Goal: Information Seeking & Learning: Find specific page/section

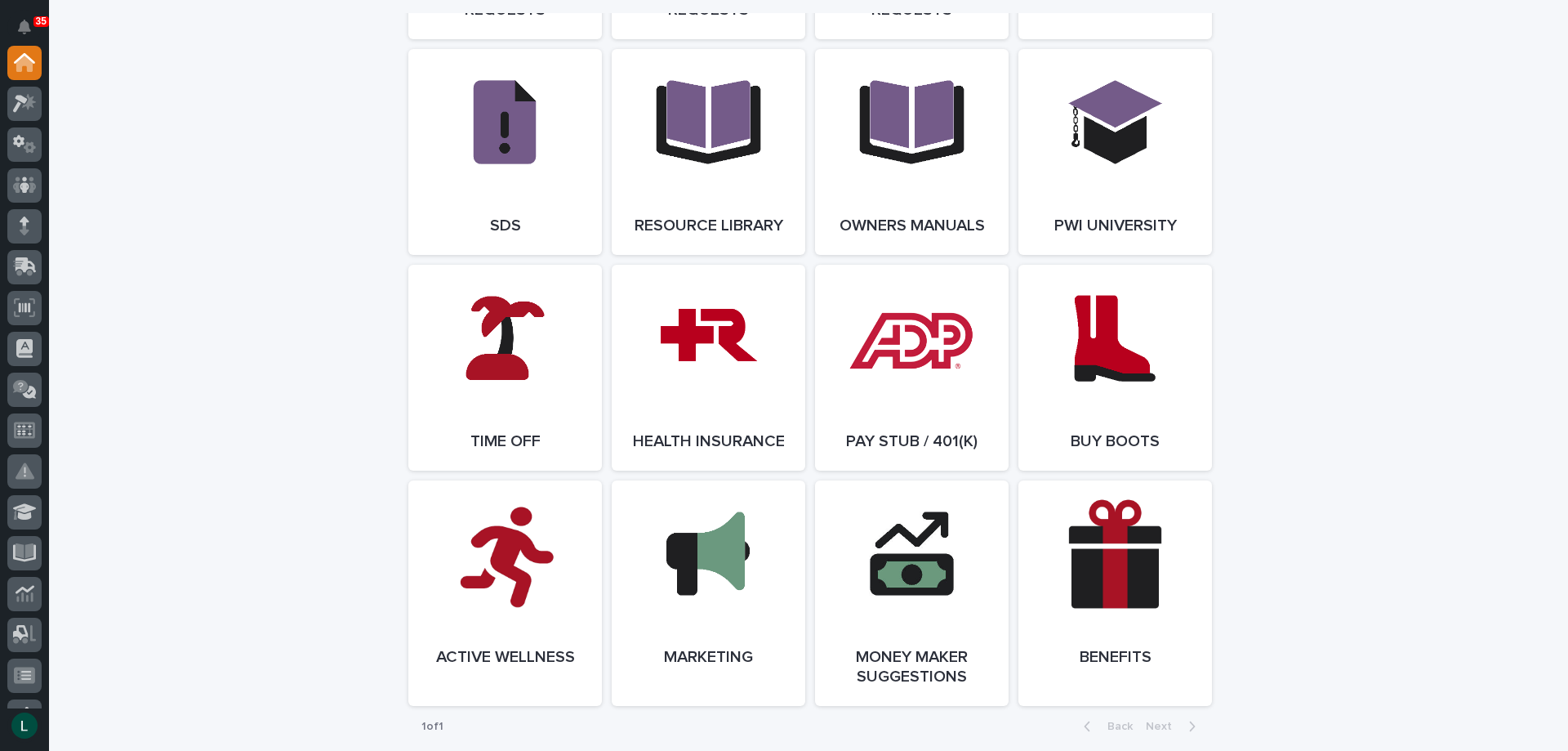
scroll to position [2779, 0]
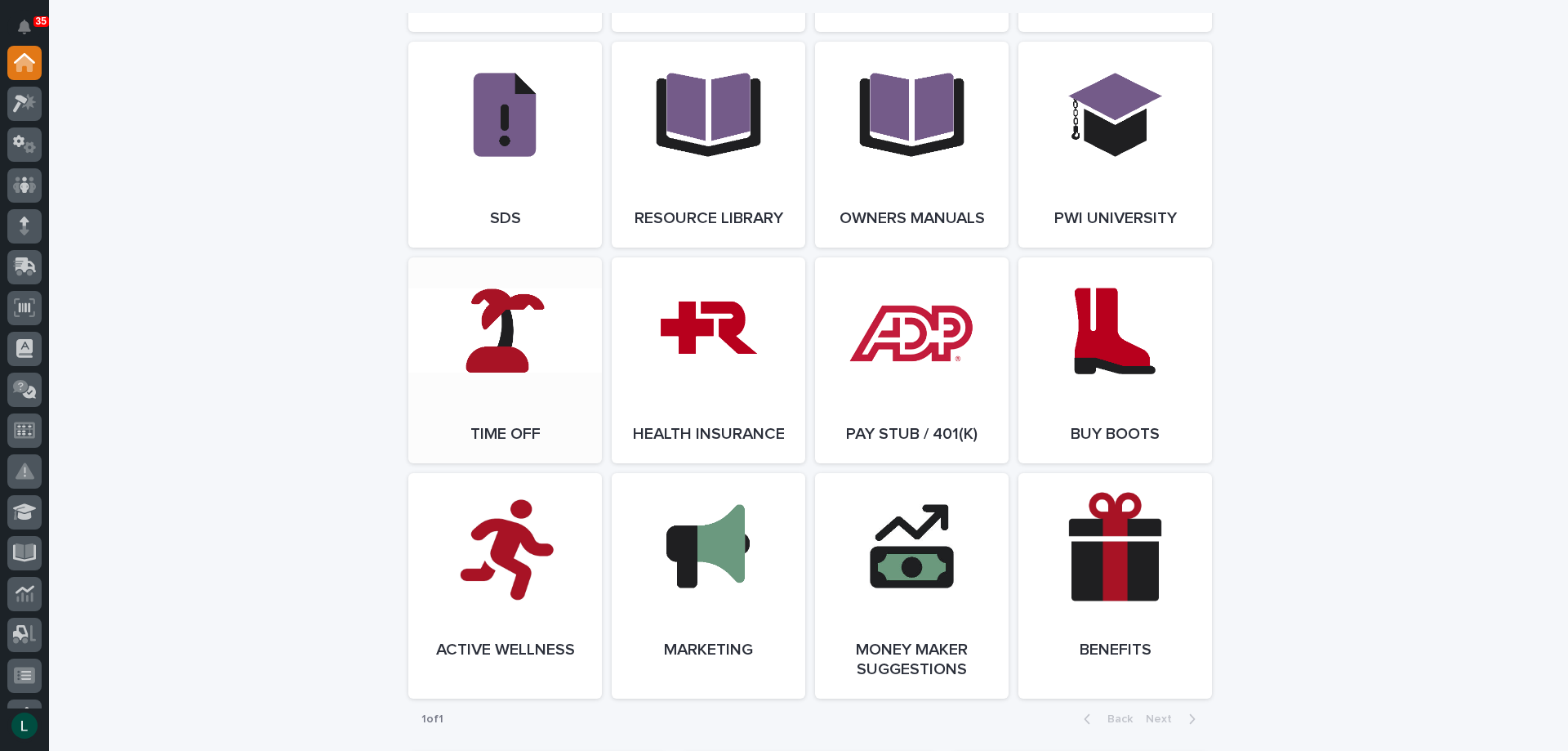
click at [504, 341] on link "Open Link" at bounding box center [505, 360] width 194 height 206
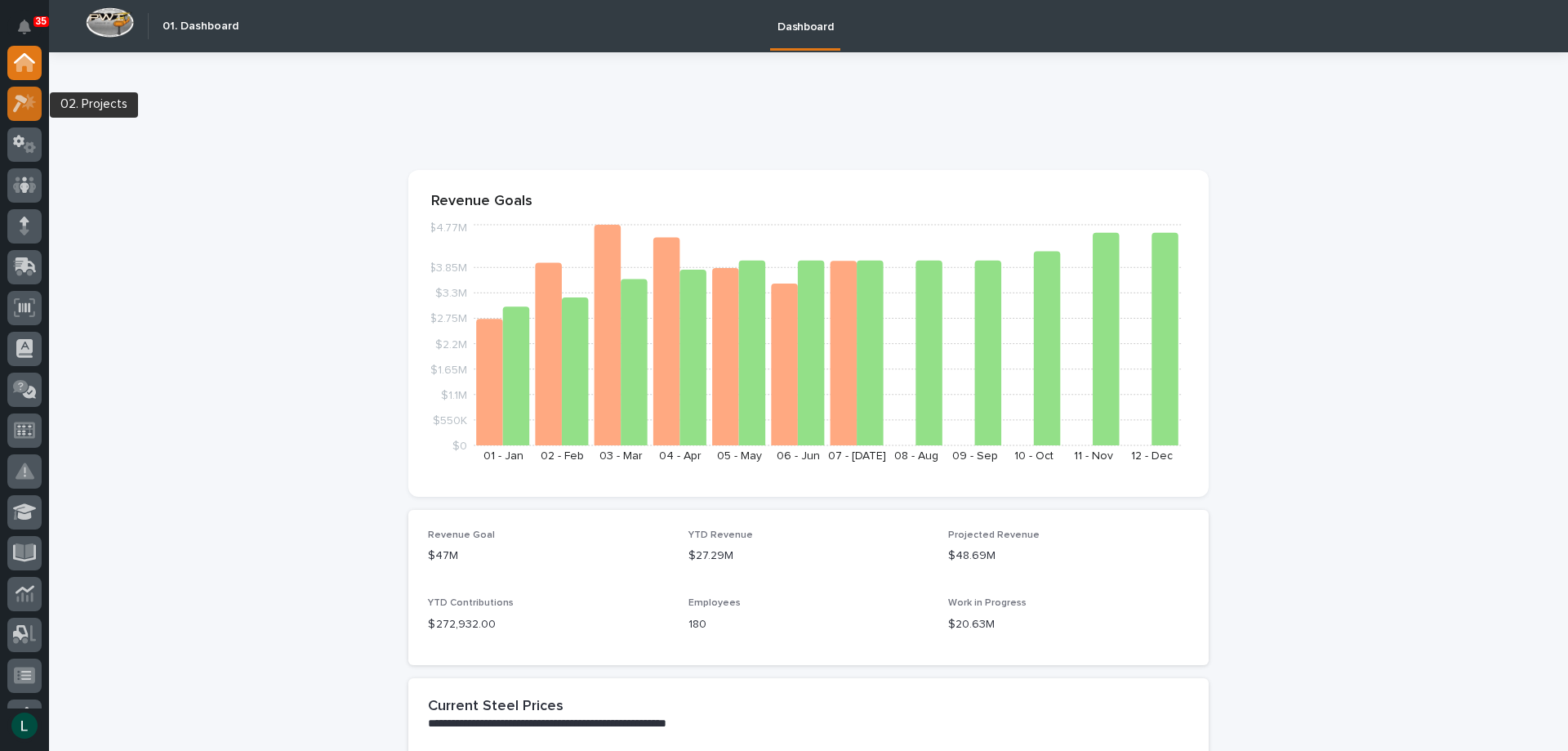
click at [28, 95] on icon at bounding box center [29, 101] width 14 height 16
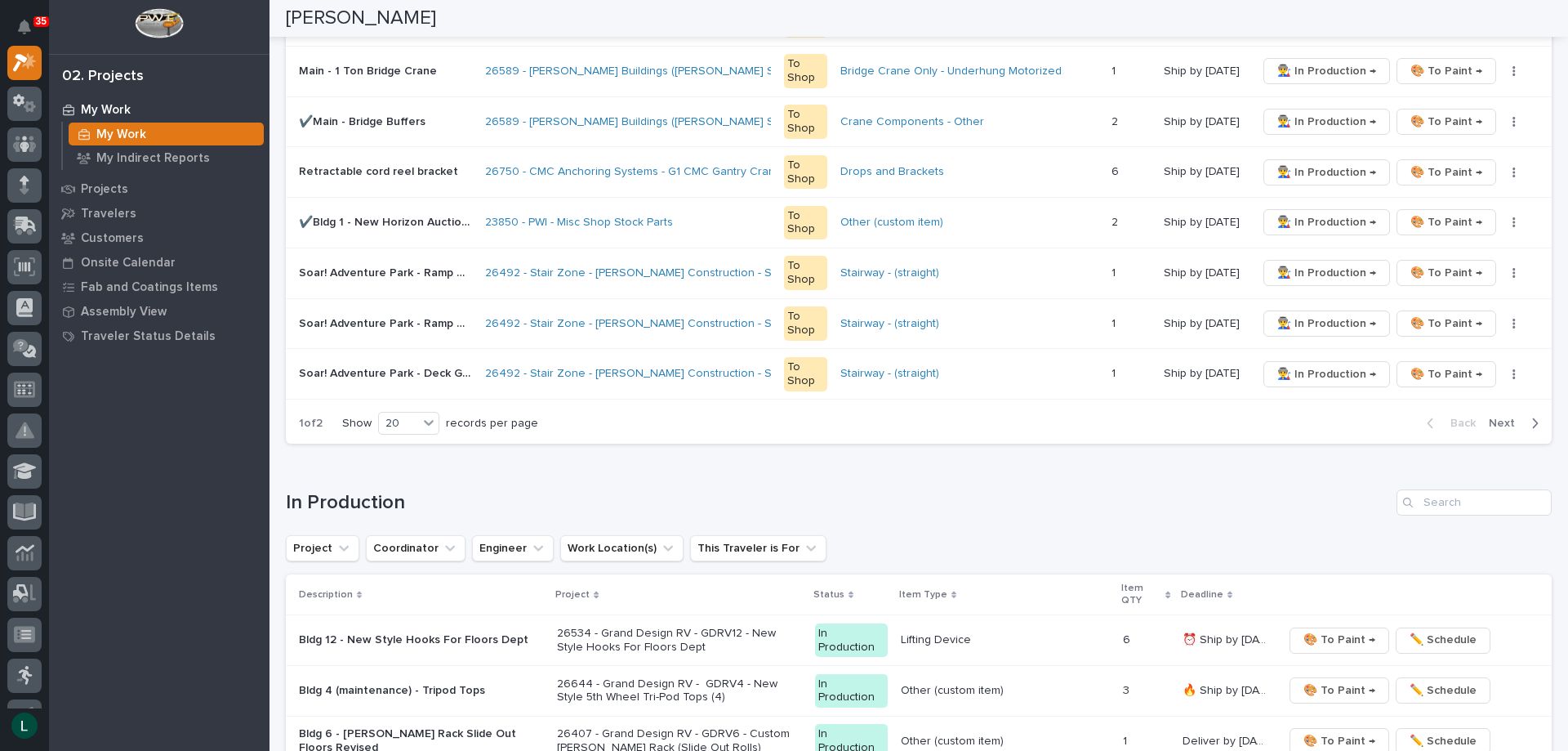
scroll to position [1062, 0]
click at [416, 414] on div "20" at bounding box center [398, 422] width 39 height 17
click at [419, 481] on div "30" at bounding box center [410, 483] width 60 height 19
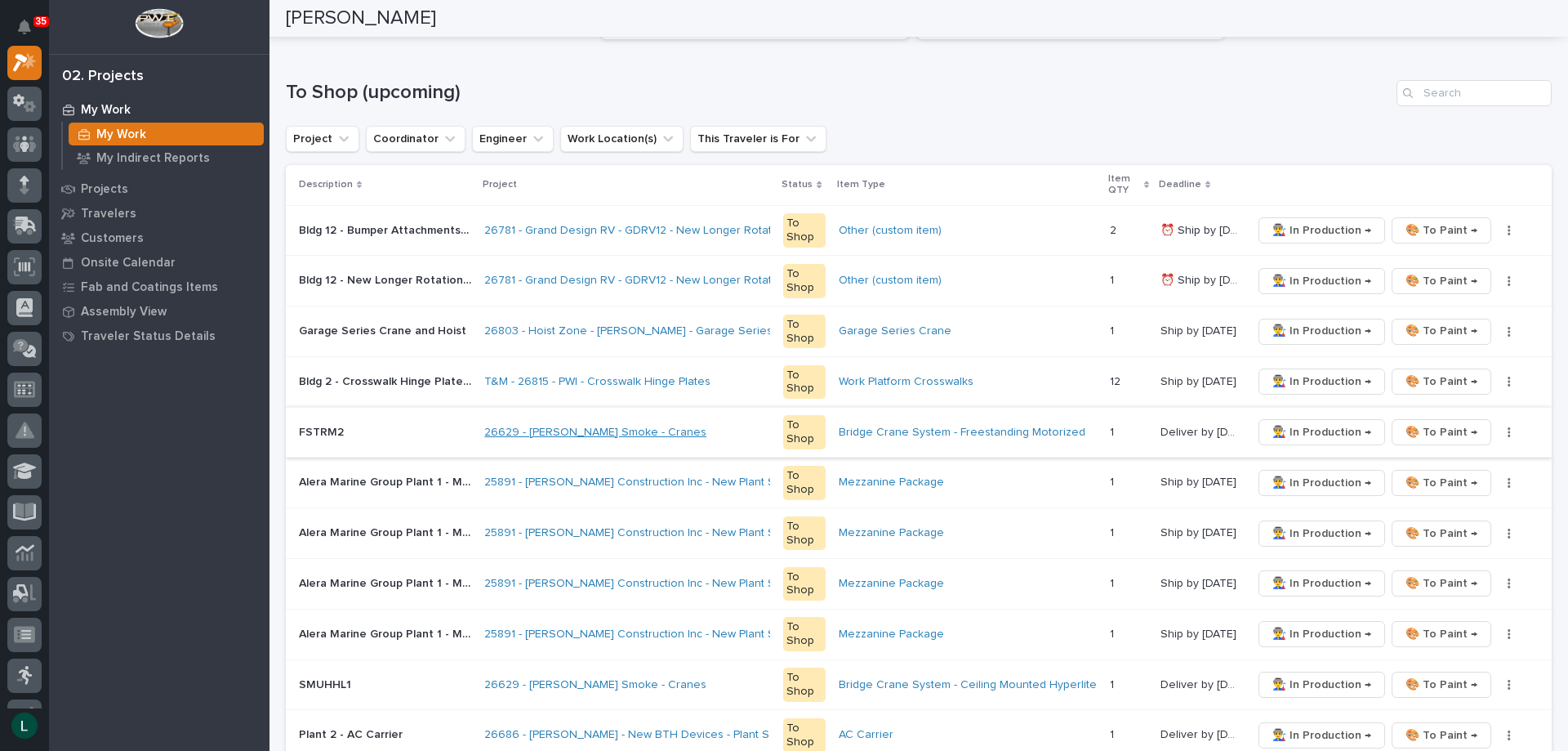
scroll to position [0, 0]
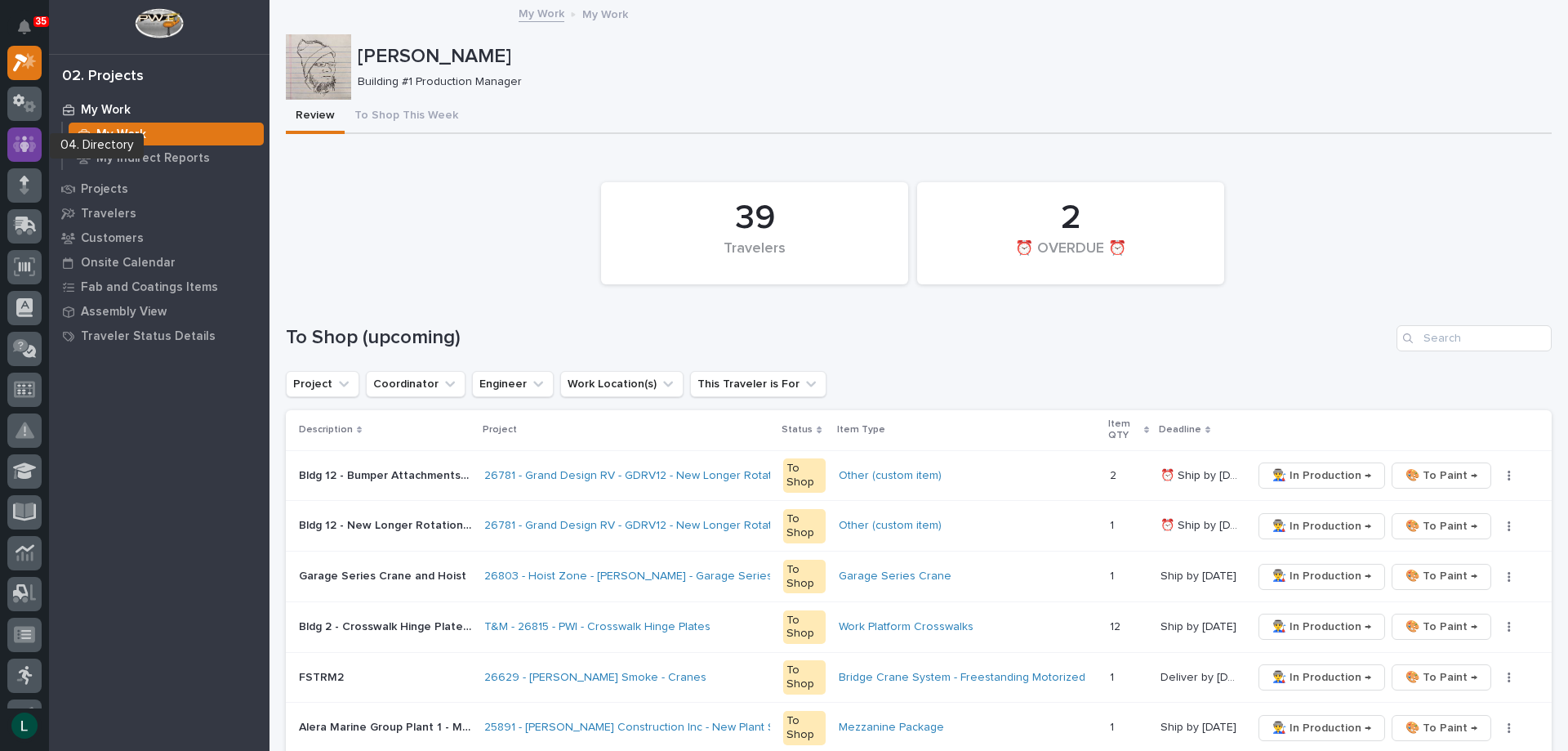
click at [15, 139] on icon at bounding box center [25, 143] width 24 height 16
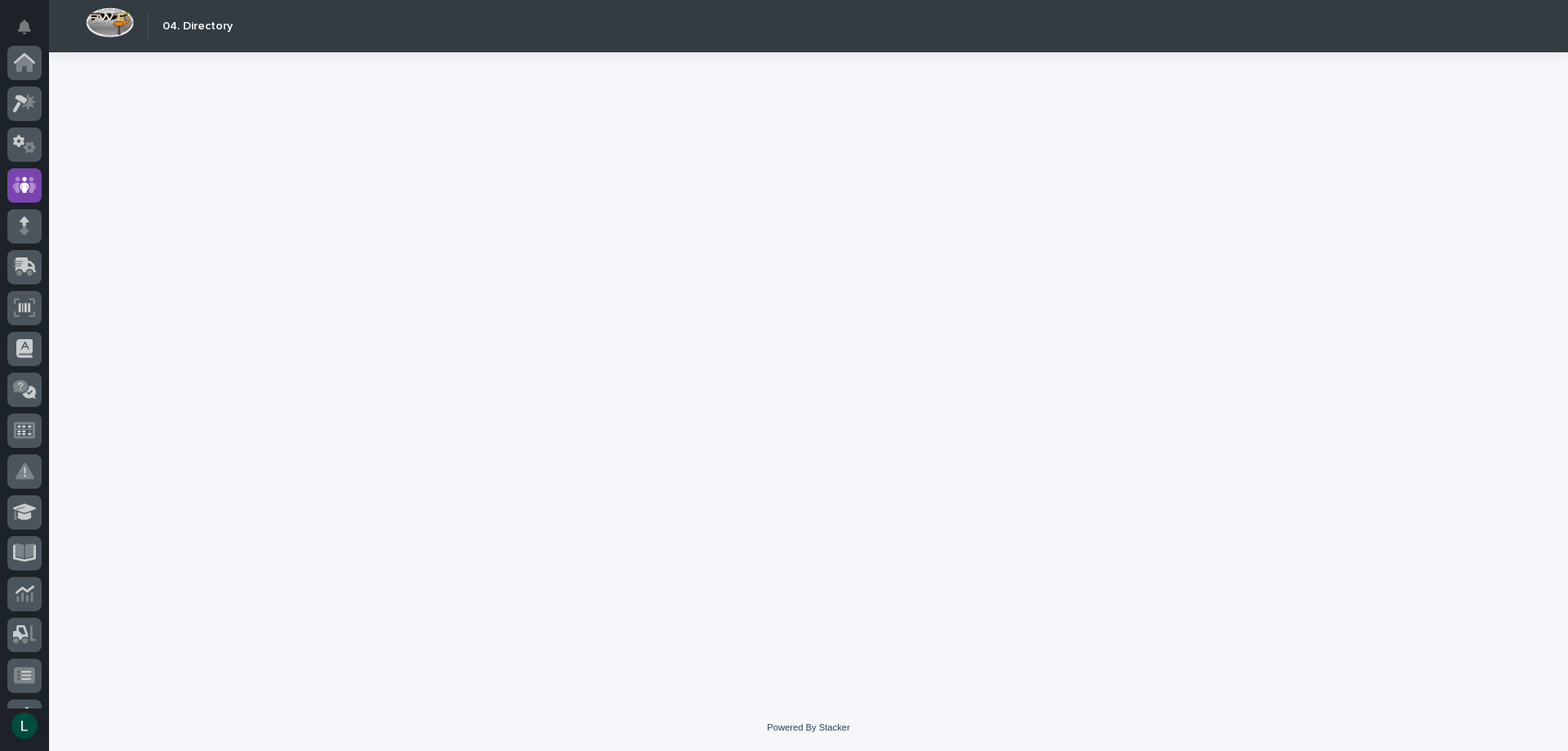
scroll to position [123, 0]
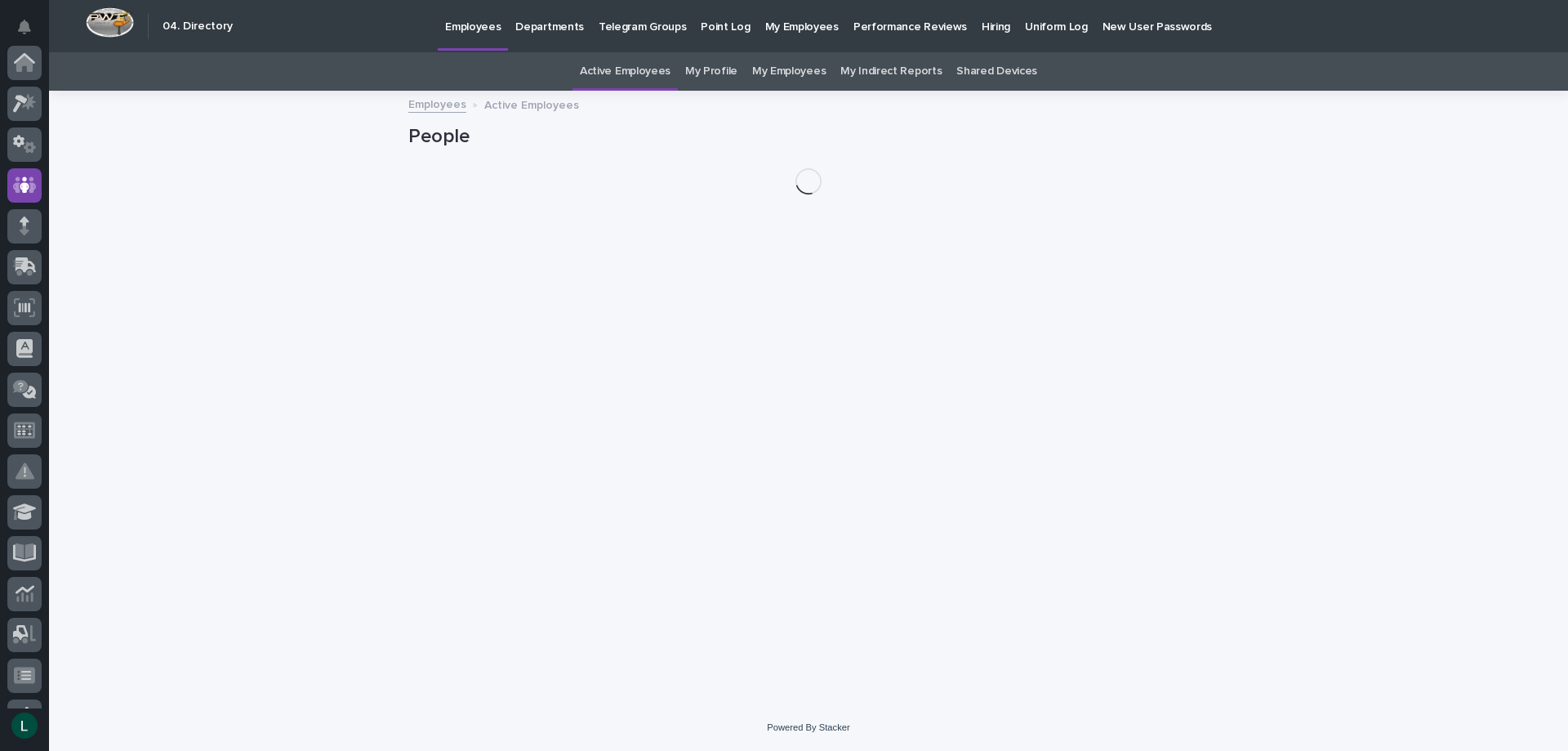
scroll to position [123, 0]
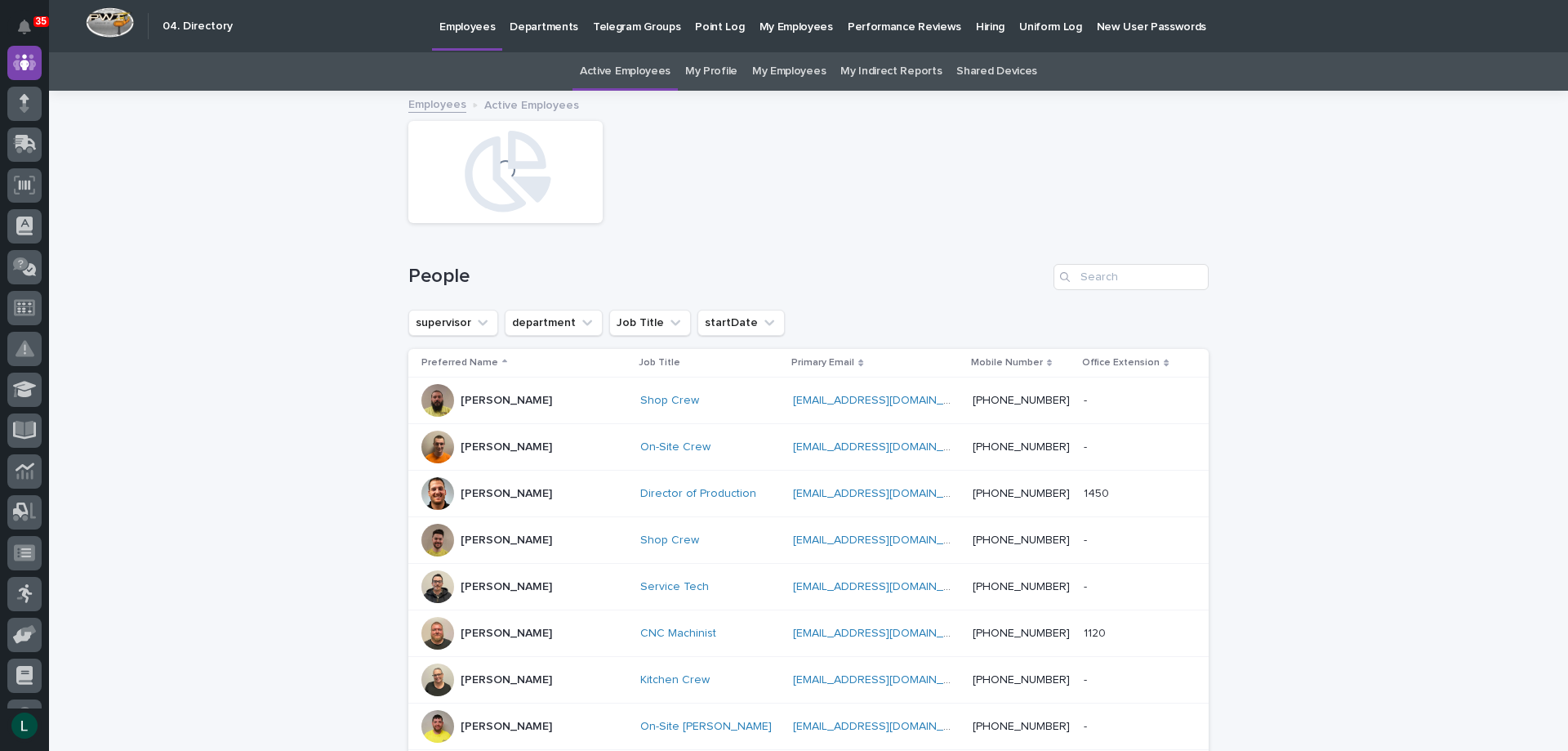
click at [778, 69] on link "My Employees" at bounding box center [789, 71] width 74 height 38
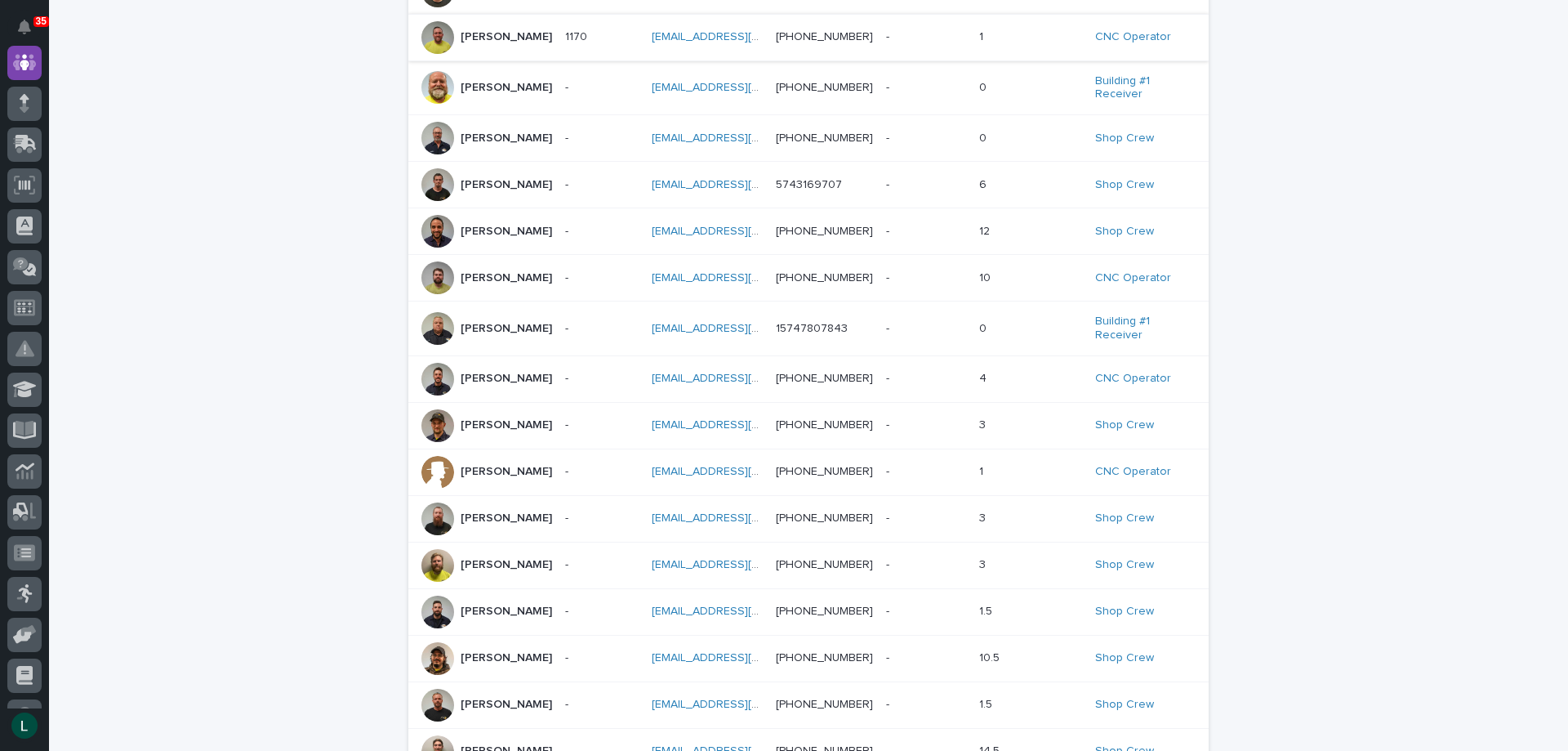
scroll to position [327, 0]
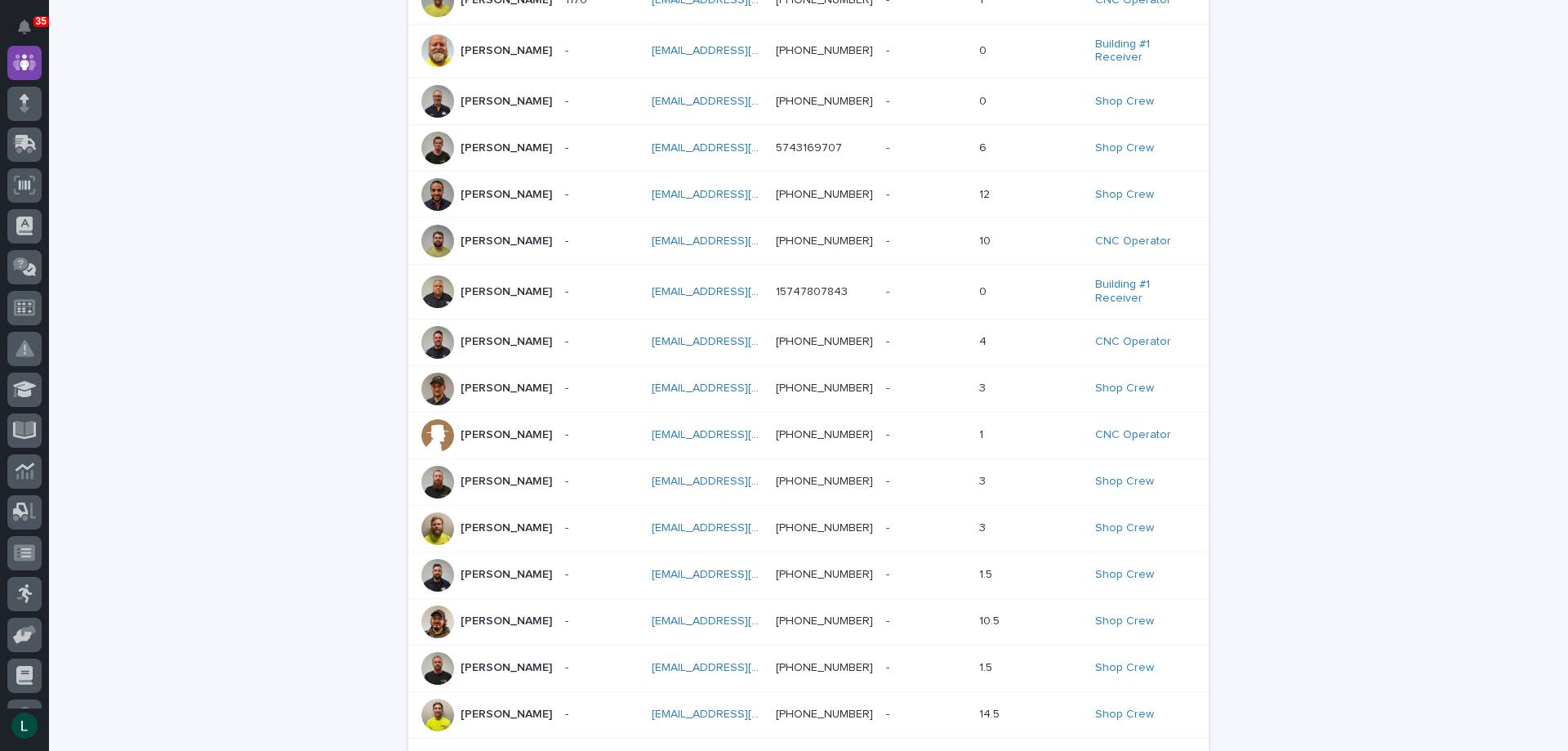
click at [524, 485] on div "Matt Meinert" at bounding box center [487, 482] width 131 height 33
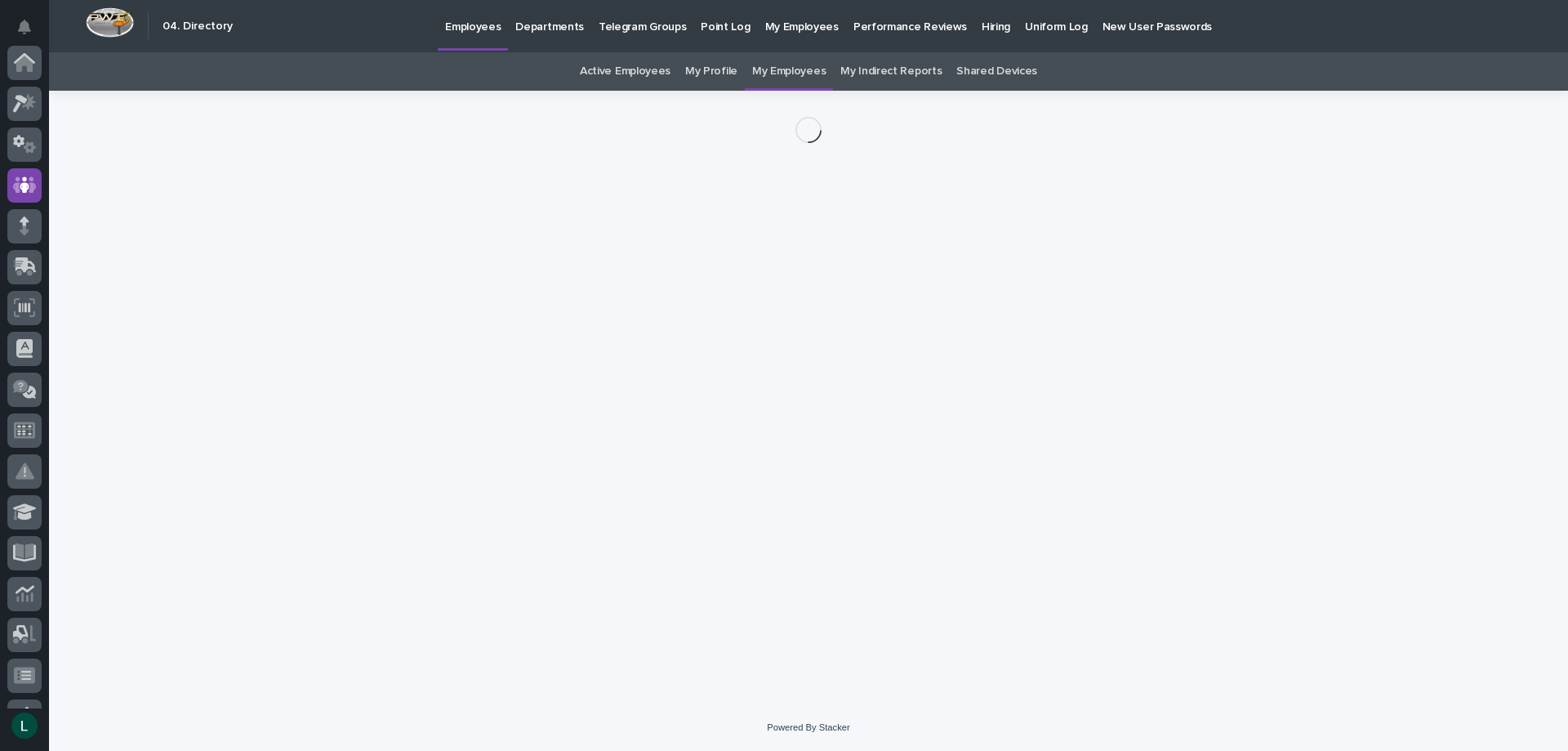
scroll to position [123, 0]
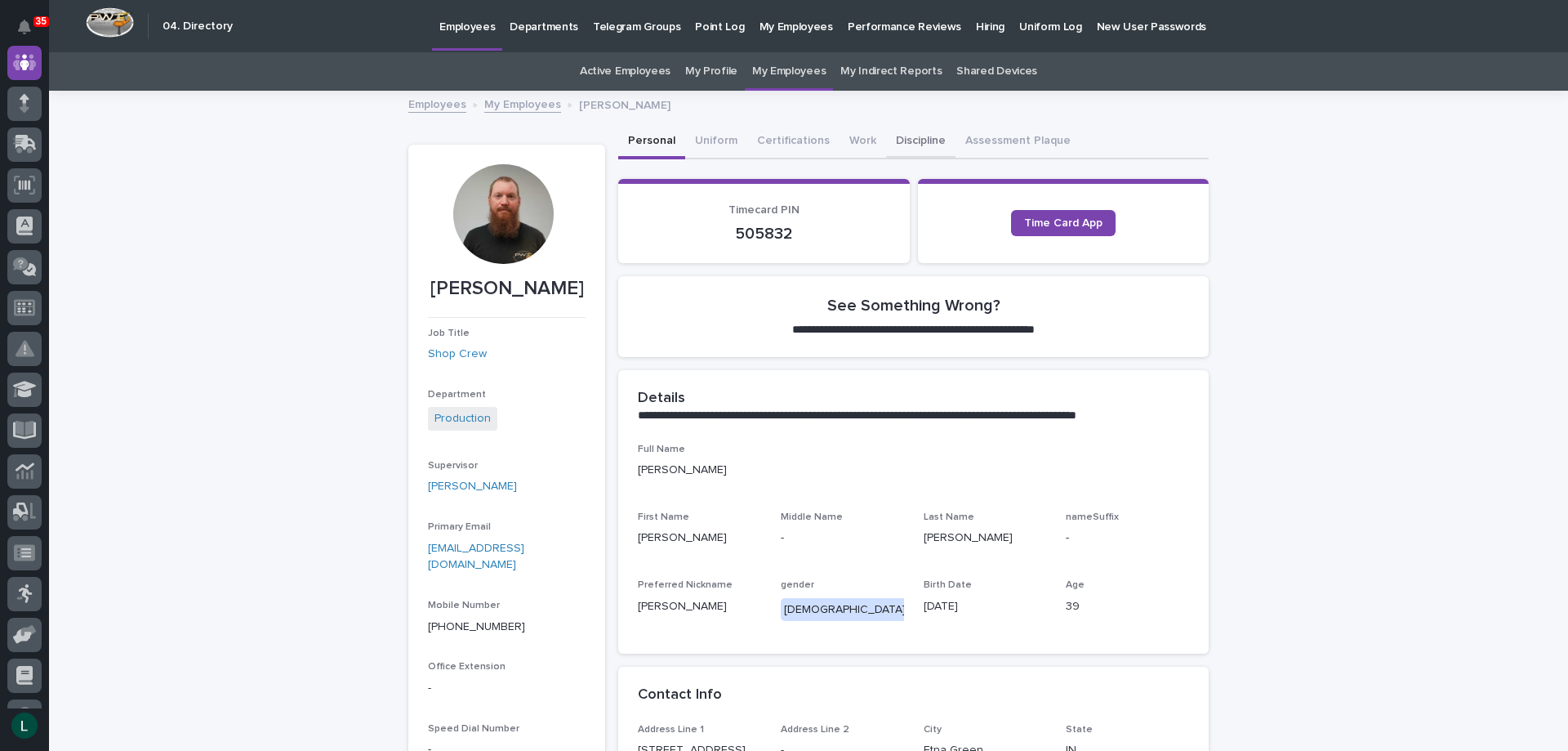
click at [910, 143] on button "Discipline" at bounding box center [921, 142] width 69 height 35
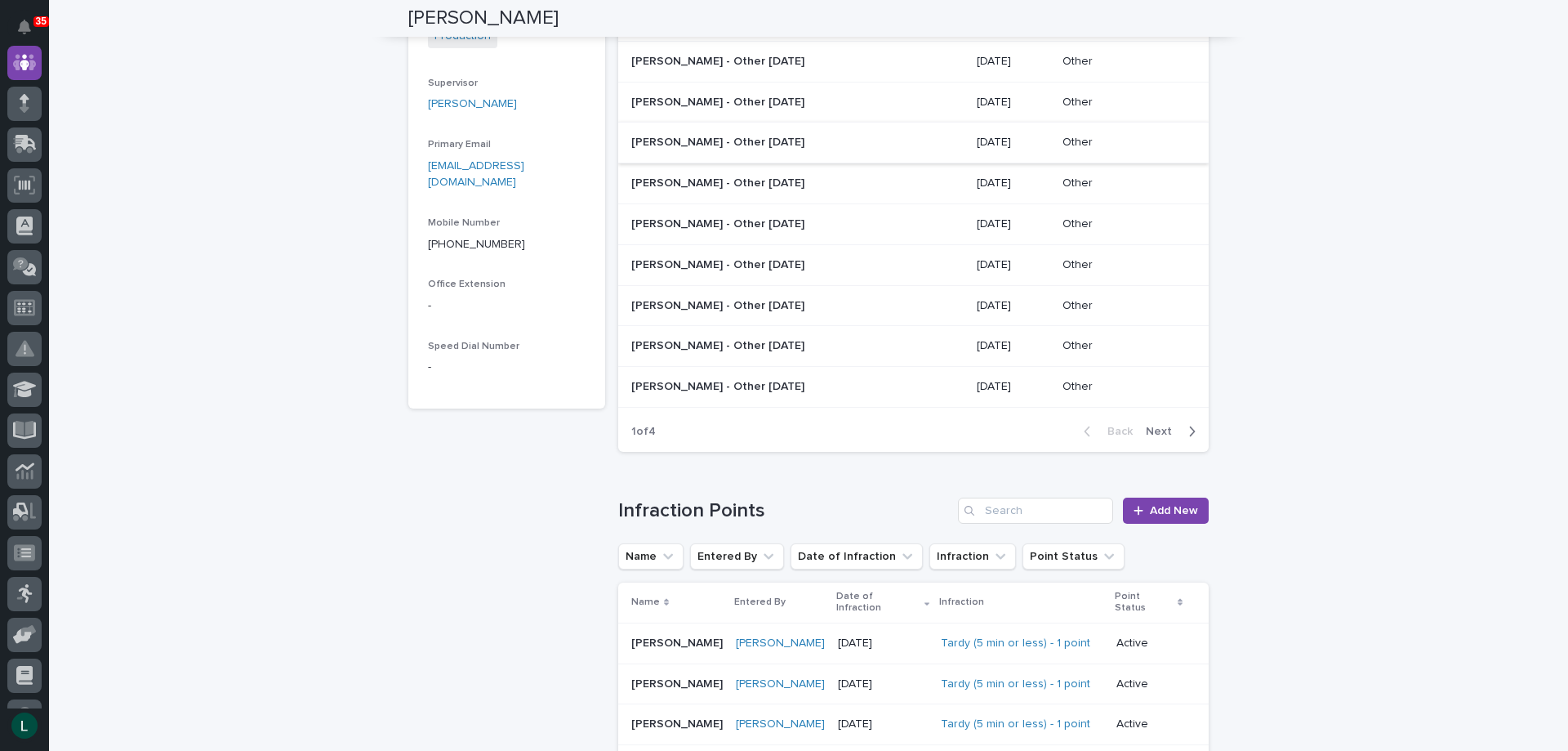
scroll to position [408, 0]
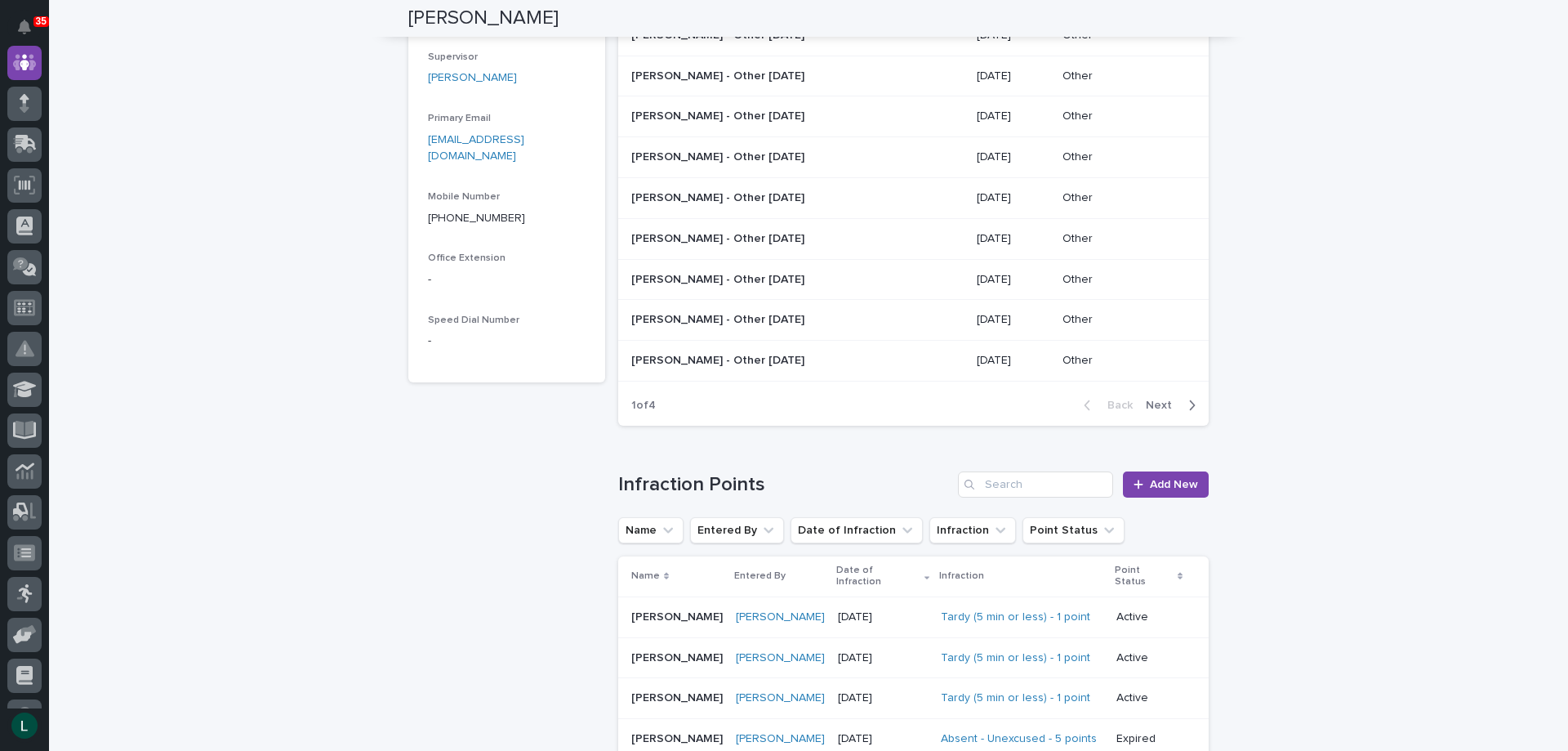
click at [1190, 402] on button "Next" at bounding box center [1174, 405] width 69 height 14
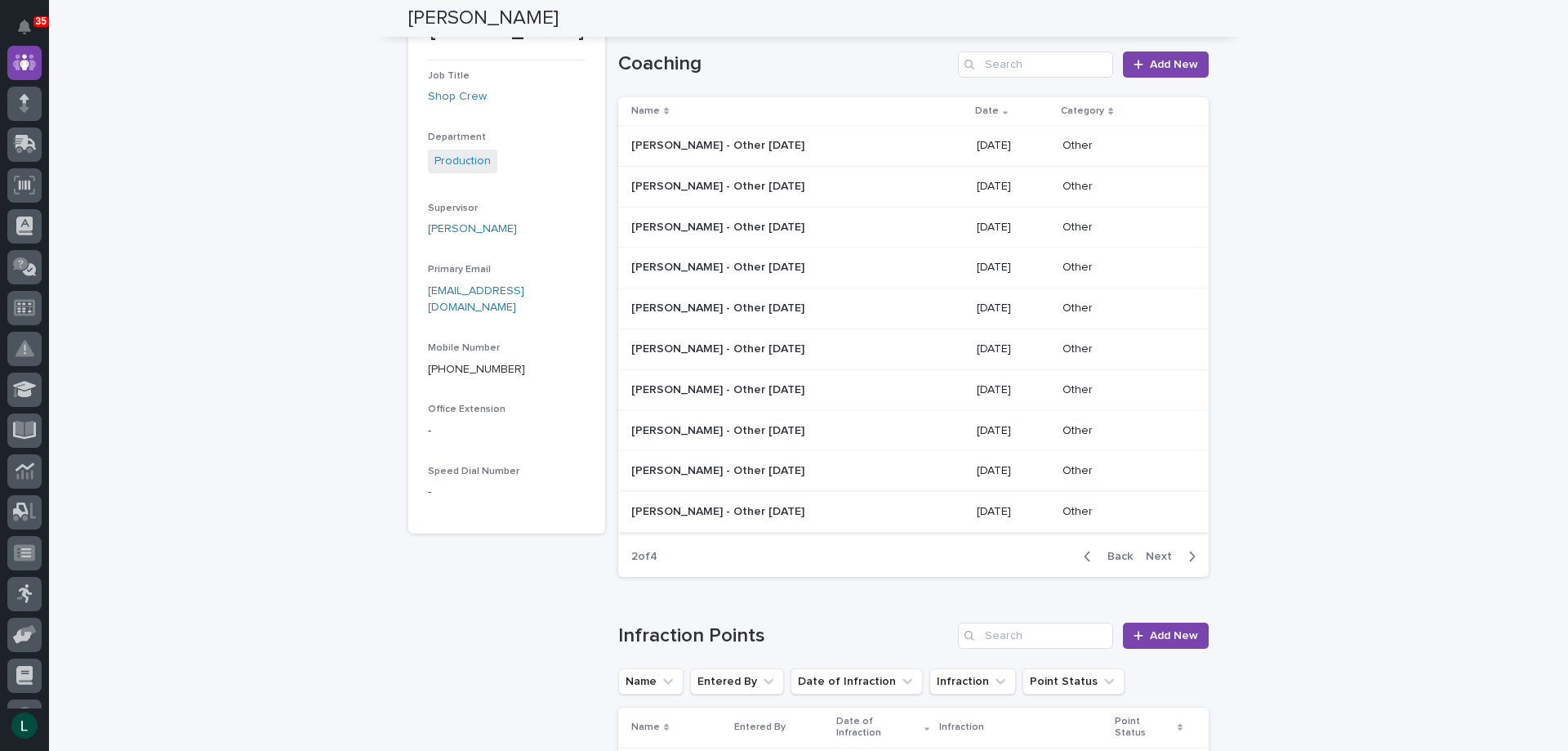
scroll to position [245, 0]
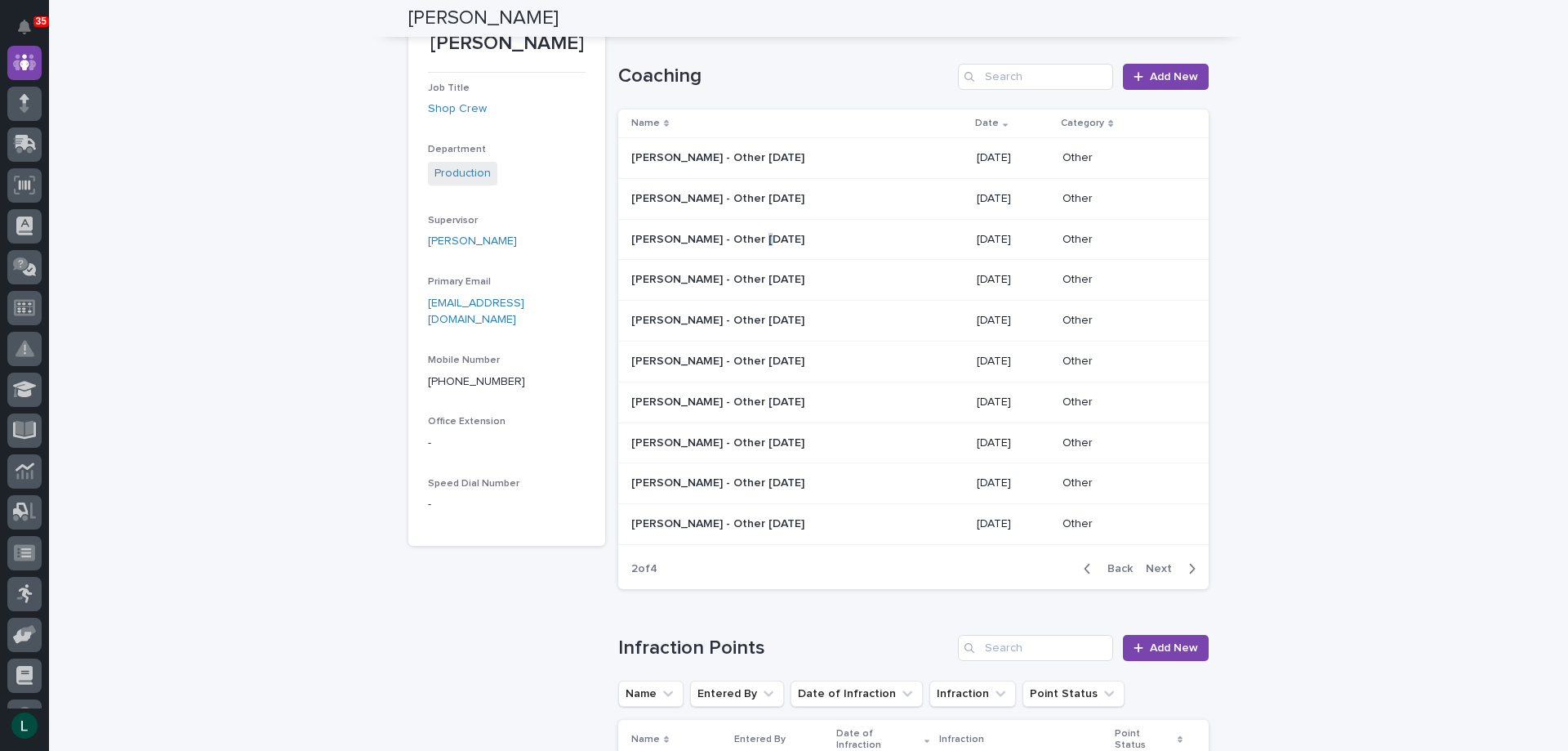
click at [736, 233] on p "Matt Meinert - Other 1/21/25" at bounding box center [719, 238] width 177 height 17
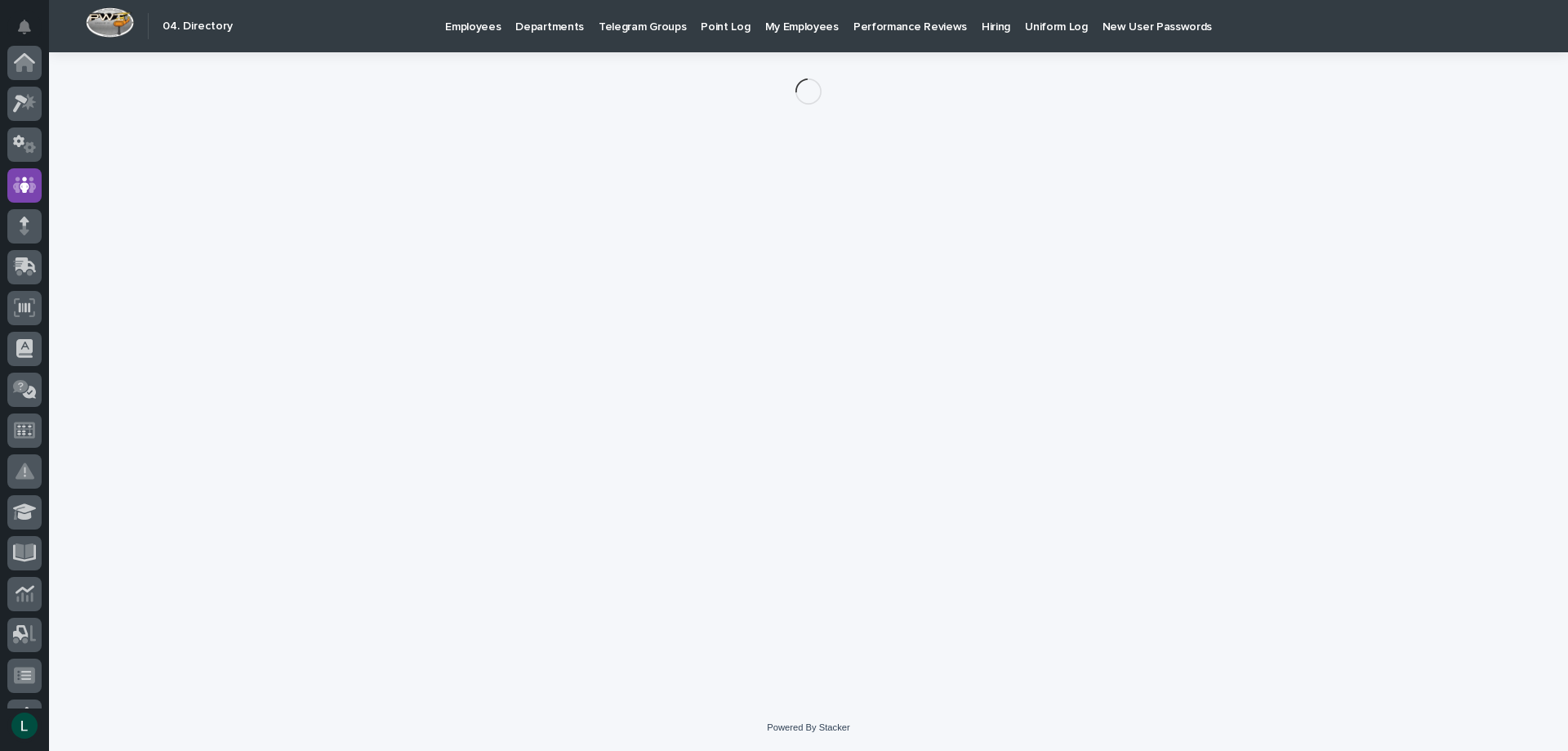
scroll to position [123, 0]
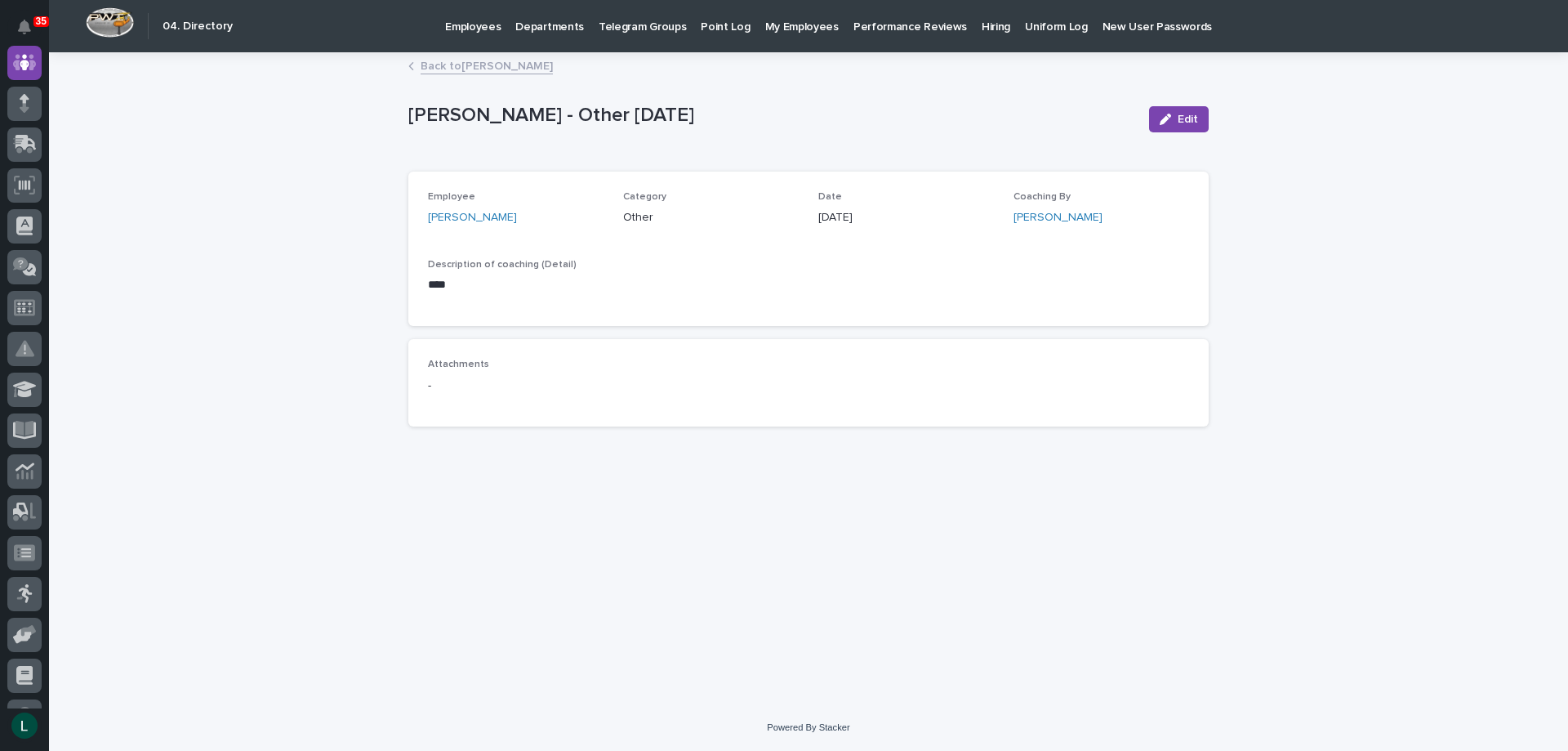
click at [426, 63] on link "Back to Matt Meinert" at bounding box center [487, 65] width 133 height 19
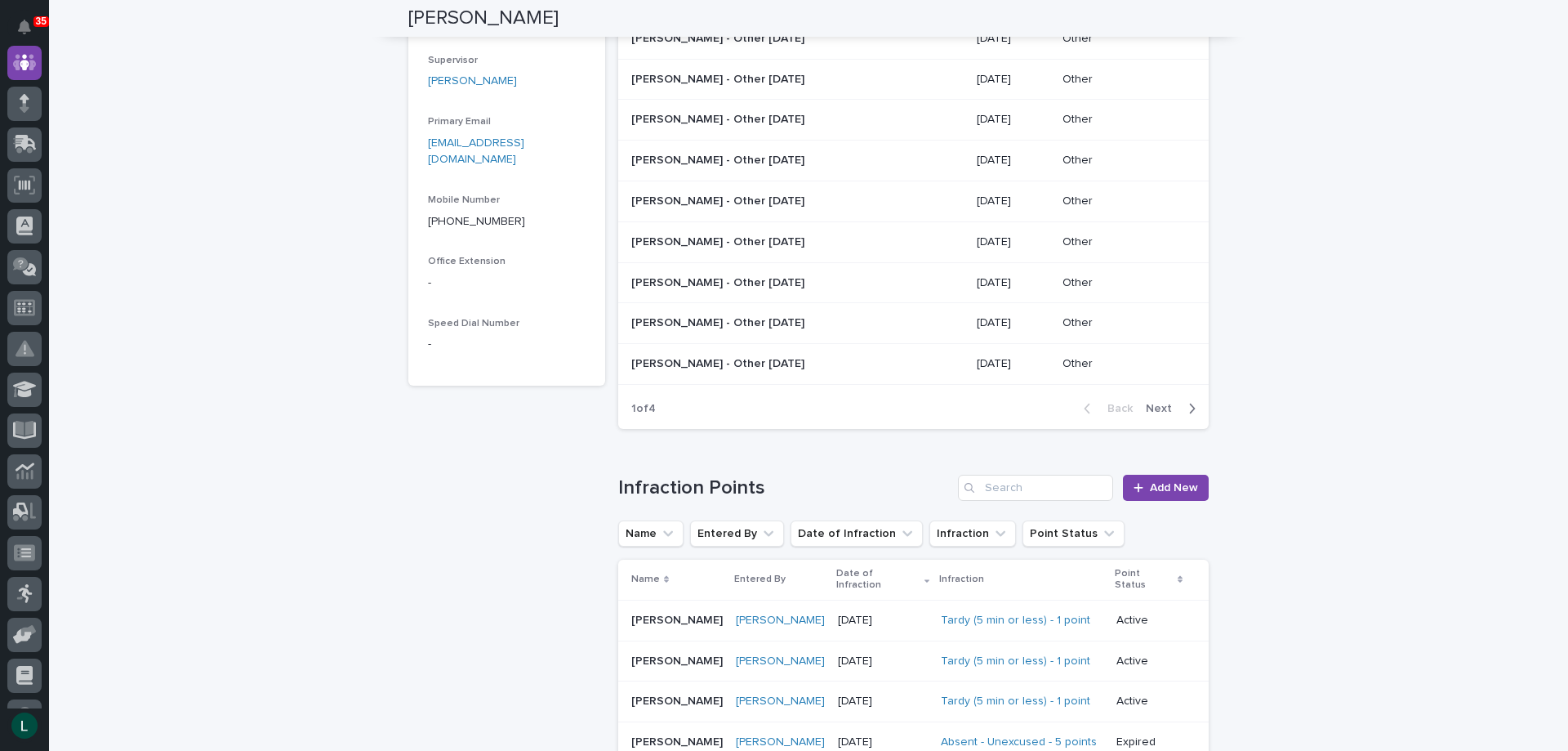
scroll to position [379, 0]
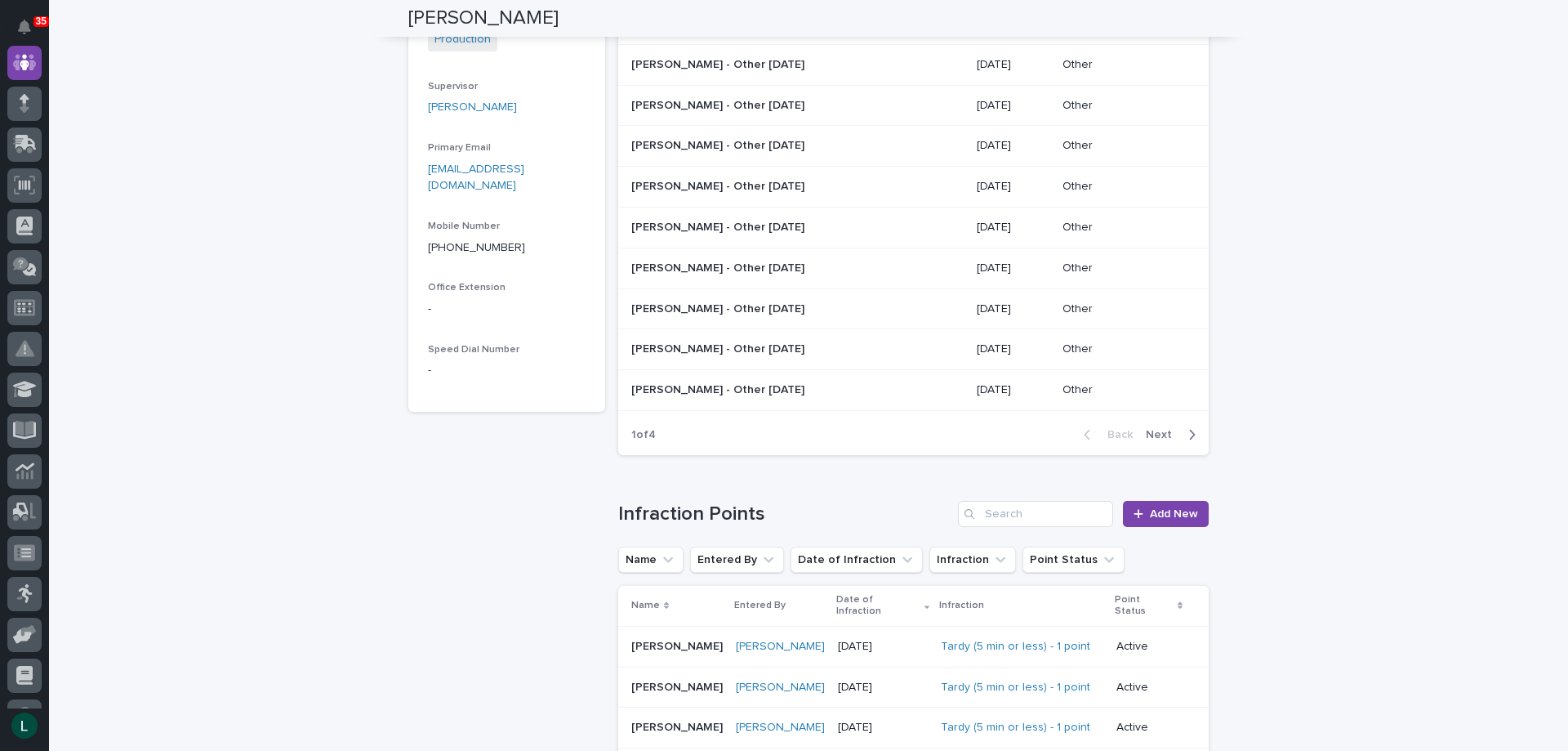
click at [1189, 432] on icon "button" at bounding box center [1192, 434] width 8 height 14
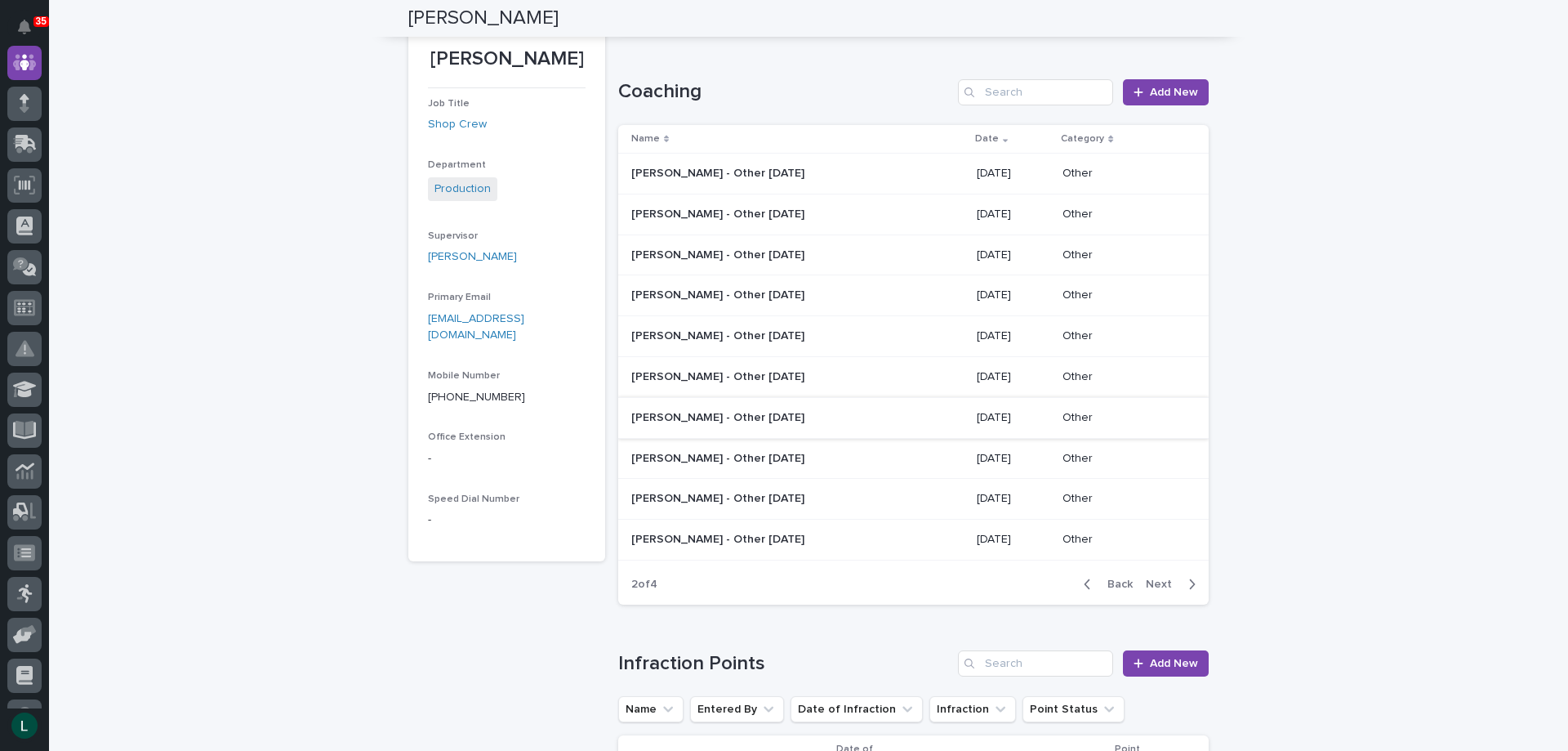
scroll to position [216, 0]
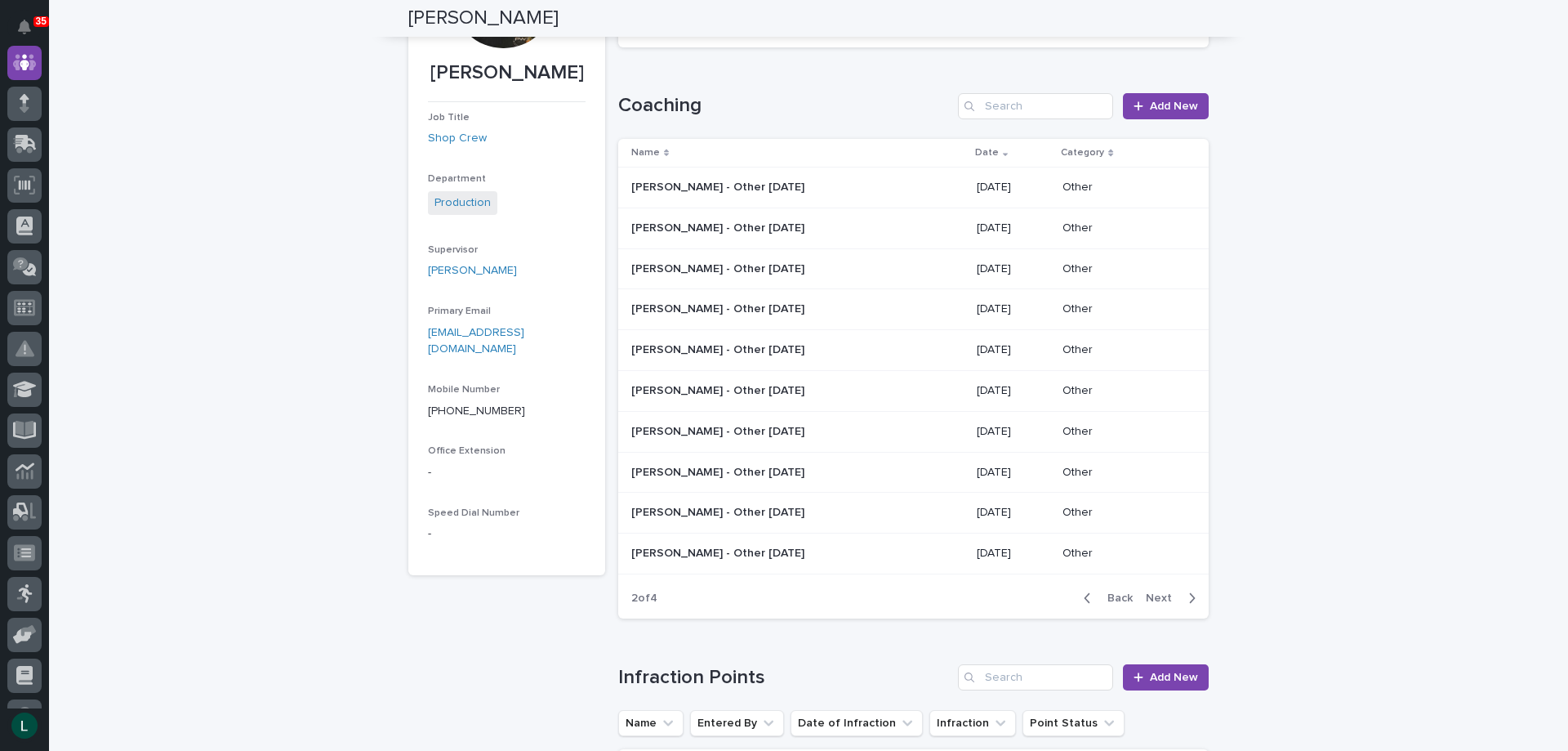
click at [1087, 595] on icon "button" at bounding box center [1087, 598] width 8 height 14
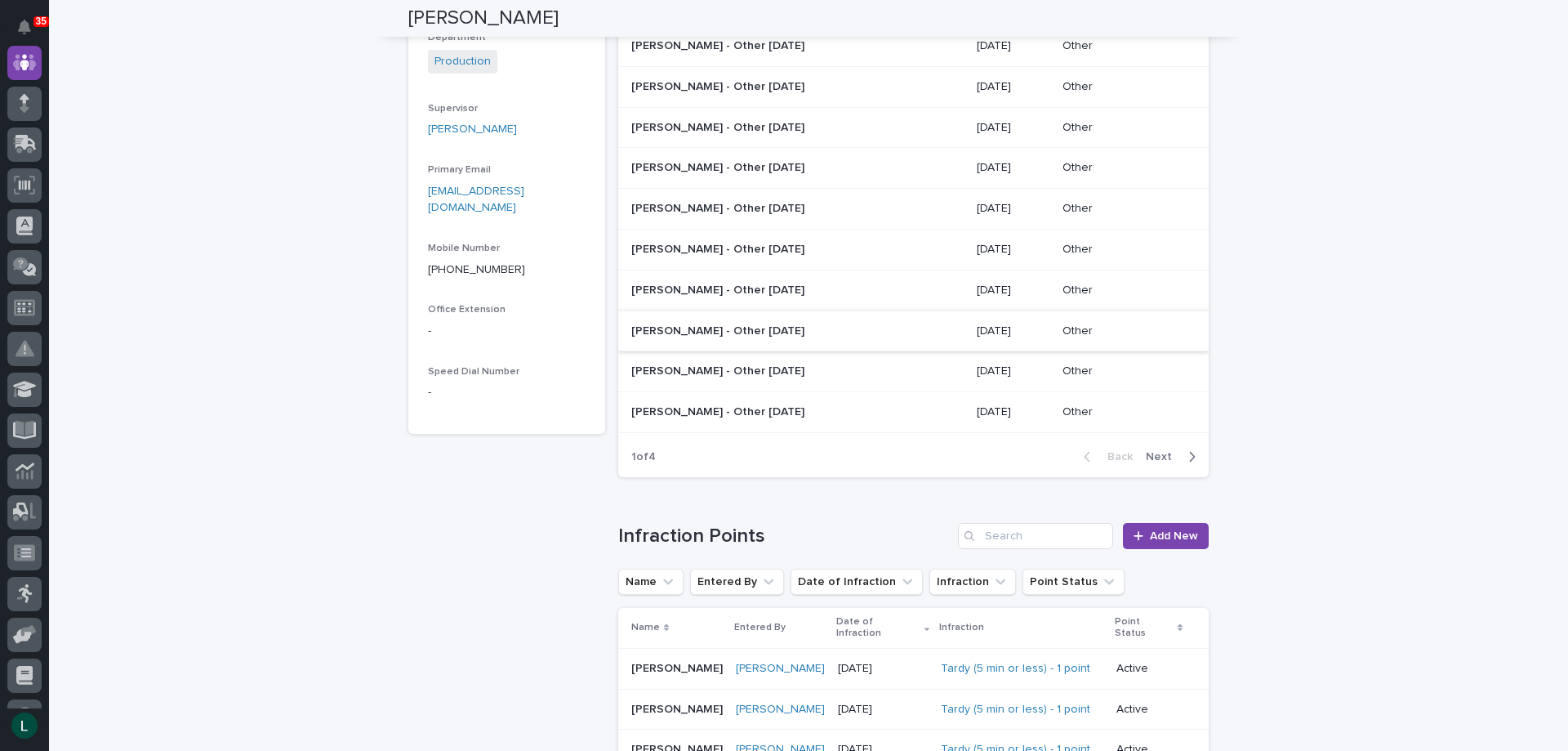
scroll to position [379, 0]
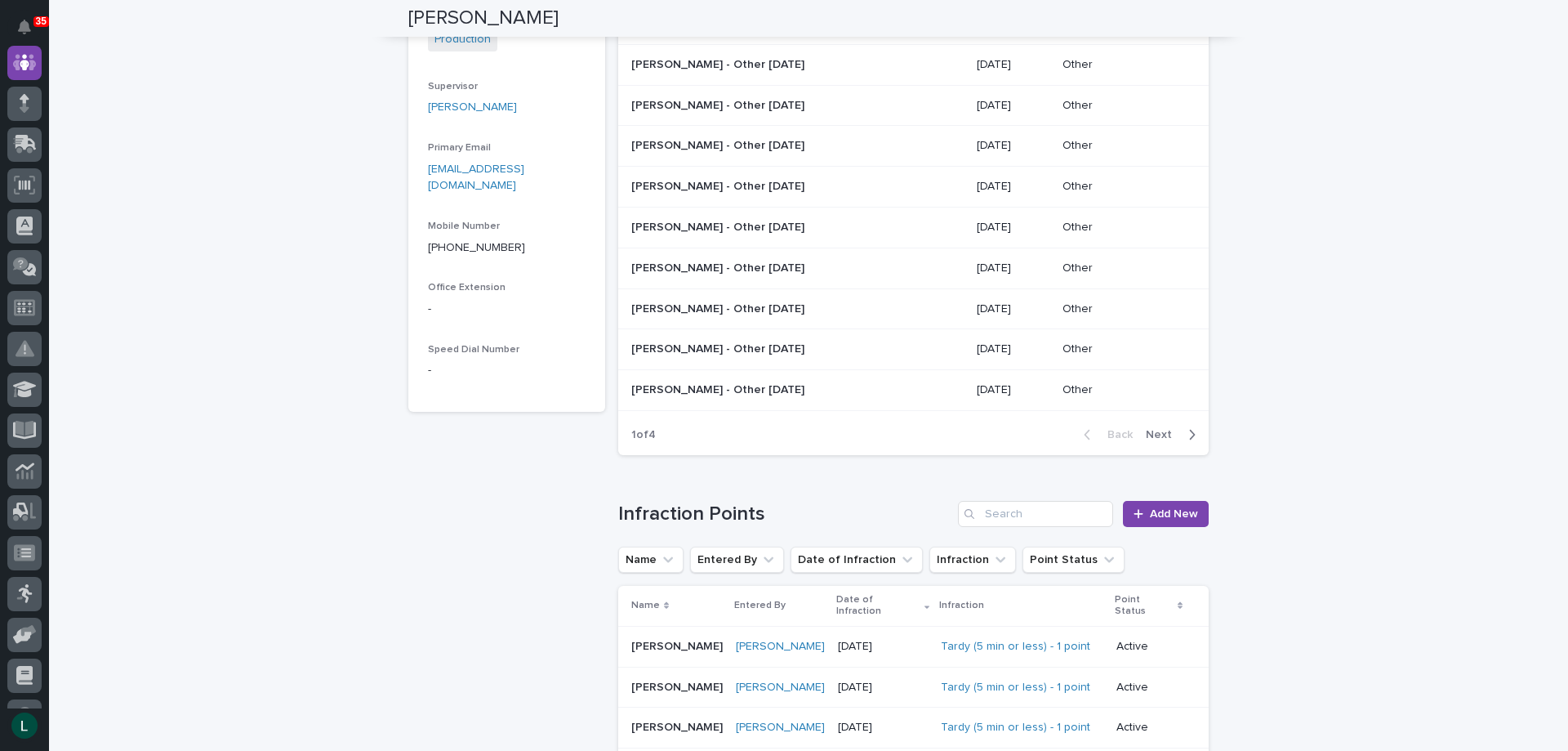
click at [912, 378] on td "Matt Meinert - Other 3/26/25 Matt Meinert - Other 3/26/25" at bounding box center [795, 391] width 352 height 41
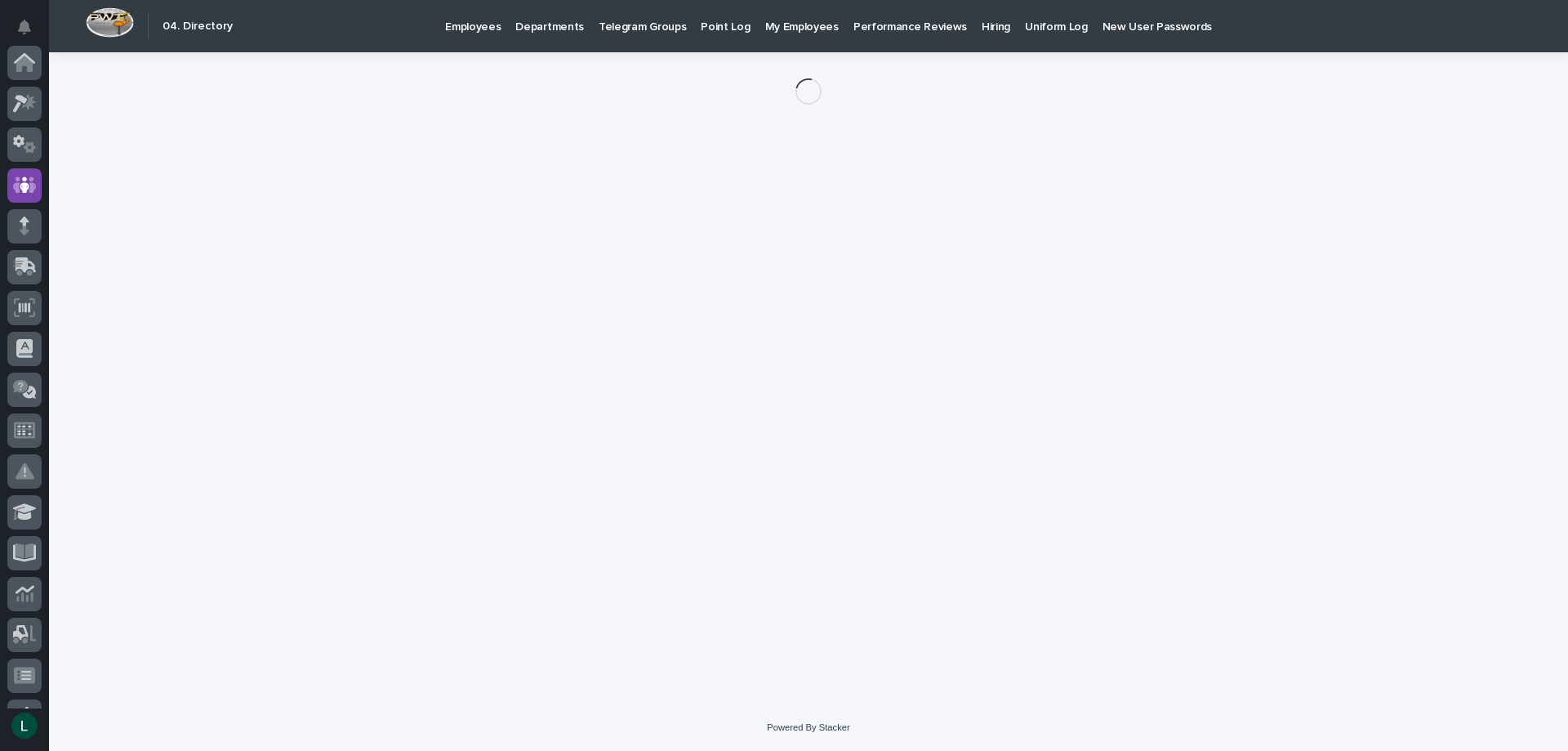
scroll to position [123, 0]
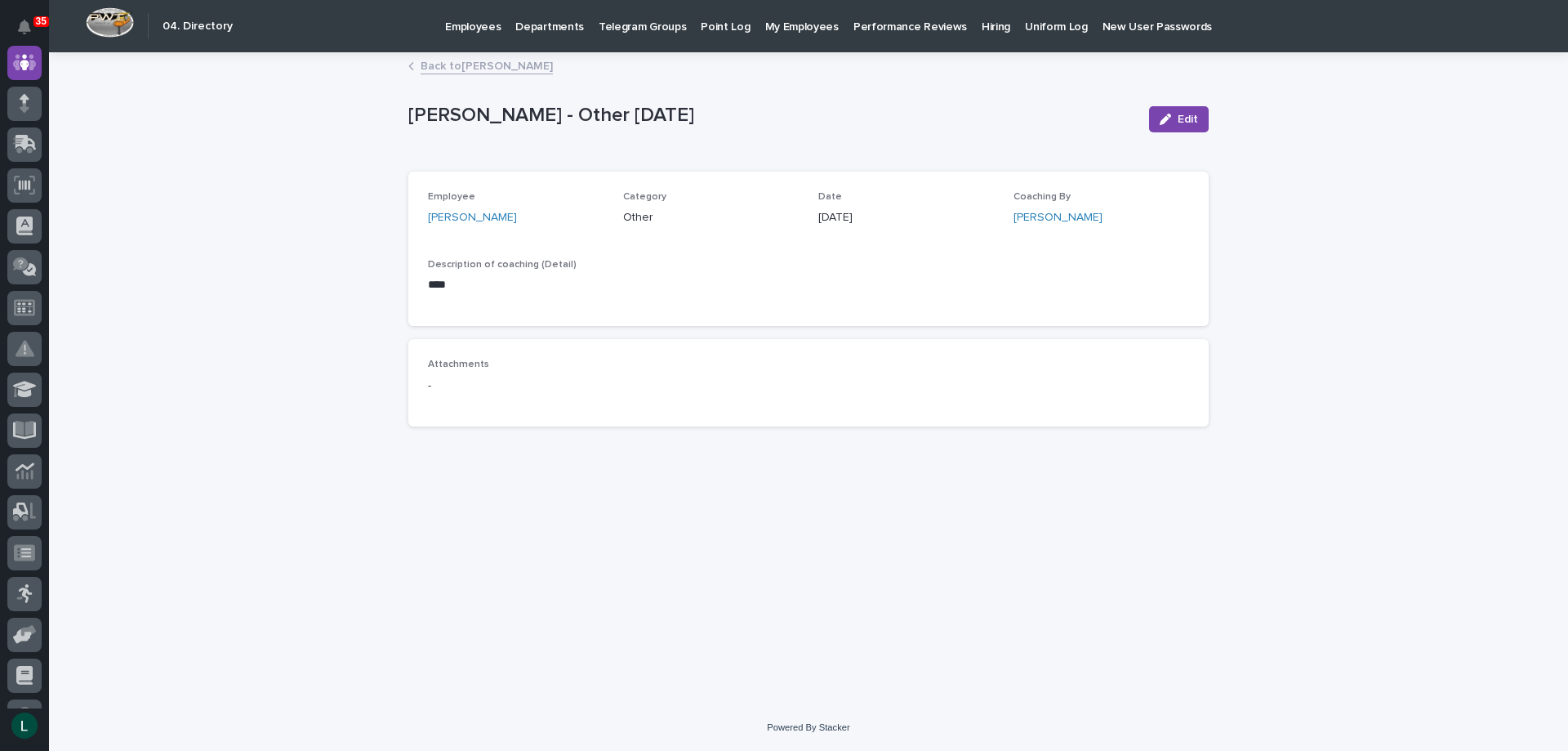
click at [435, 61] on link "Back to Matt Meinert" at bounding box center [487, 65] width 133 height 19
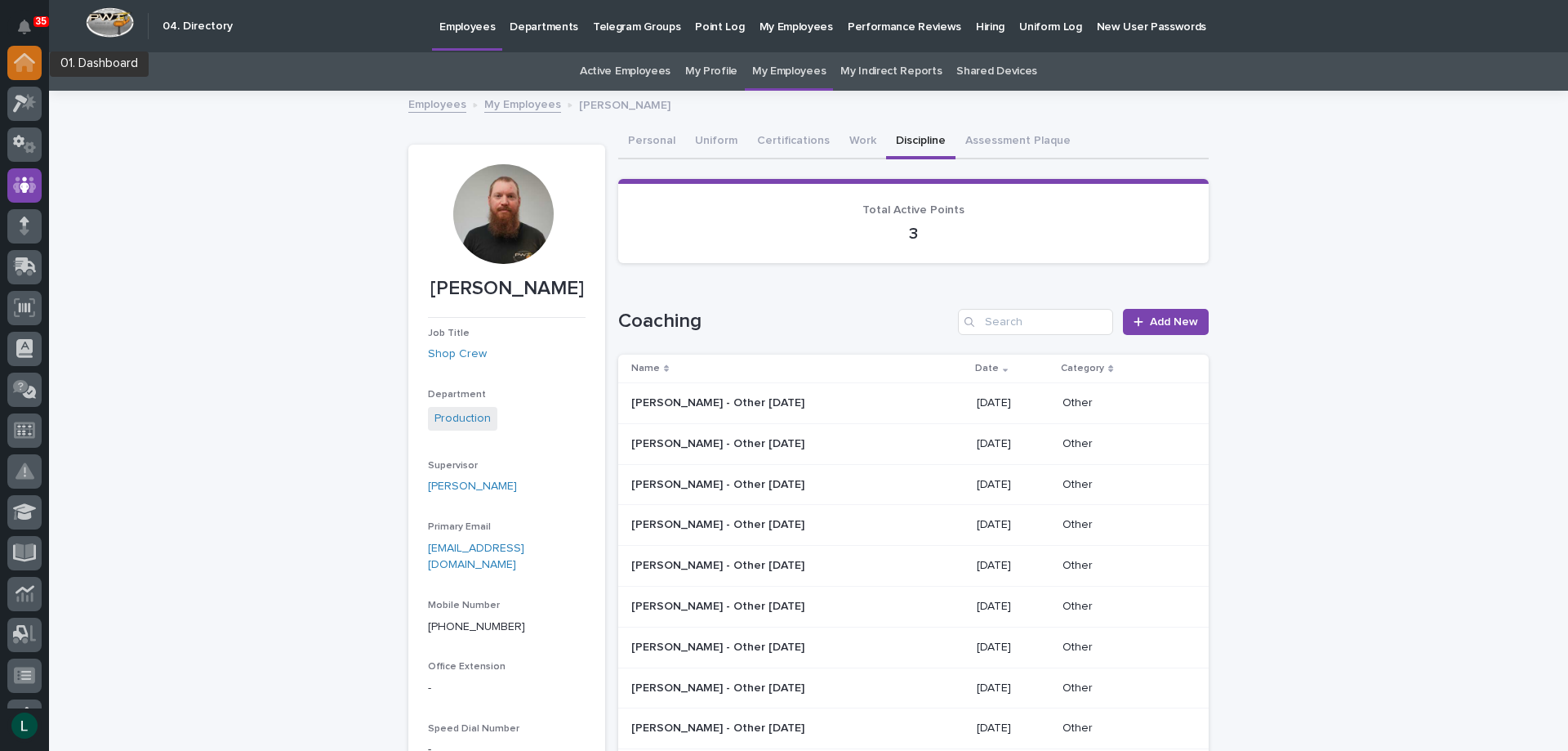
click at [25, 53] on icon at bounding box center [24, 63] width 21 height 19
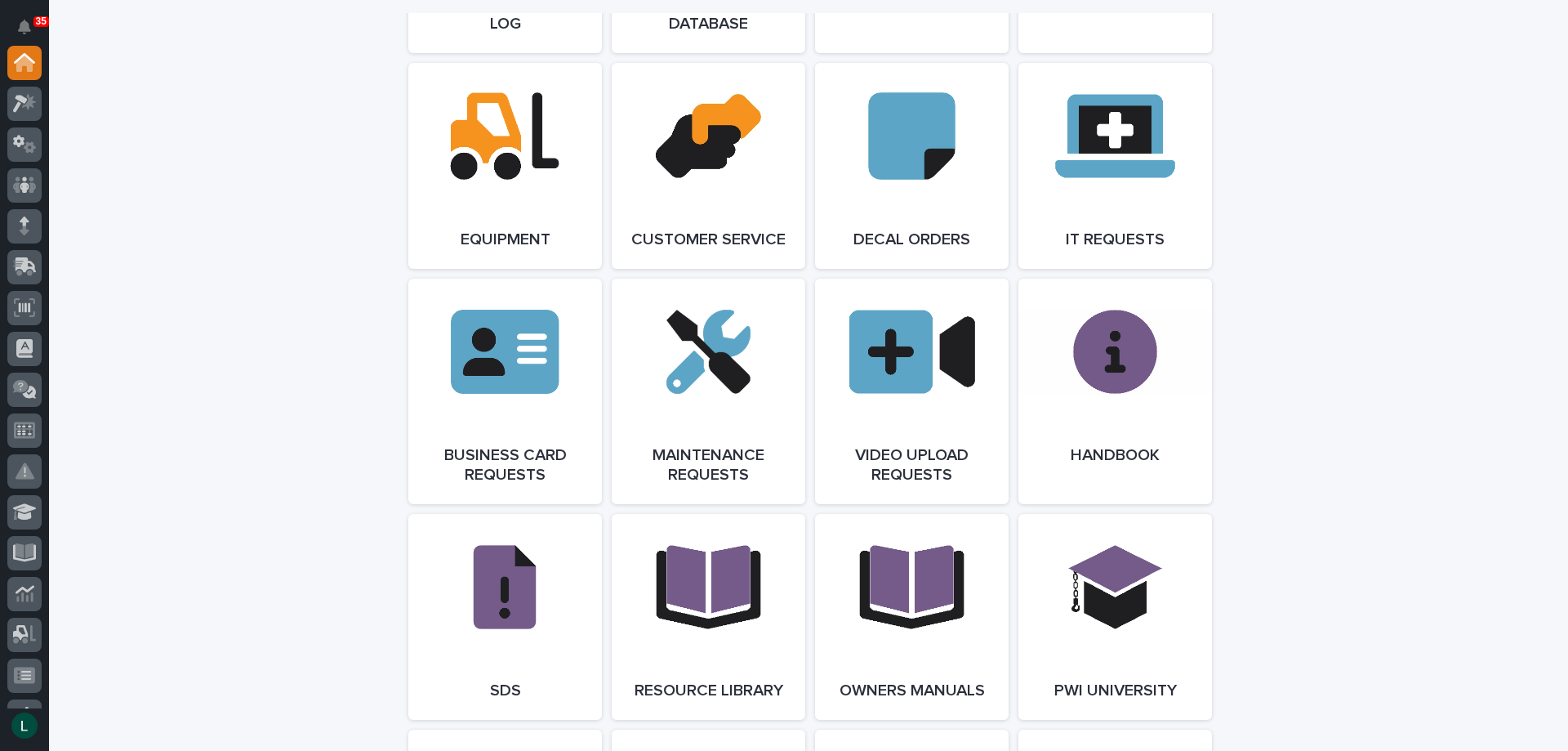
scroll to position [2615, 0]
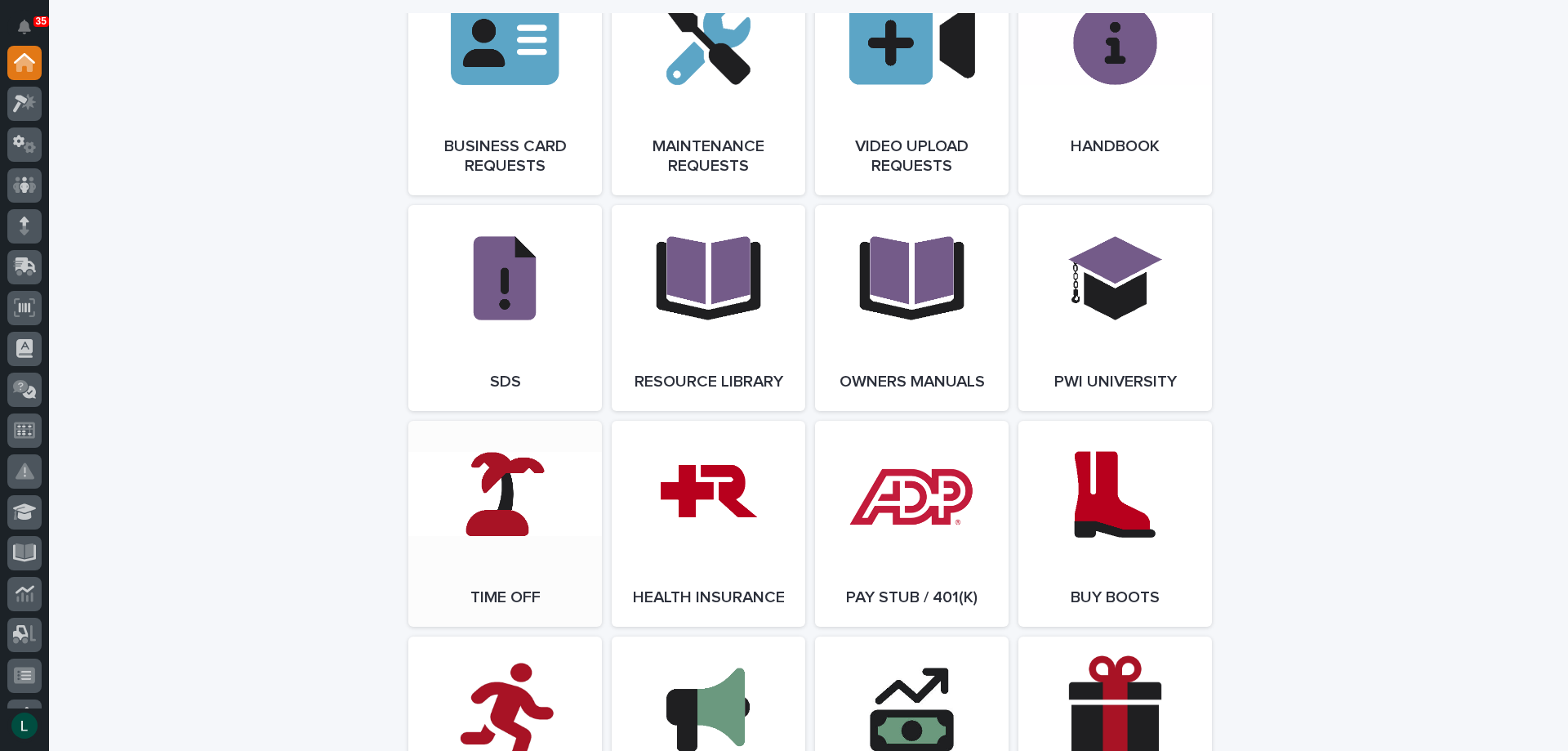
click at [492, 528] on link "Open Link" at bounding box center [505, 524] width 194 height 206
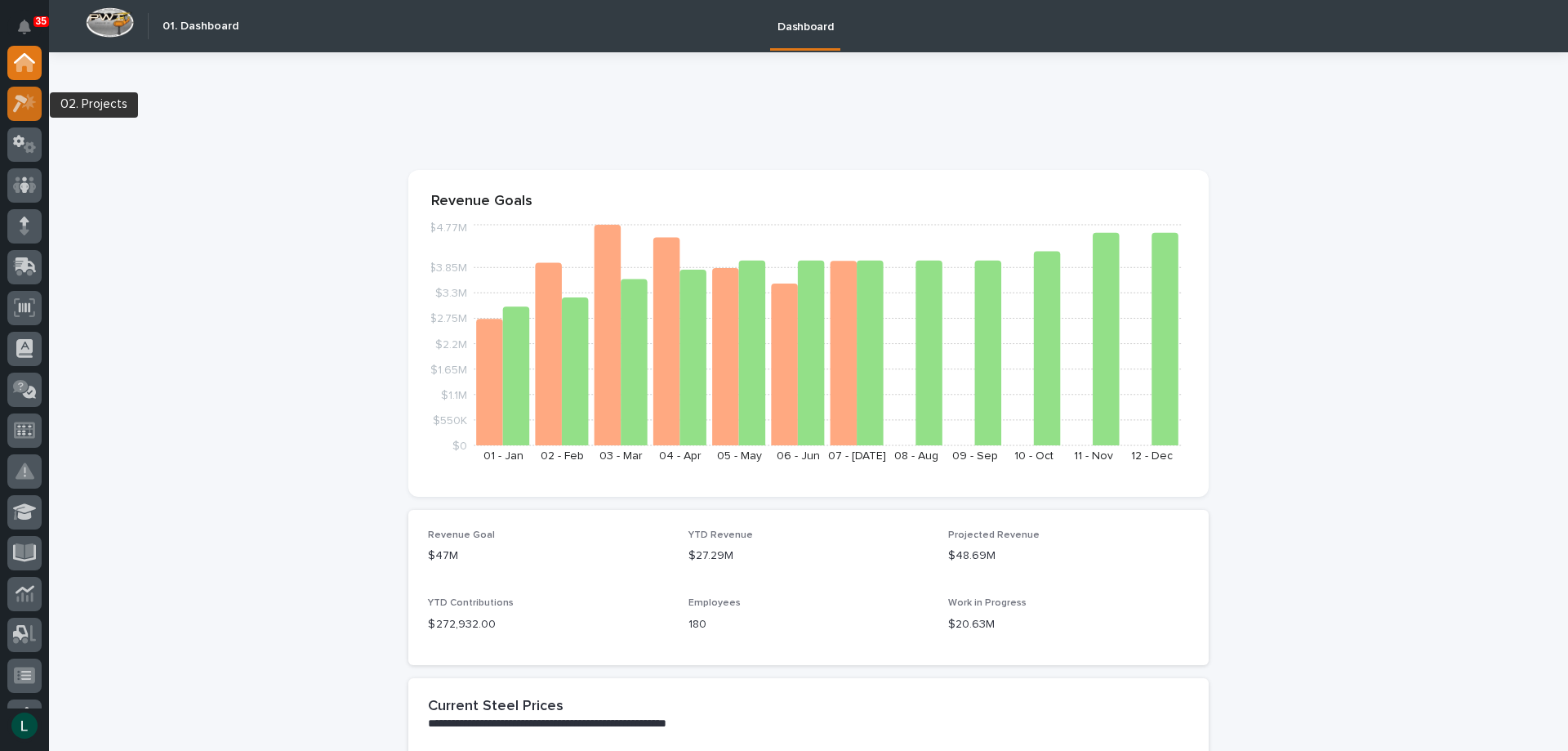
click at [19, 101] on icon at bounding box center [25, 103] width 24 height 19
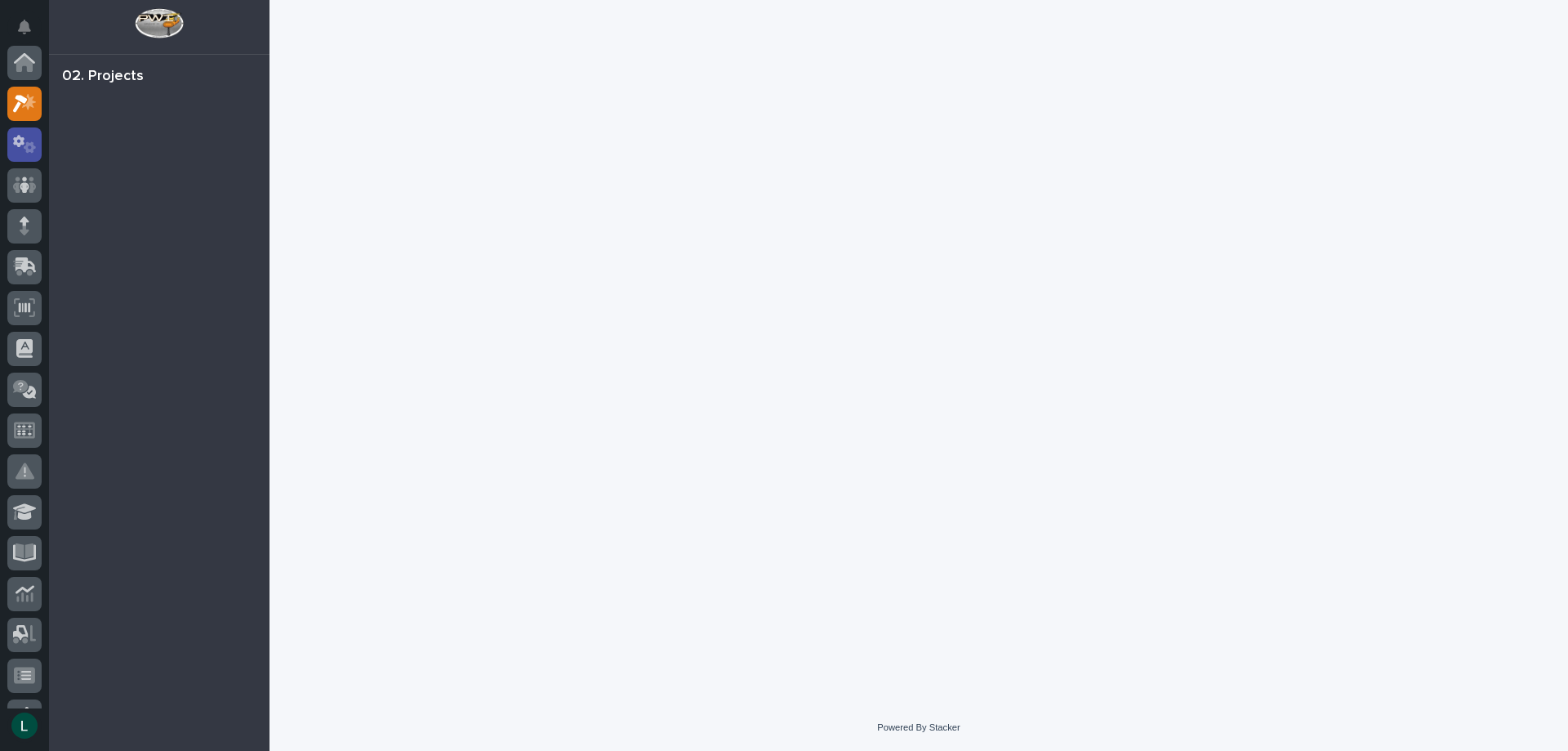
scroll to position [41, 0]
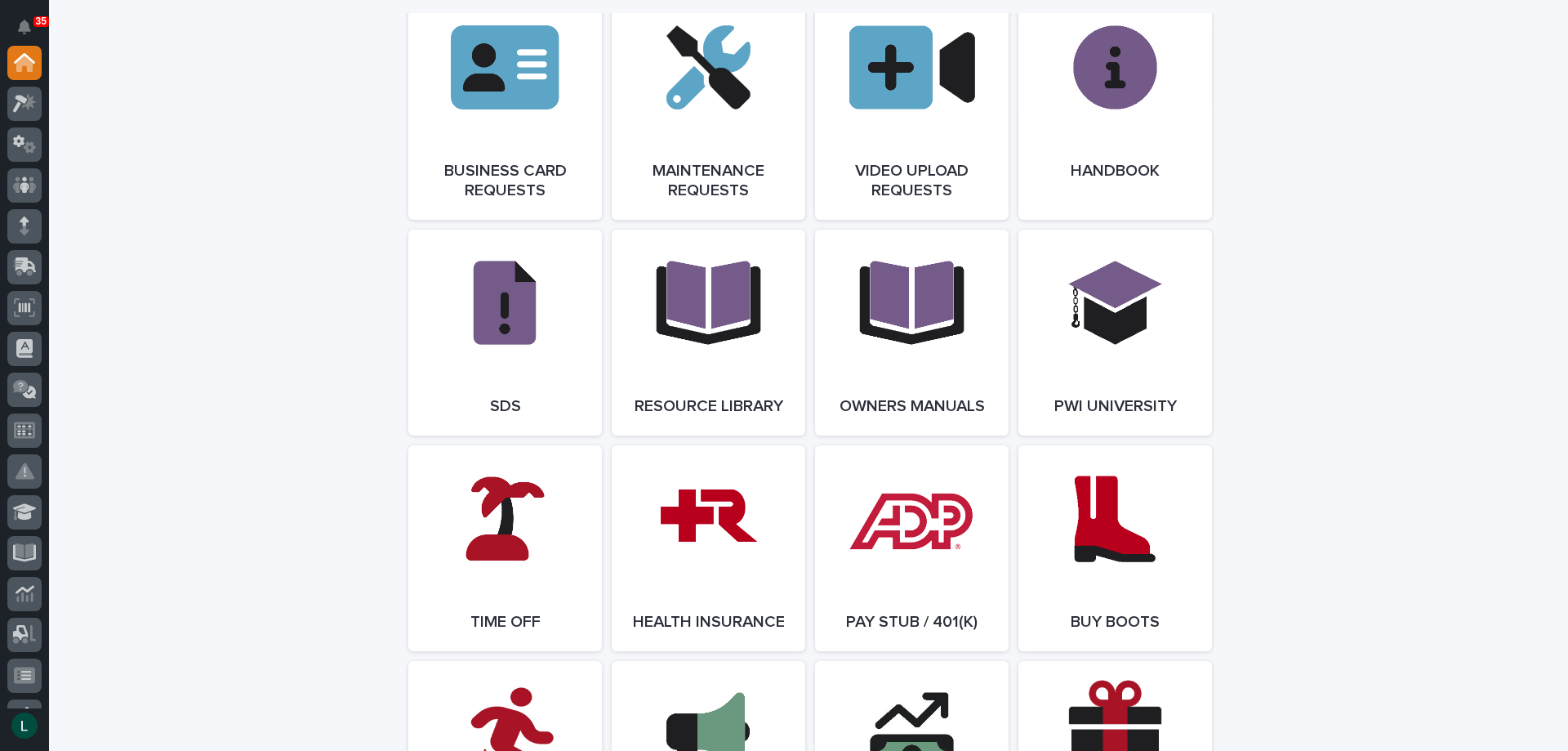
scroll to position [2615, 0]
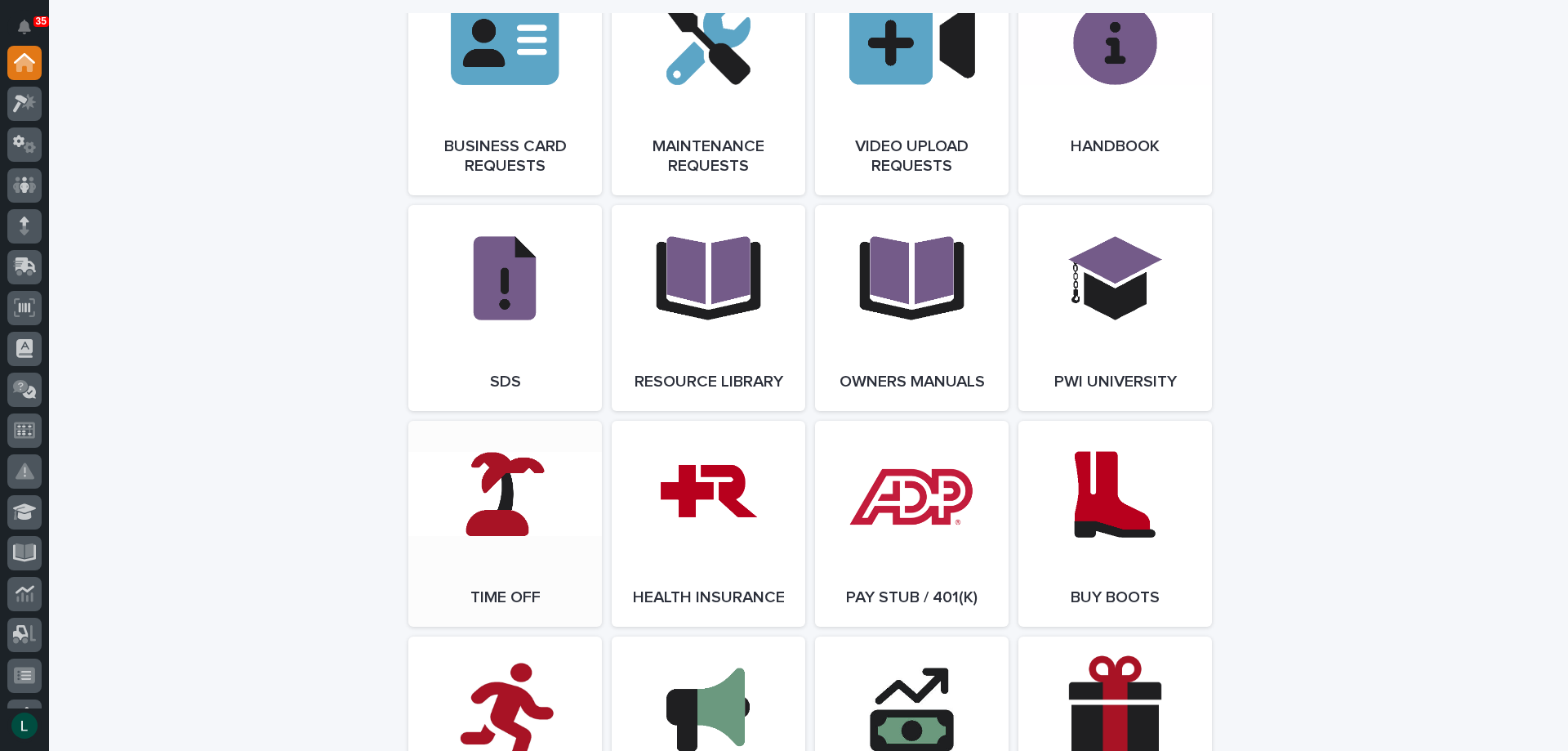
click at [490, 507] on link "Open Link" at bounding box center [505, 524] width 194 height 206
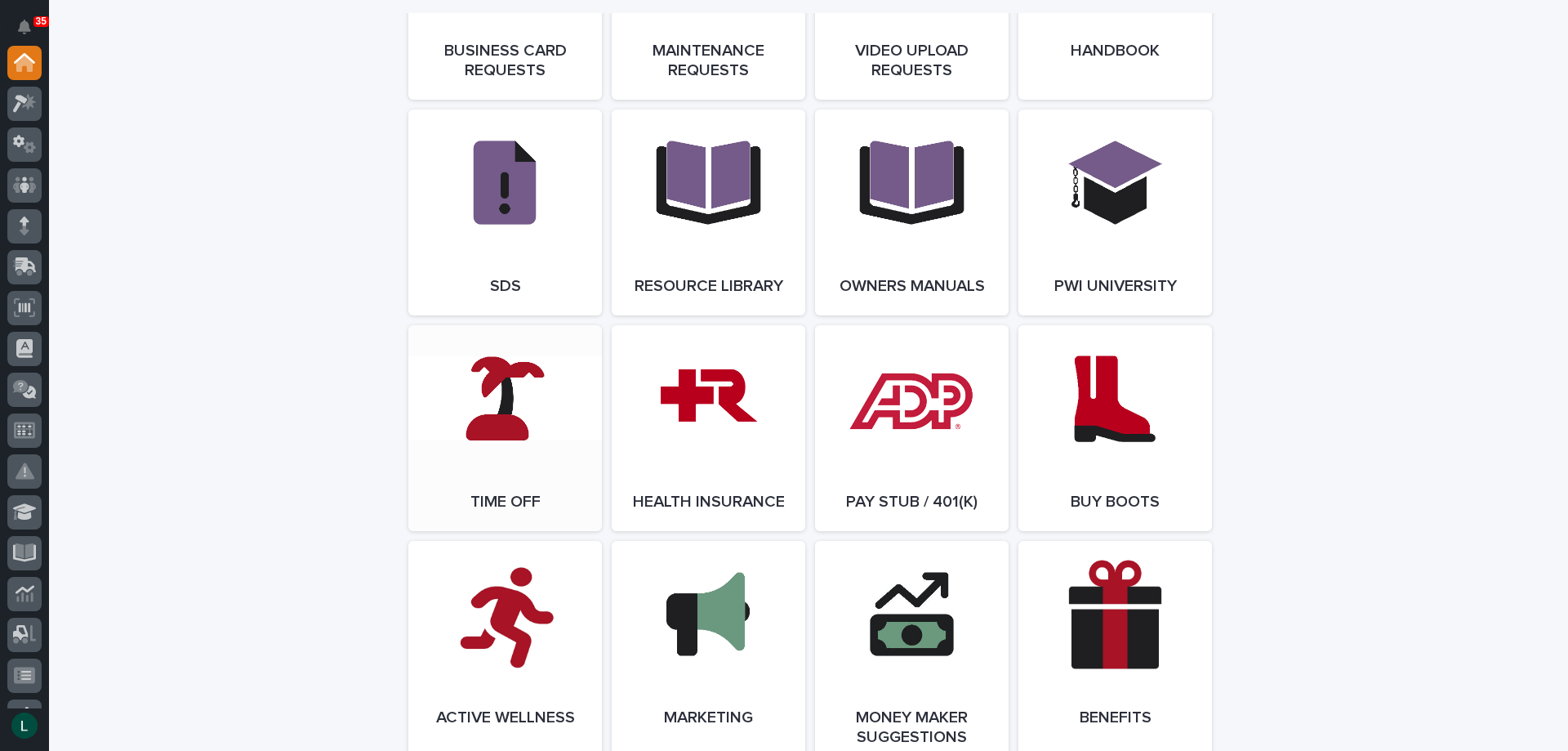
scroll to position [2860, 0]
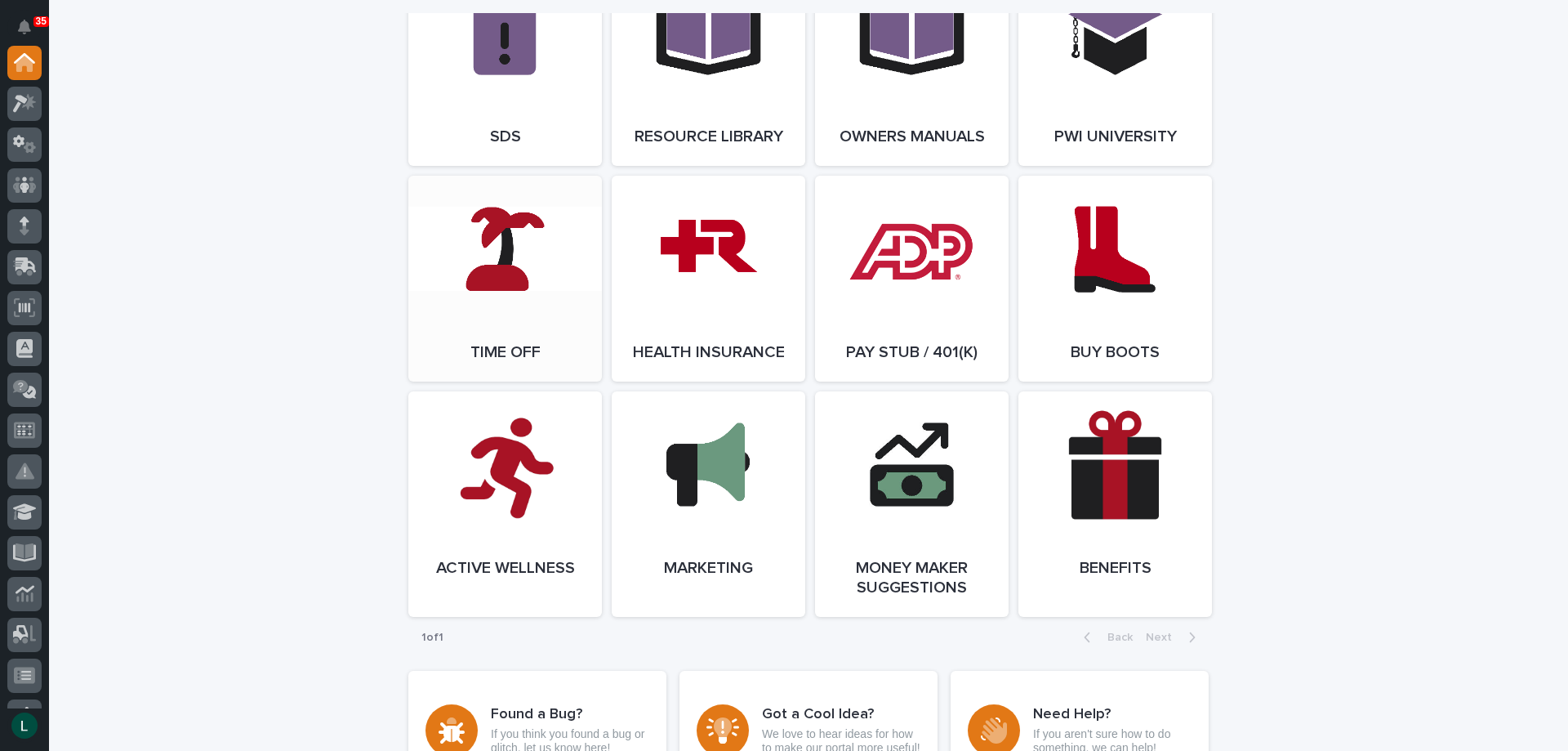
click at [496, 244] on link "Open Link" at bounding box center [505, 279] width 194 height 206
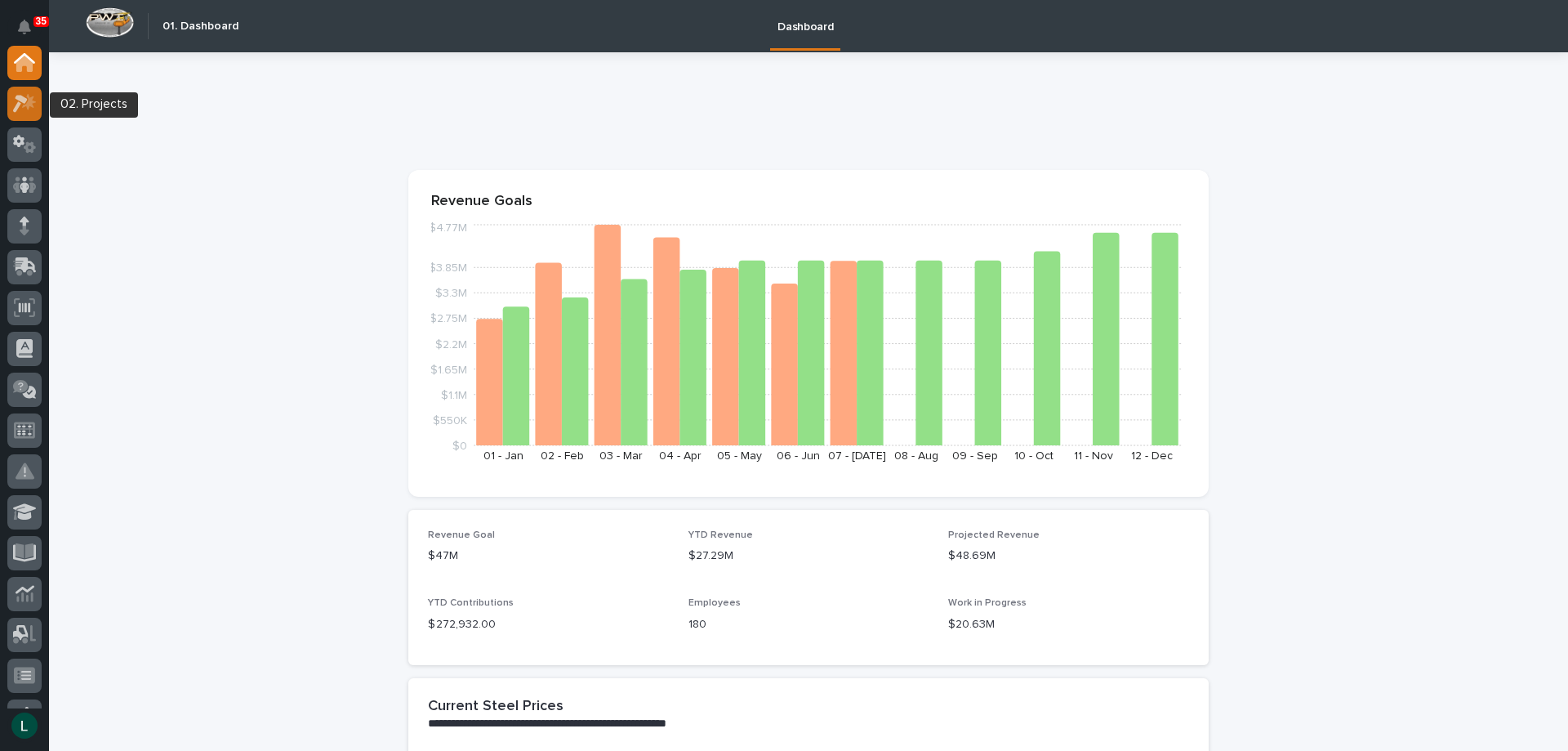
click at [25, 96] on icon at bounding box center [25, 103] width 24 height 19
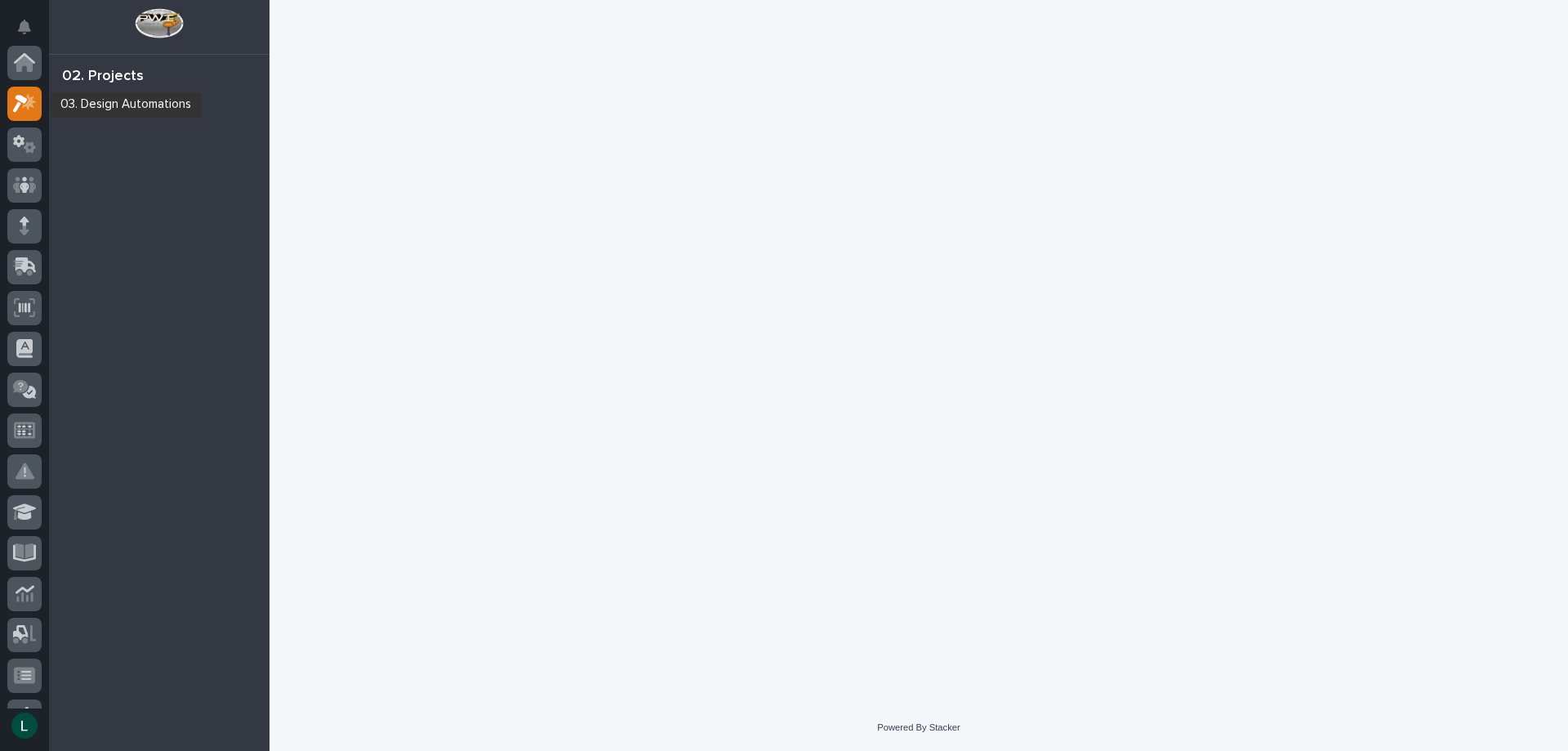
scroll to position [41, 0]
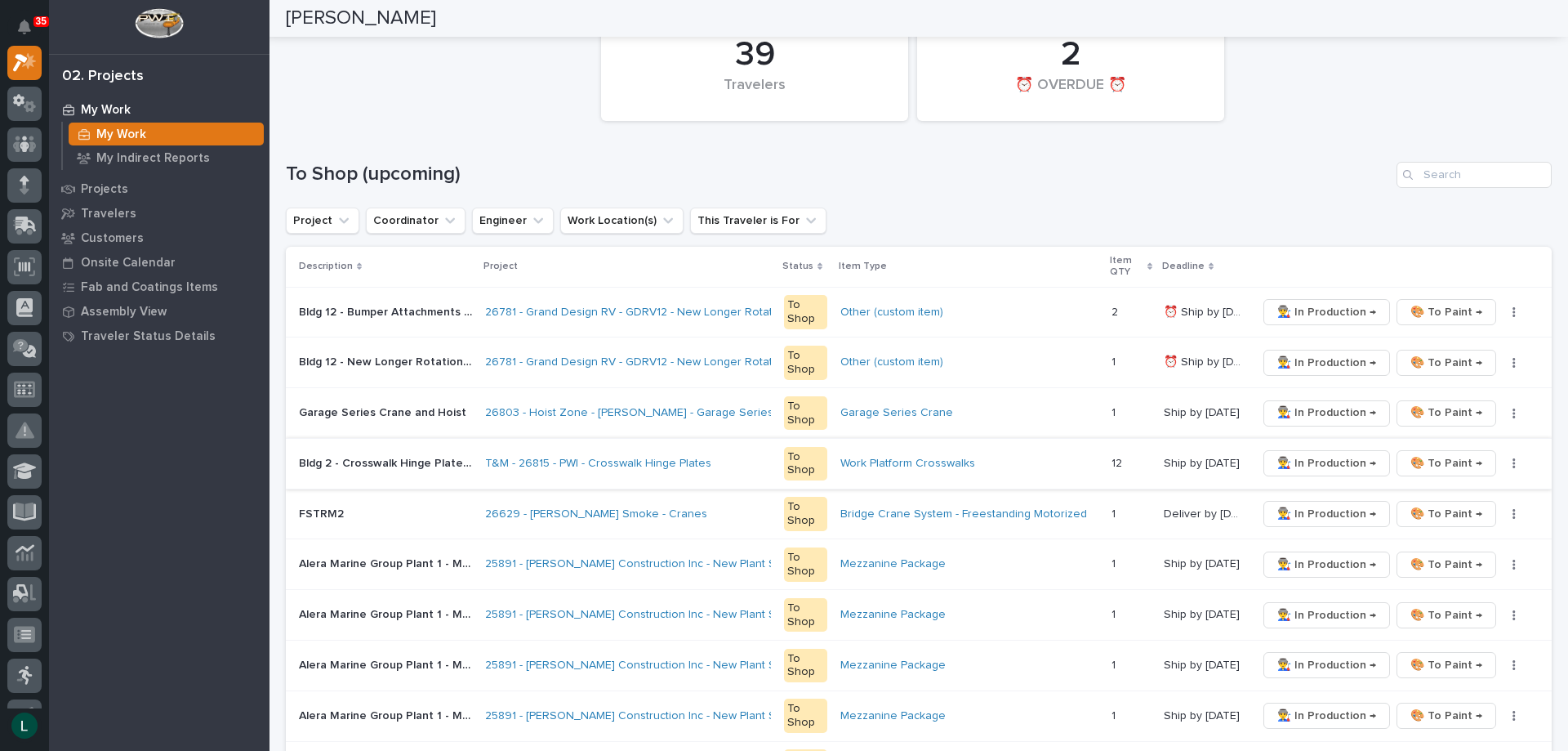
scroll to position [245, 0]
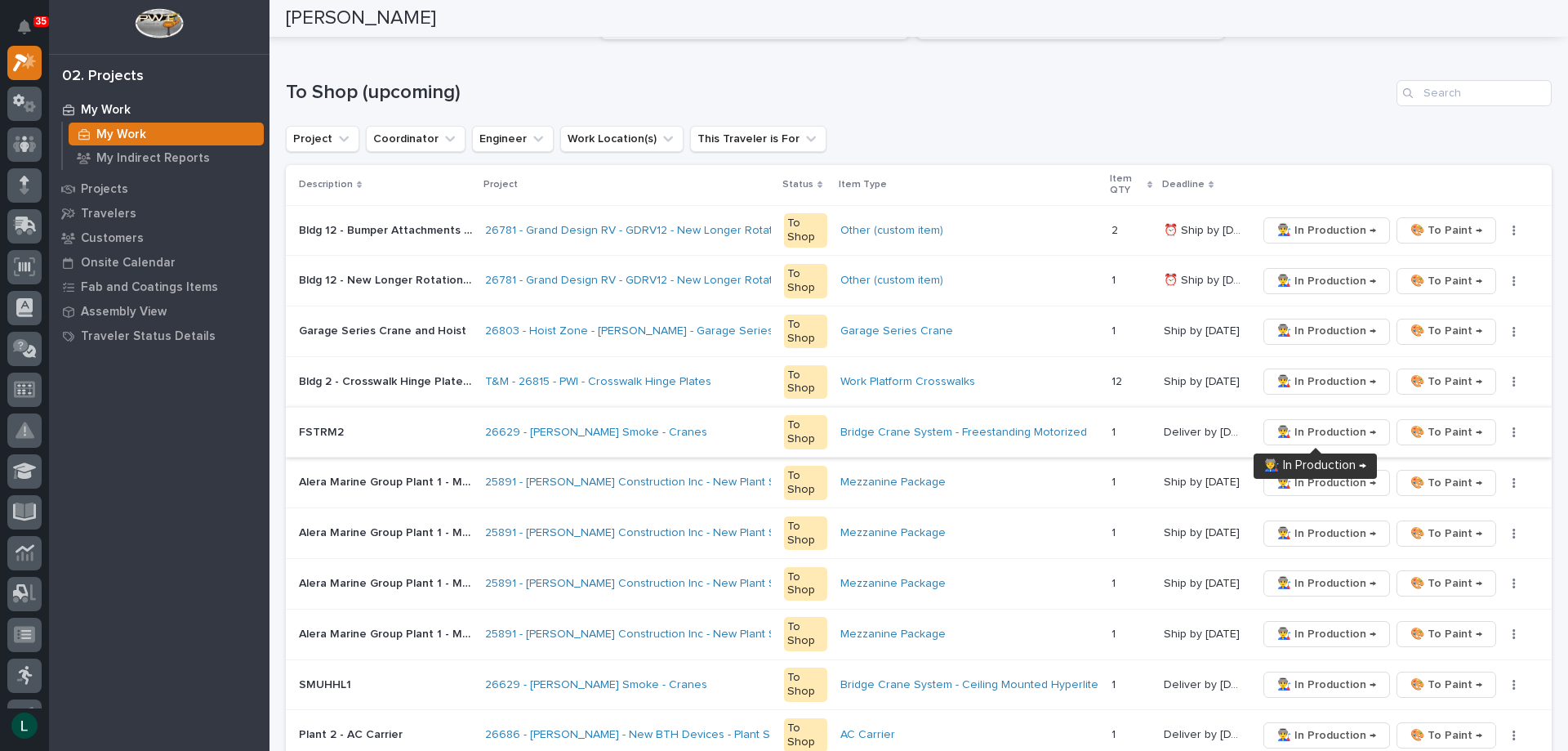
click at [1305, 426] on span "👨‍🏭 In Production →" at bounding box center [1326, 432] width 99 height 19
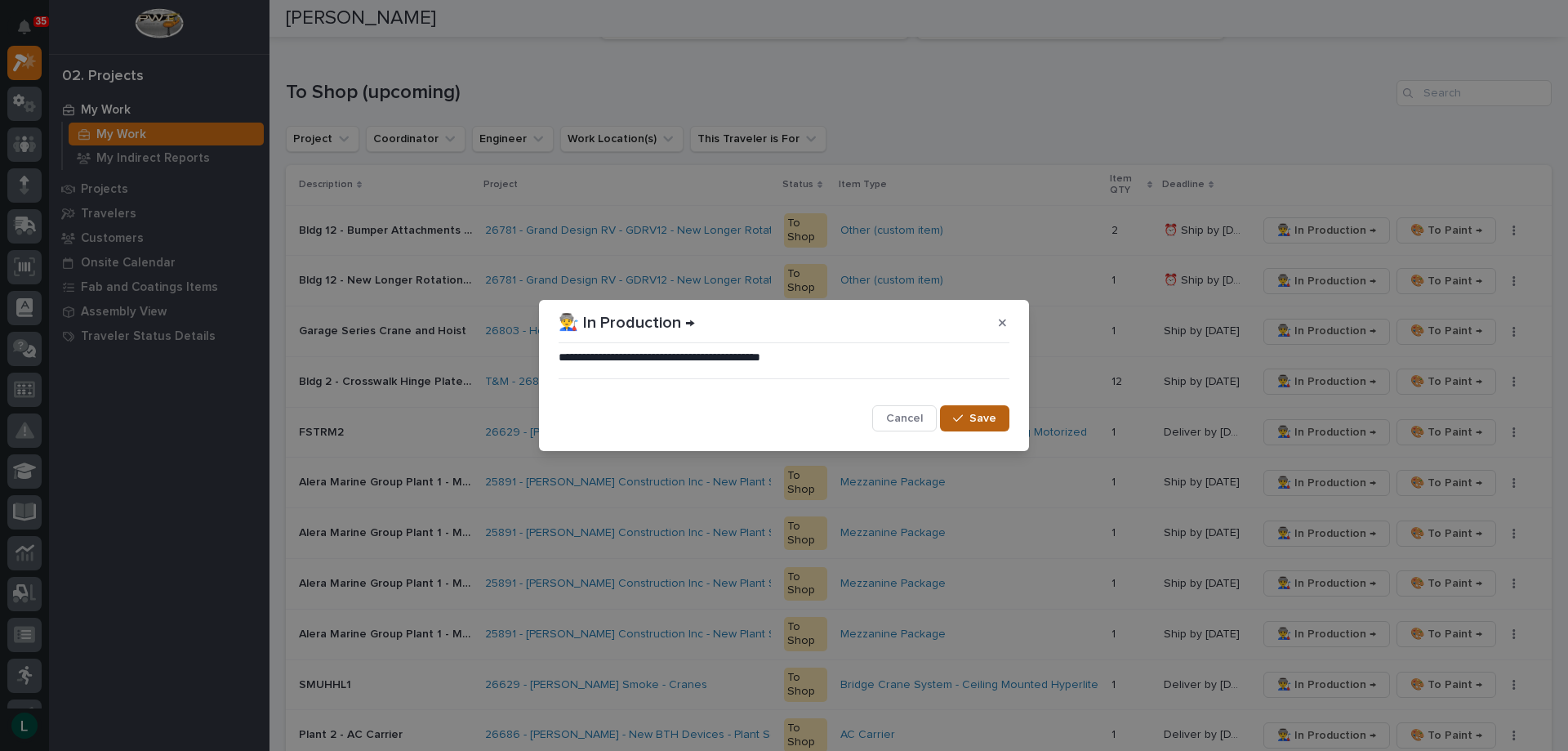
click at [970, 414] on button "Save" at bounding box center [975, 418] width 69 height 26
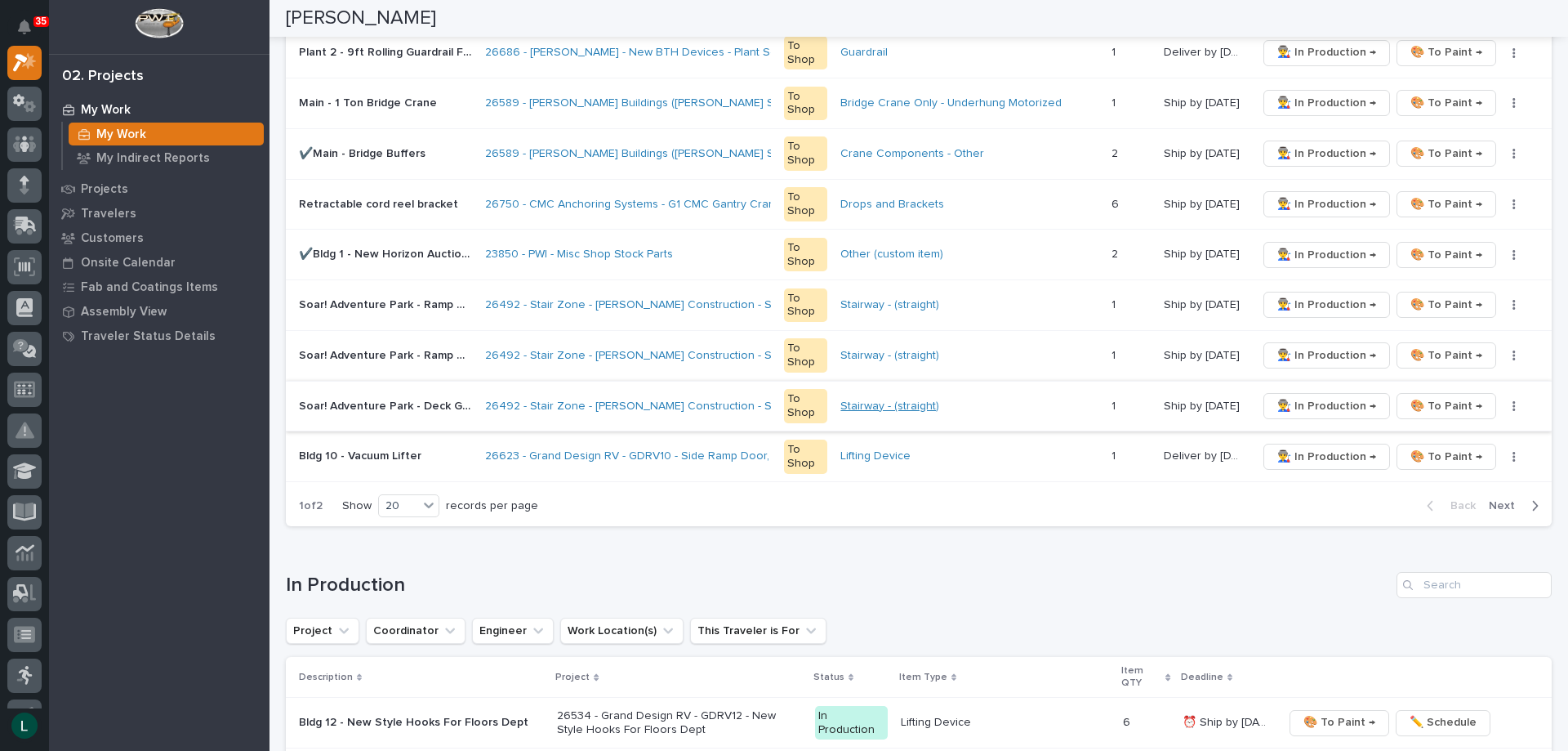
scroll to position [981, 0]
click at [398, 498] on div "20" at bounding box center [398, 504] width 39 height 17
click at [409, 562] on div "30" at bounding box center [410, 564] width 60 height 19
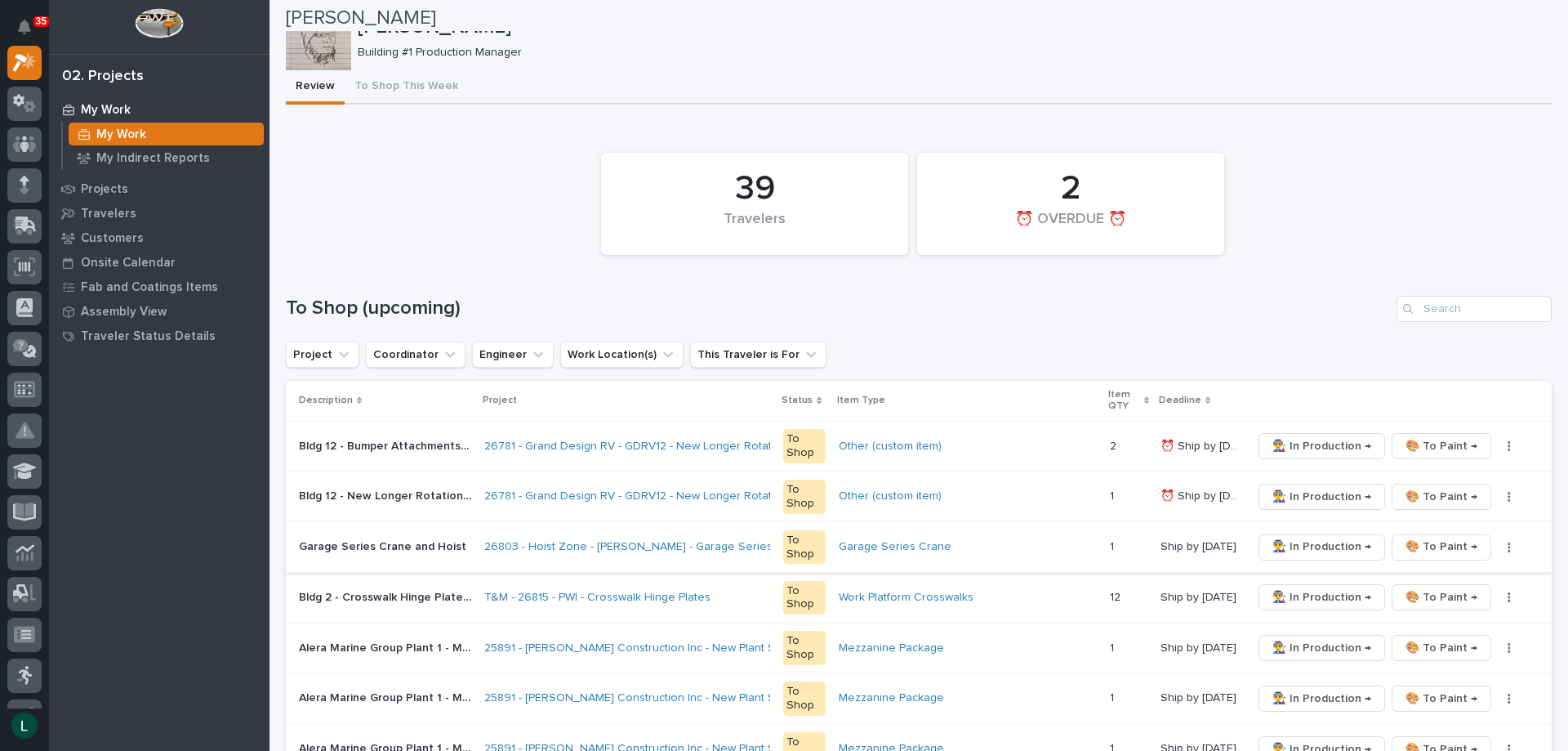
scroll to position [0, 0]
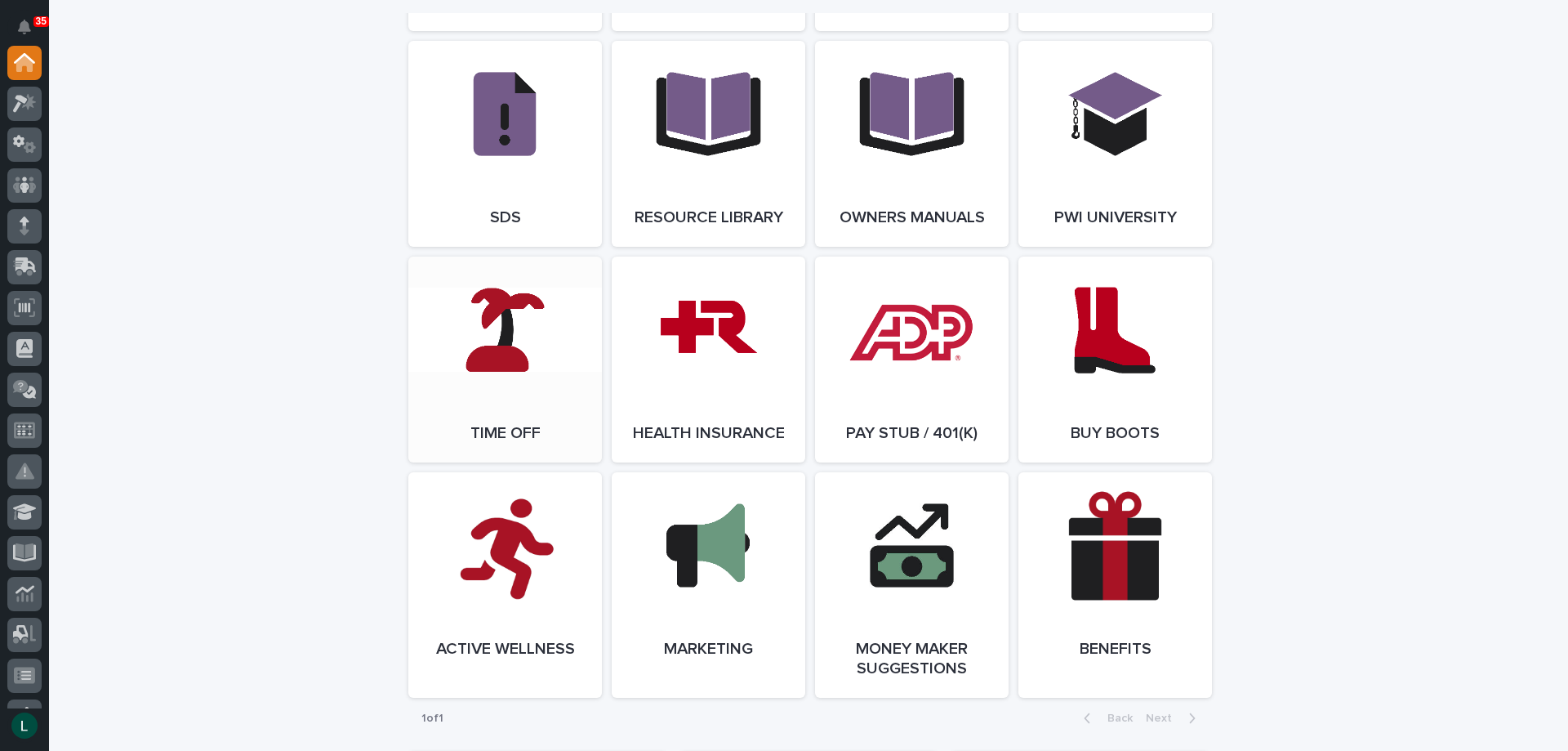
scroll to position [2779, 0]
click at [501, 346] on link "Open Link" at bounding box center [505, 360] width 194 height 206
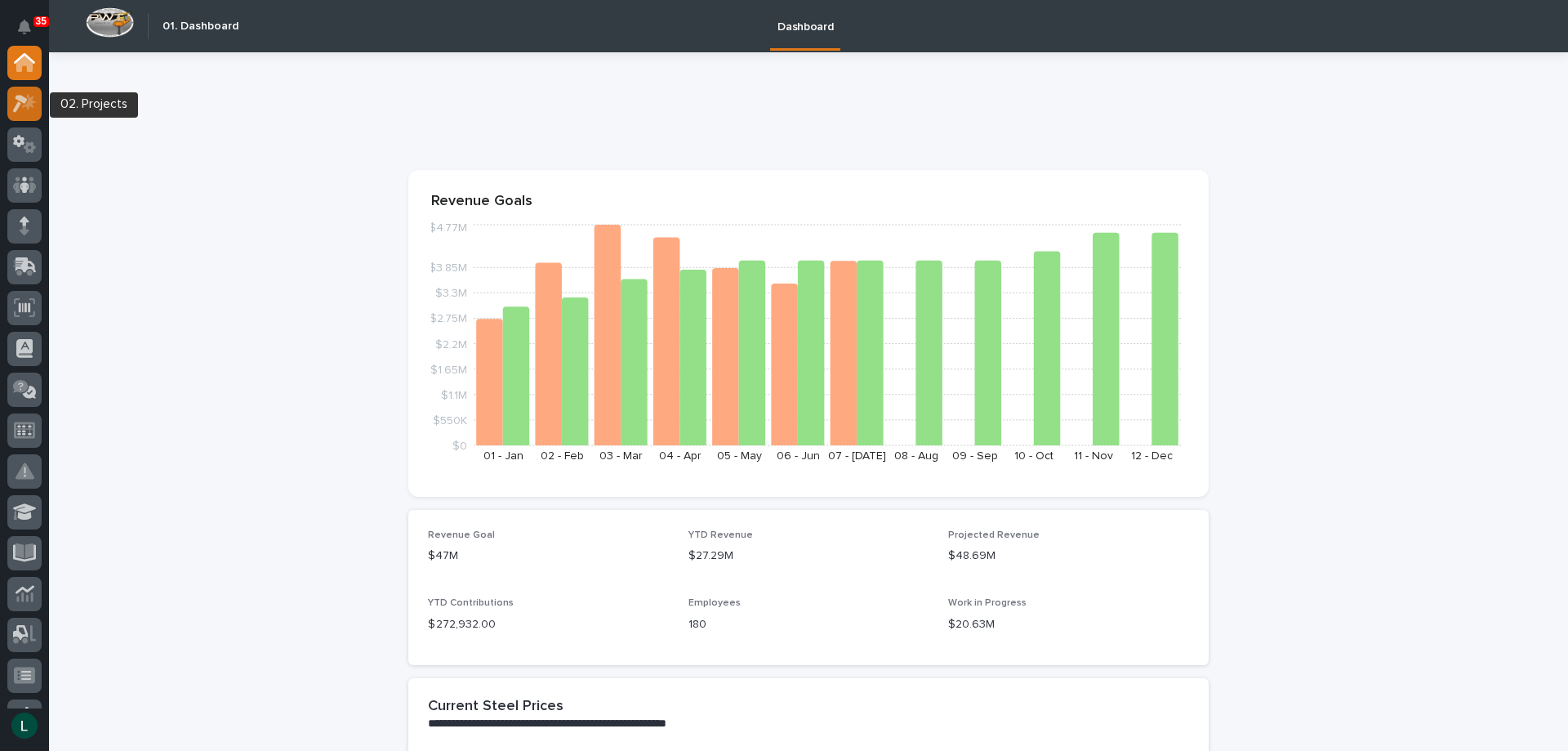
click at [24, 103] on icon at bounding box center [19, 103] width 14 height 18
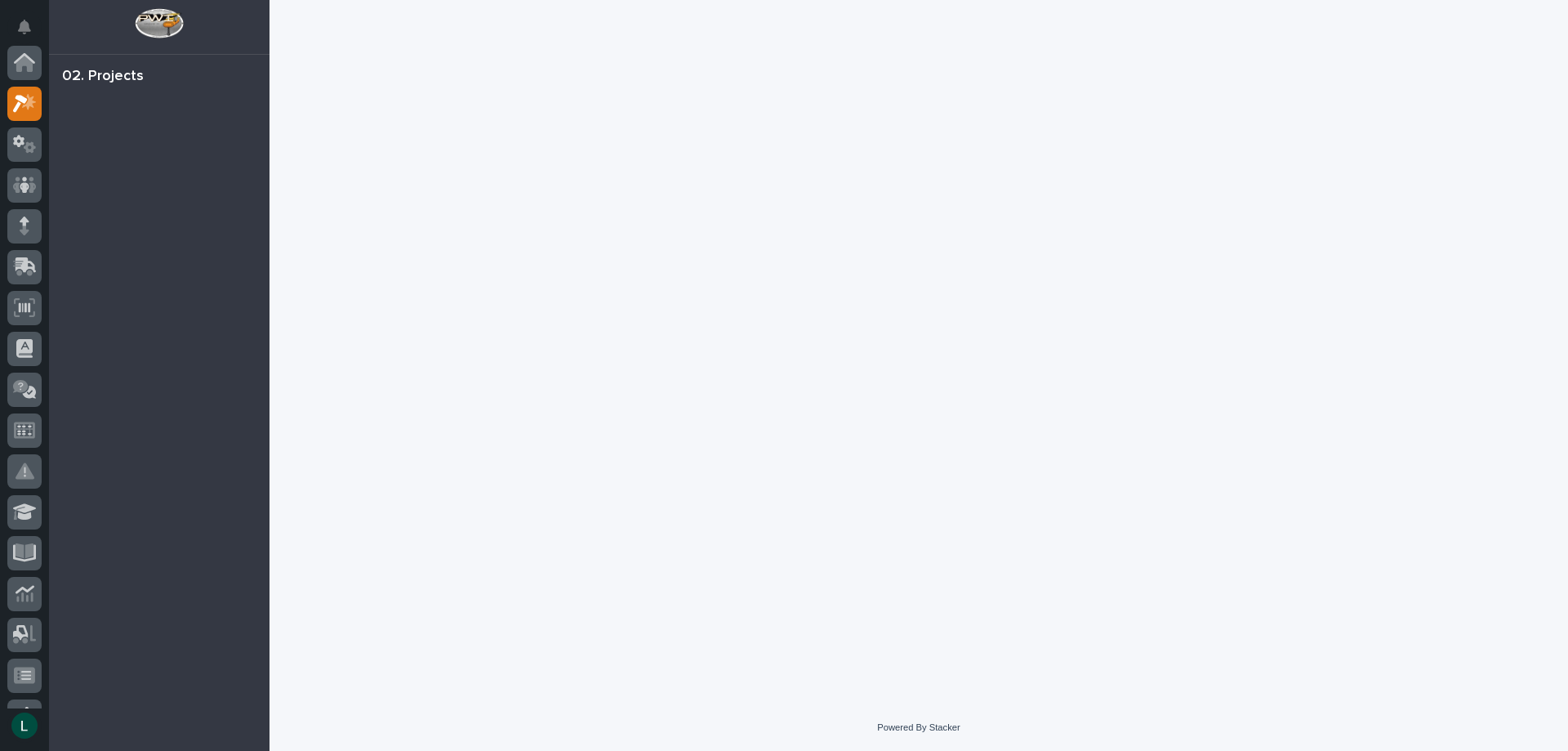
scroll to position [41, 0]
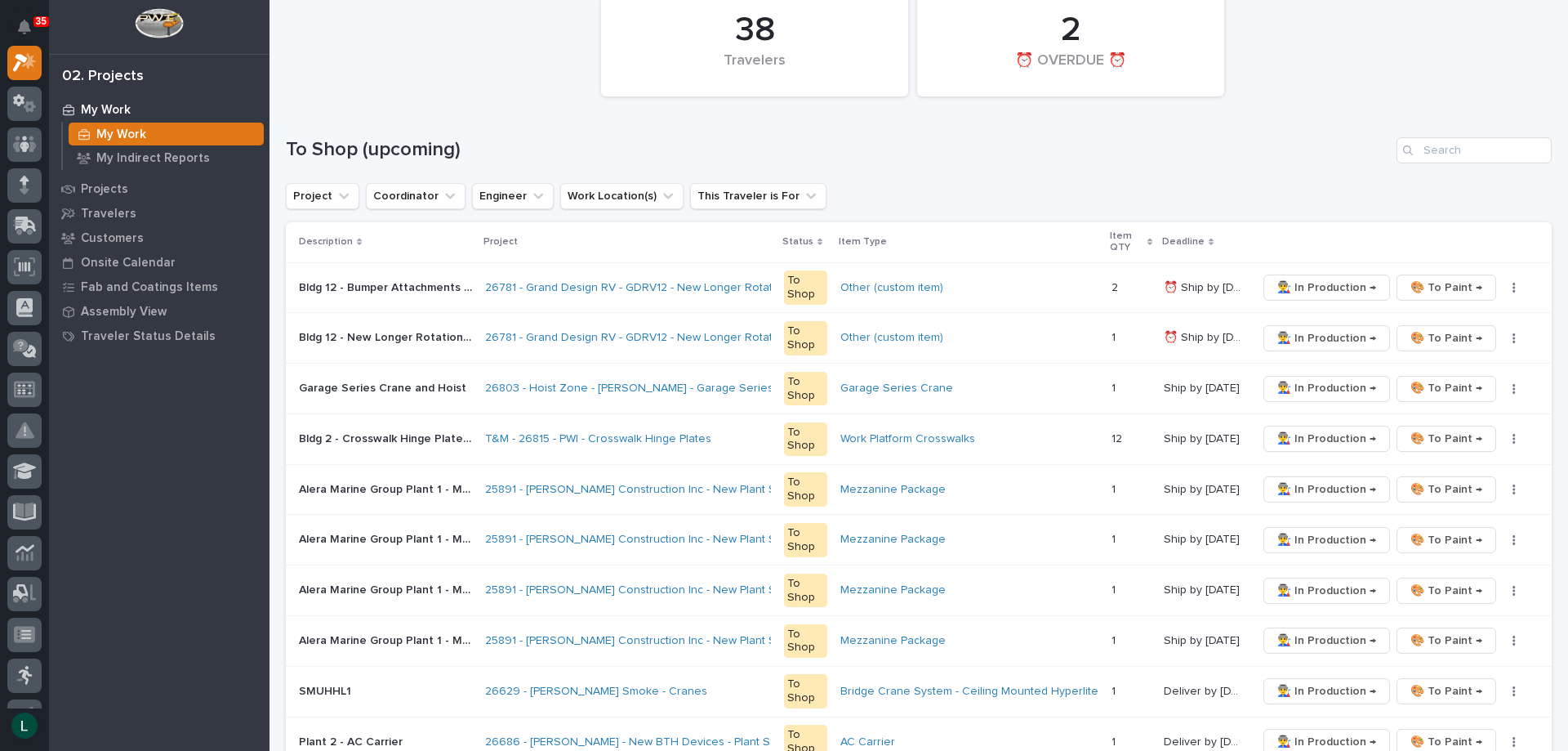
scroll to position [327, 0]
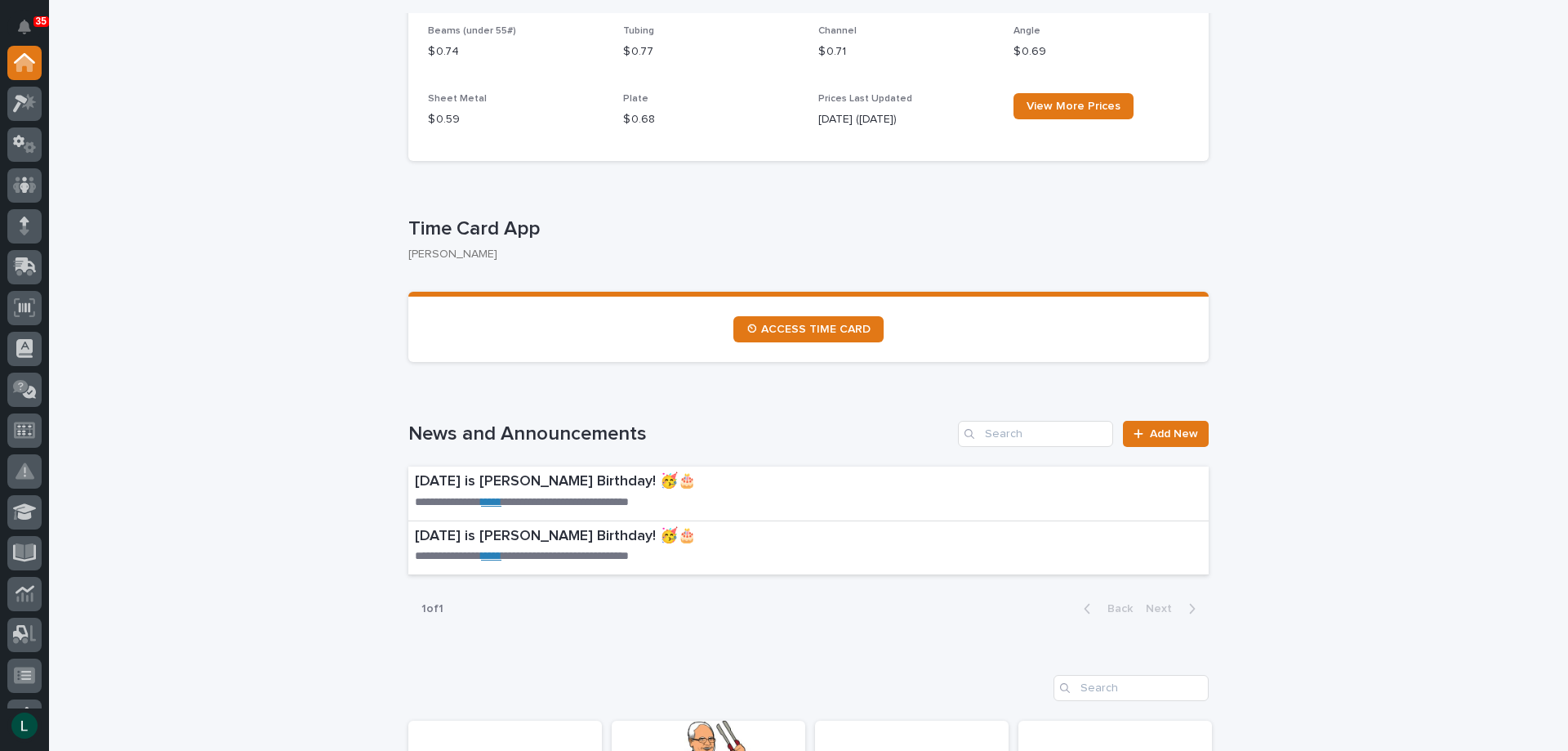
scroll to position [736, 0]
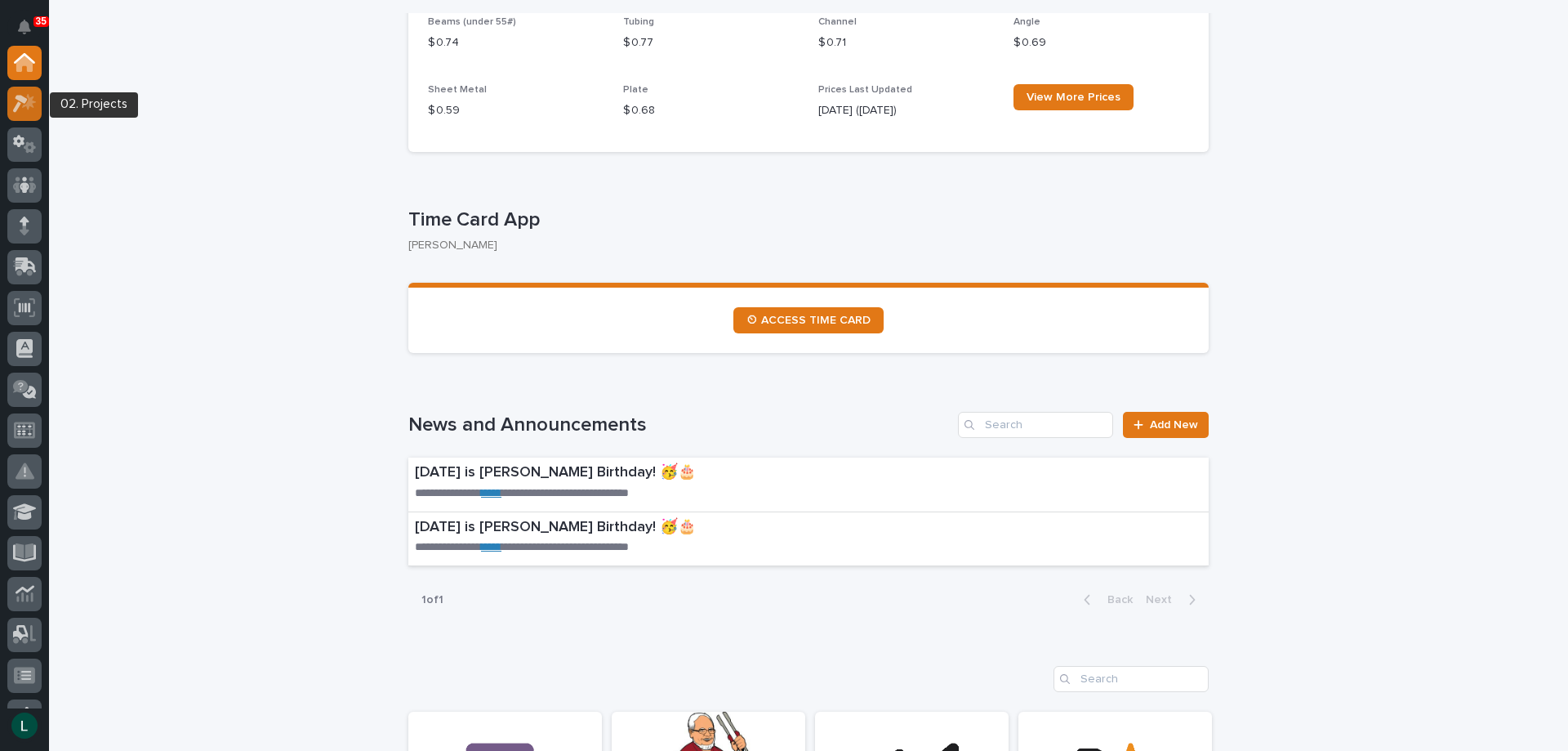
click at [27, 98] on icon at bounding box center [25, 103] width 24 height 19
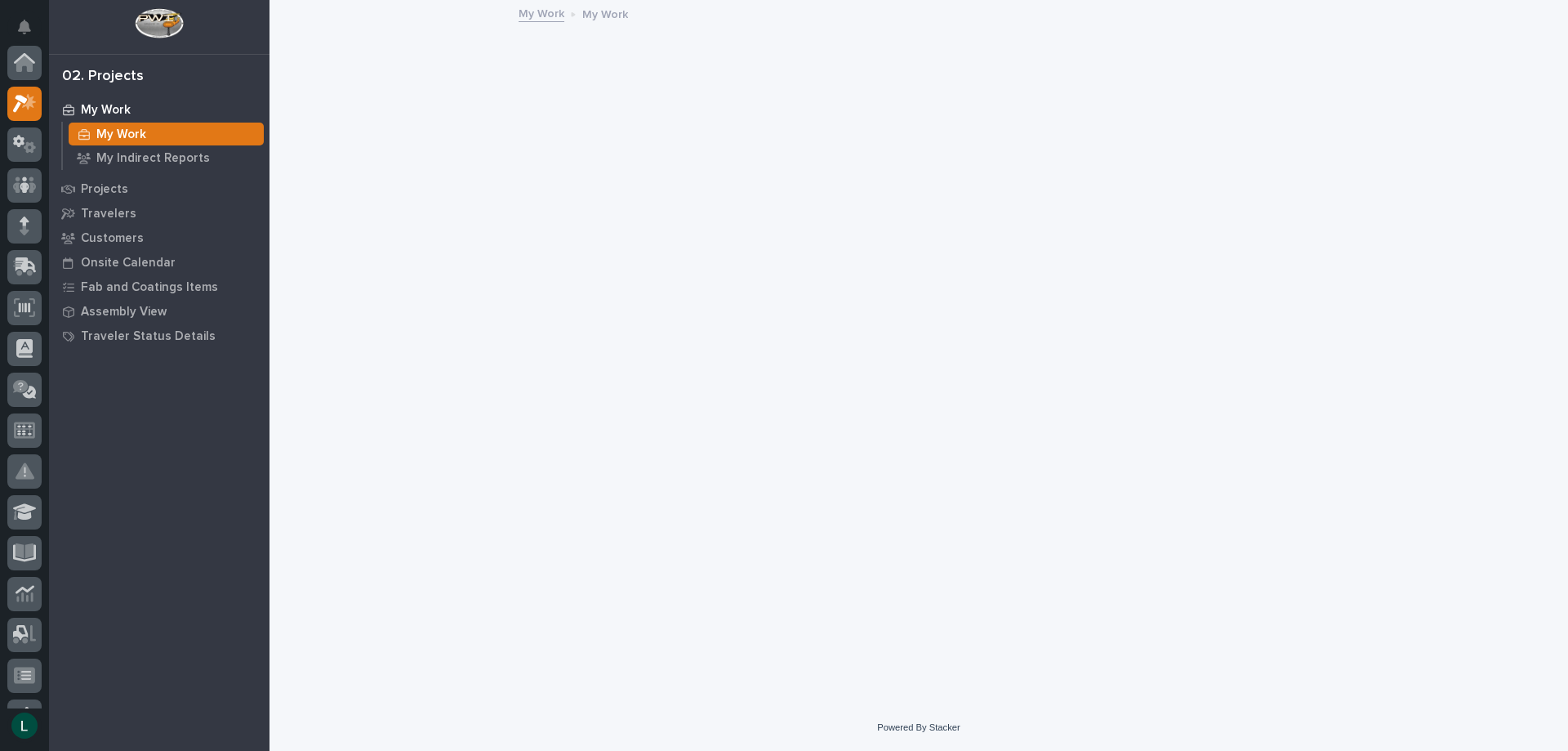
scroll to position [41, 0]
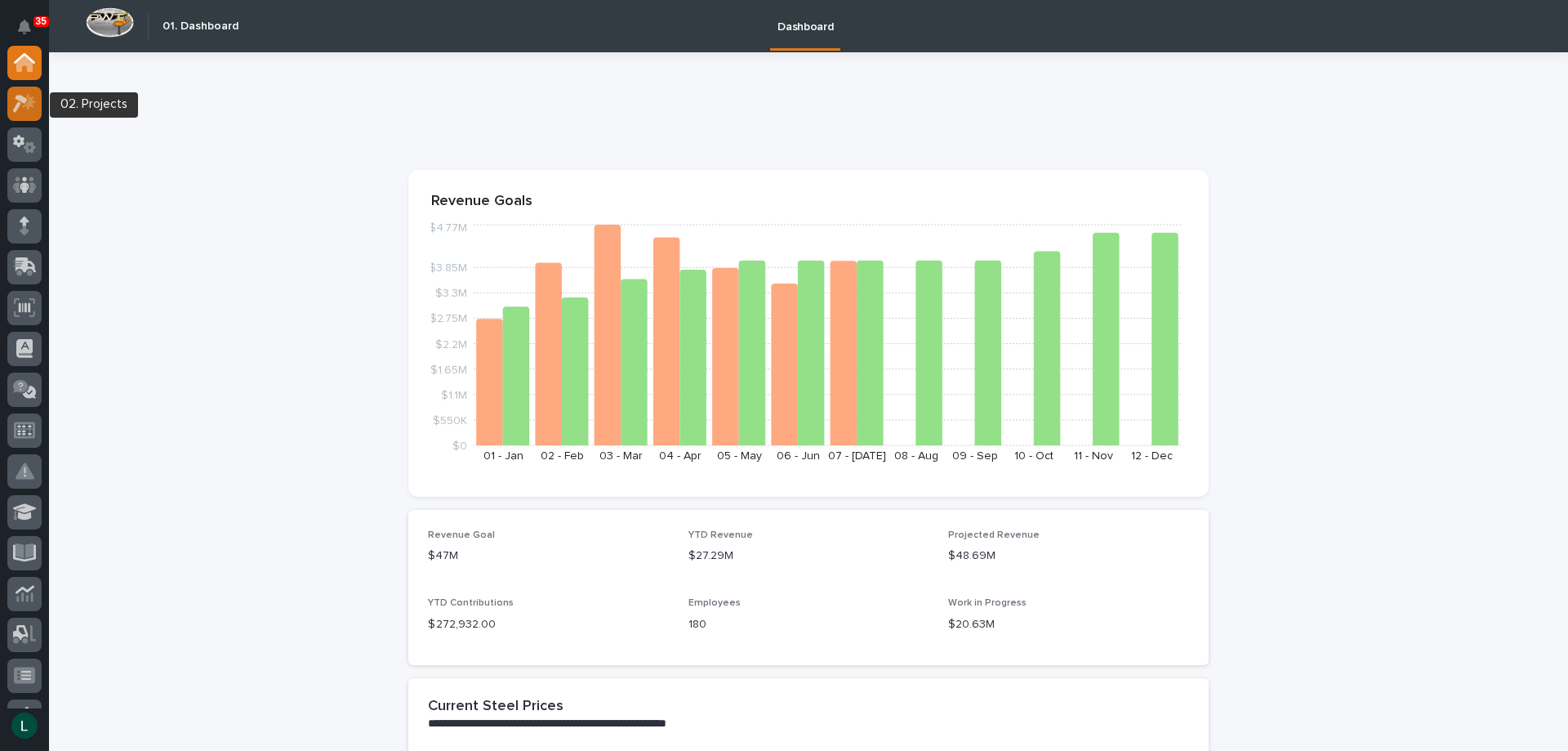
click at [19, 95] on icon at bounding box center [19, 103] width 14 height 18
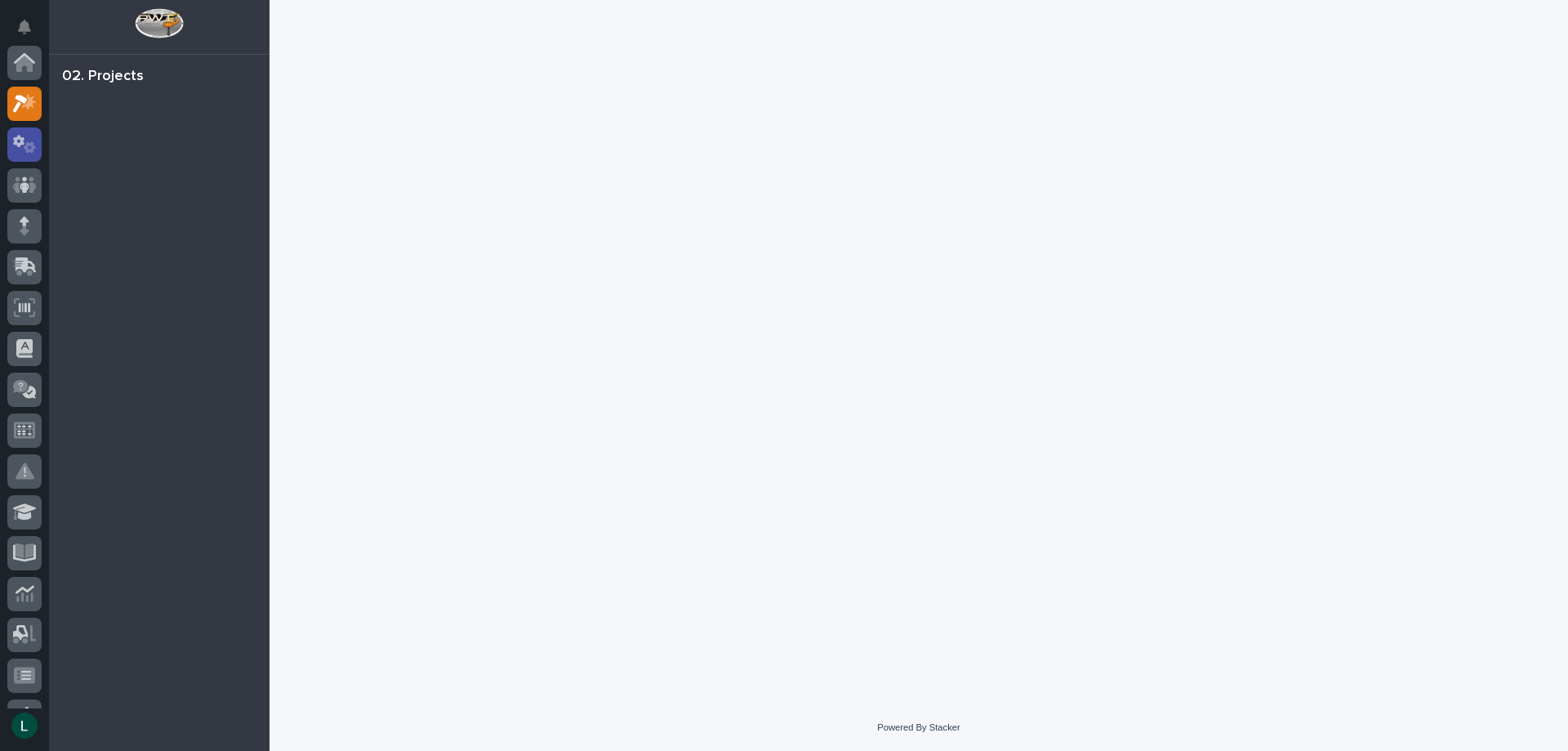
scroll to position [41, 0]
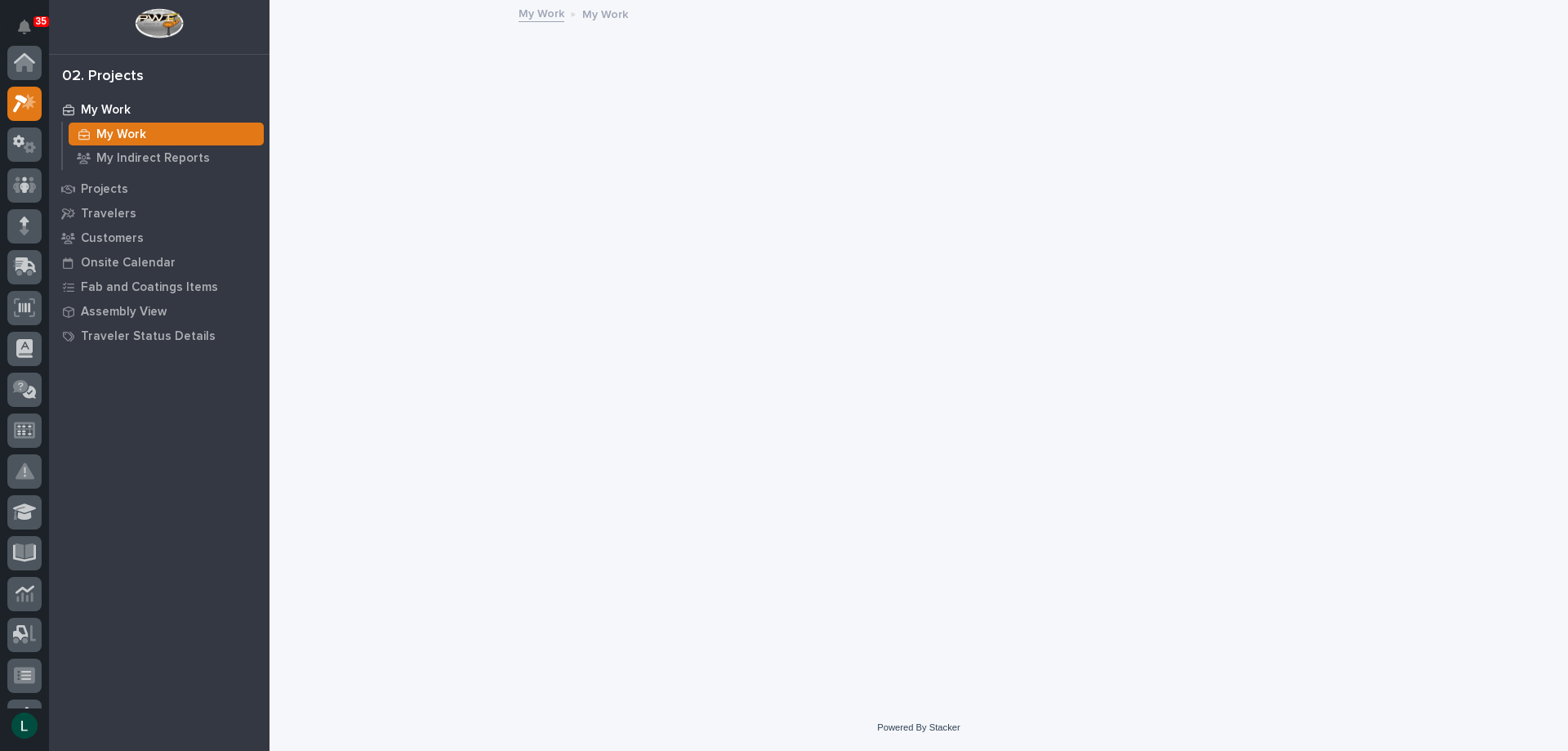
scroll to position [41, 0]
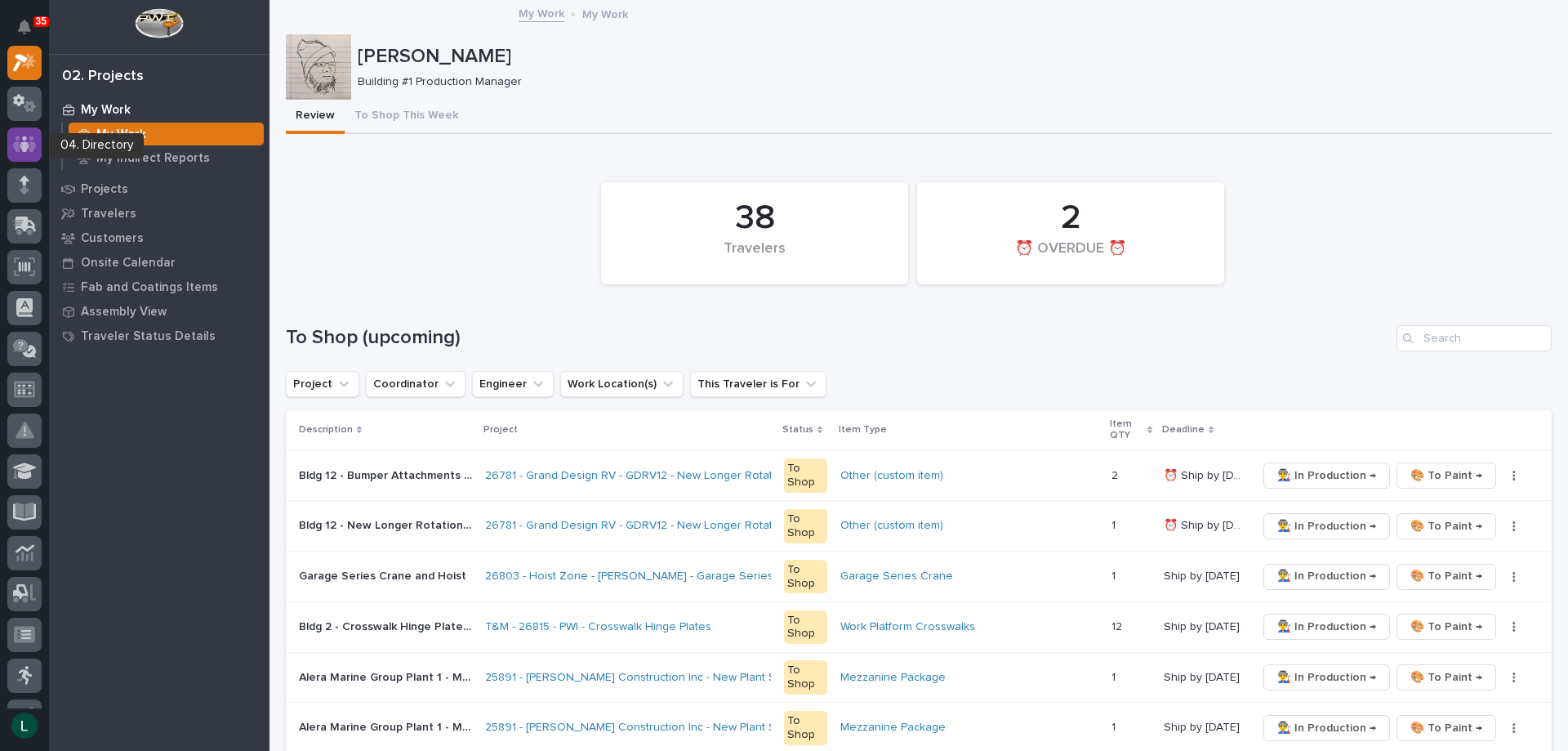
click at [27, 143] on icon at bounding box center [25, 144] width 24 height 19
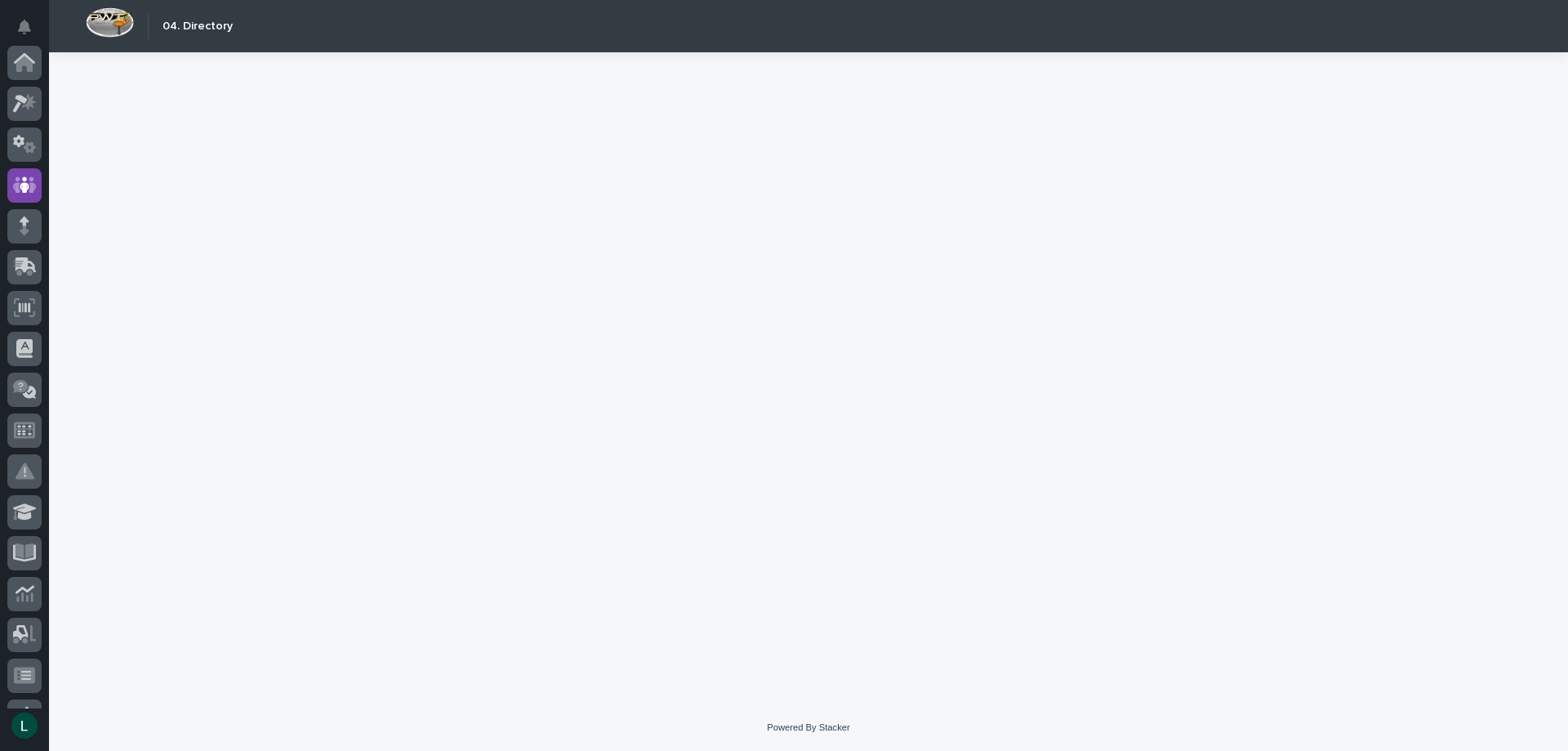
scroll to position [123, 0]
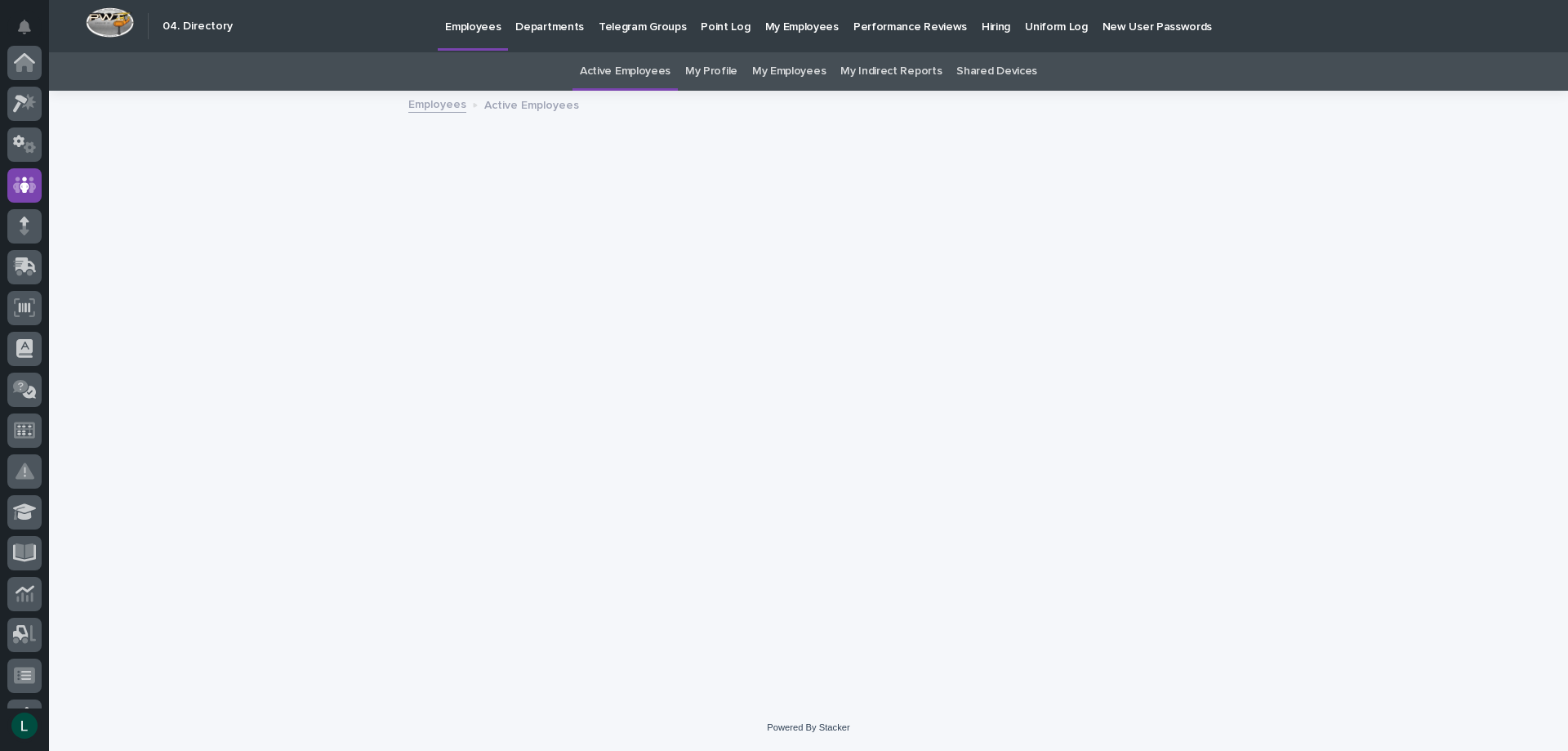
scroll to position [123, 0]
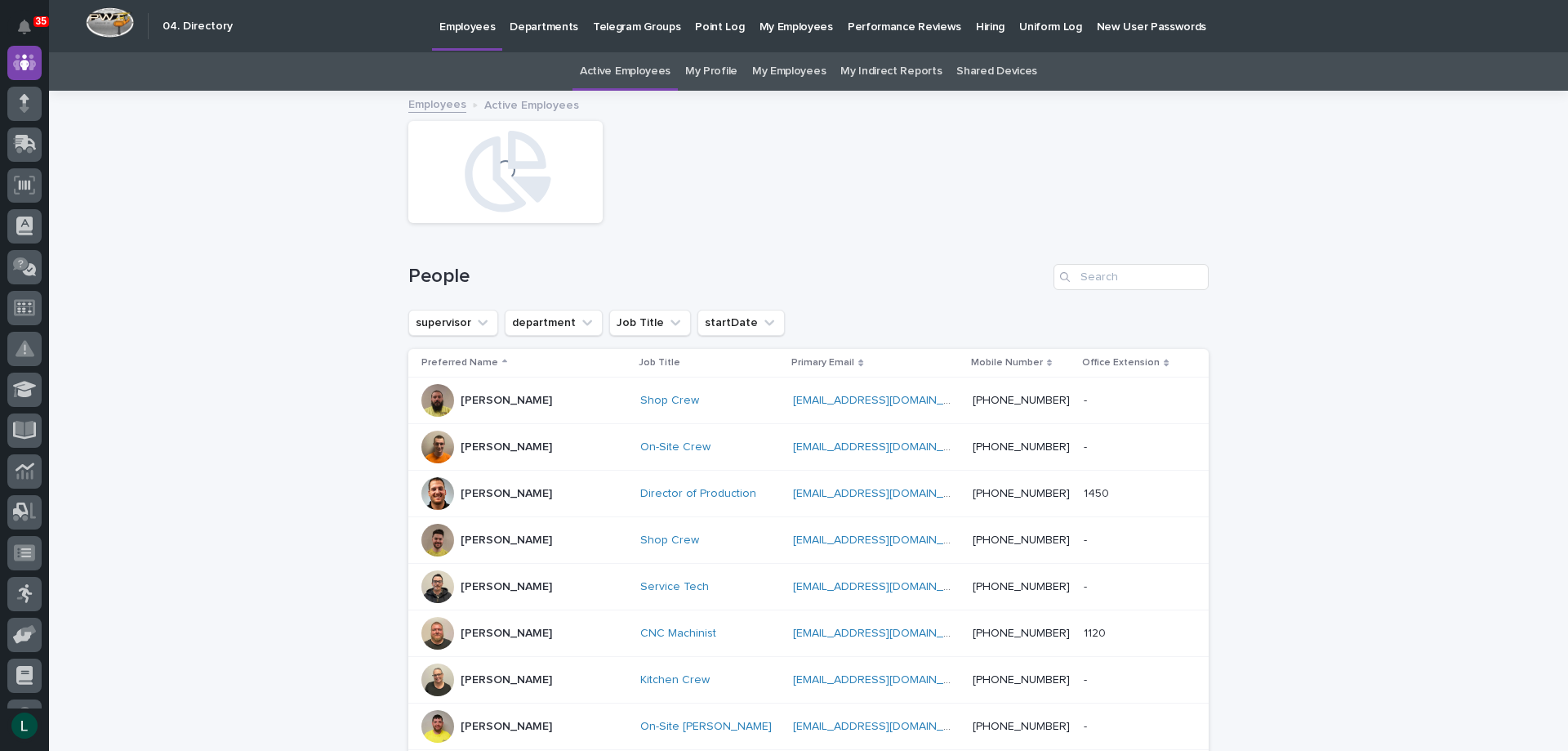
click at [545, 28] on p "Departments" at bounding box center [544, 17] width 68 height 35
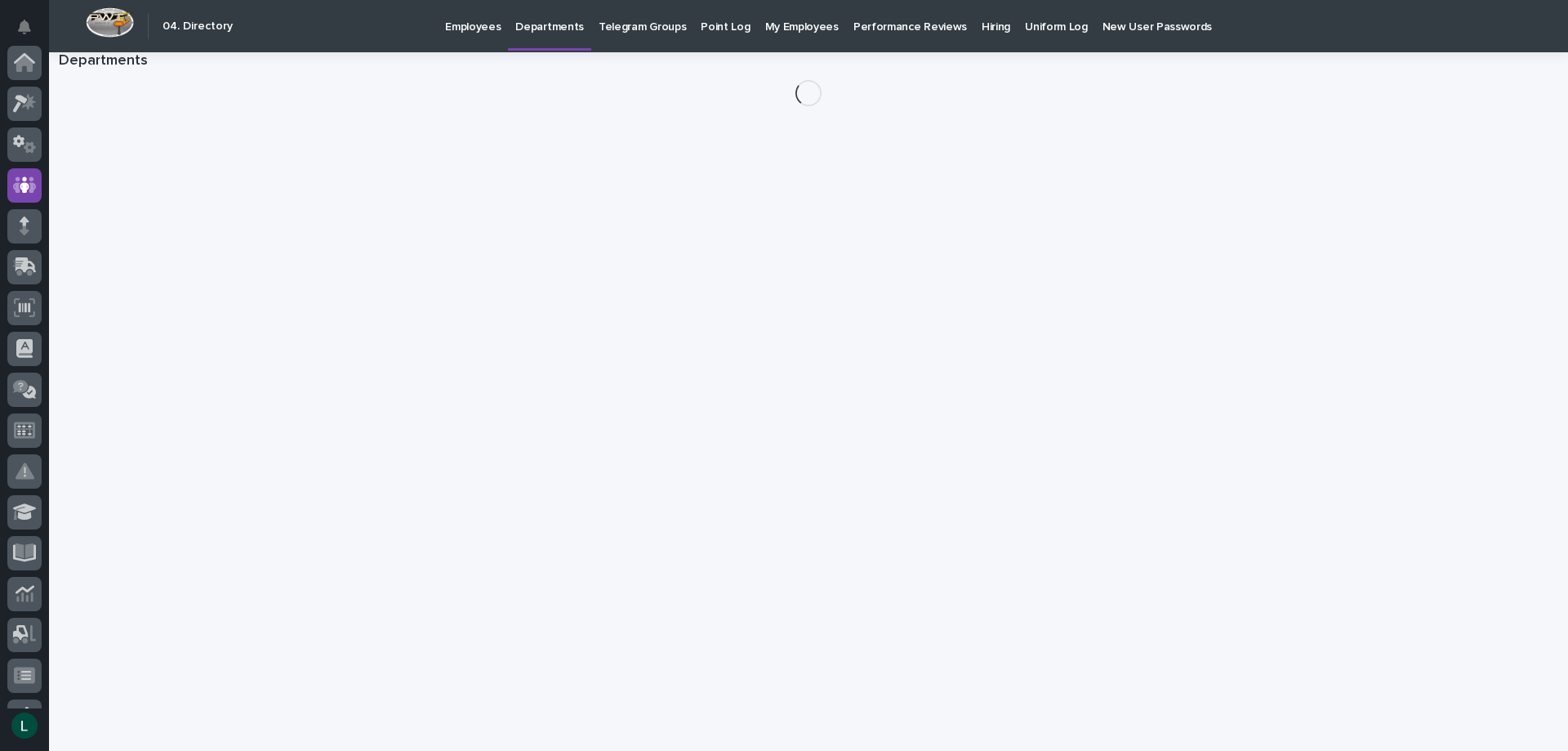
scroll to position [123, 0]
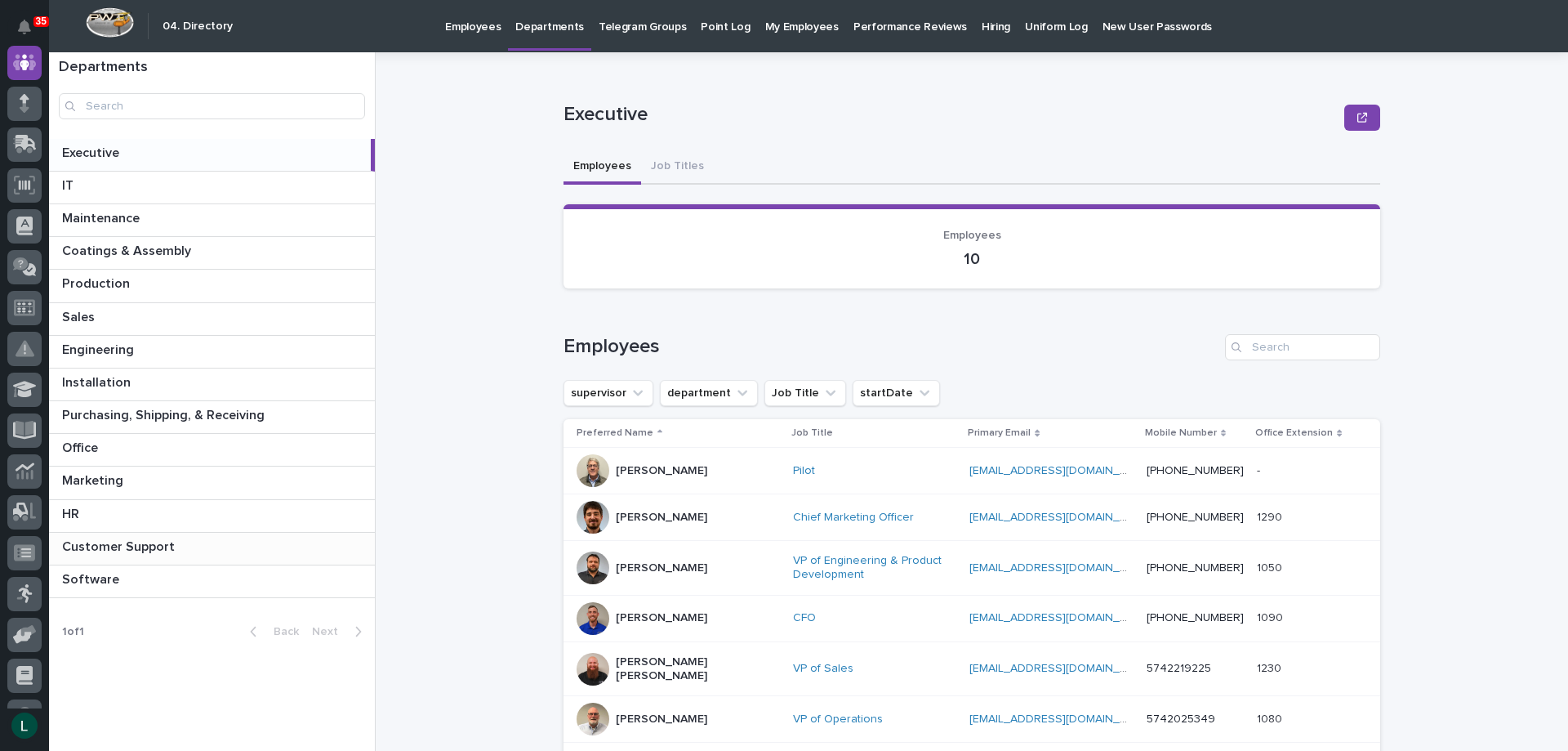
click at [194, 542] on p at bounding box center [215, 547] width 306 height 15
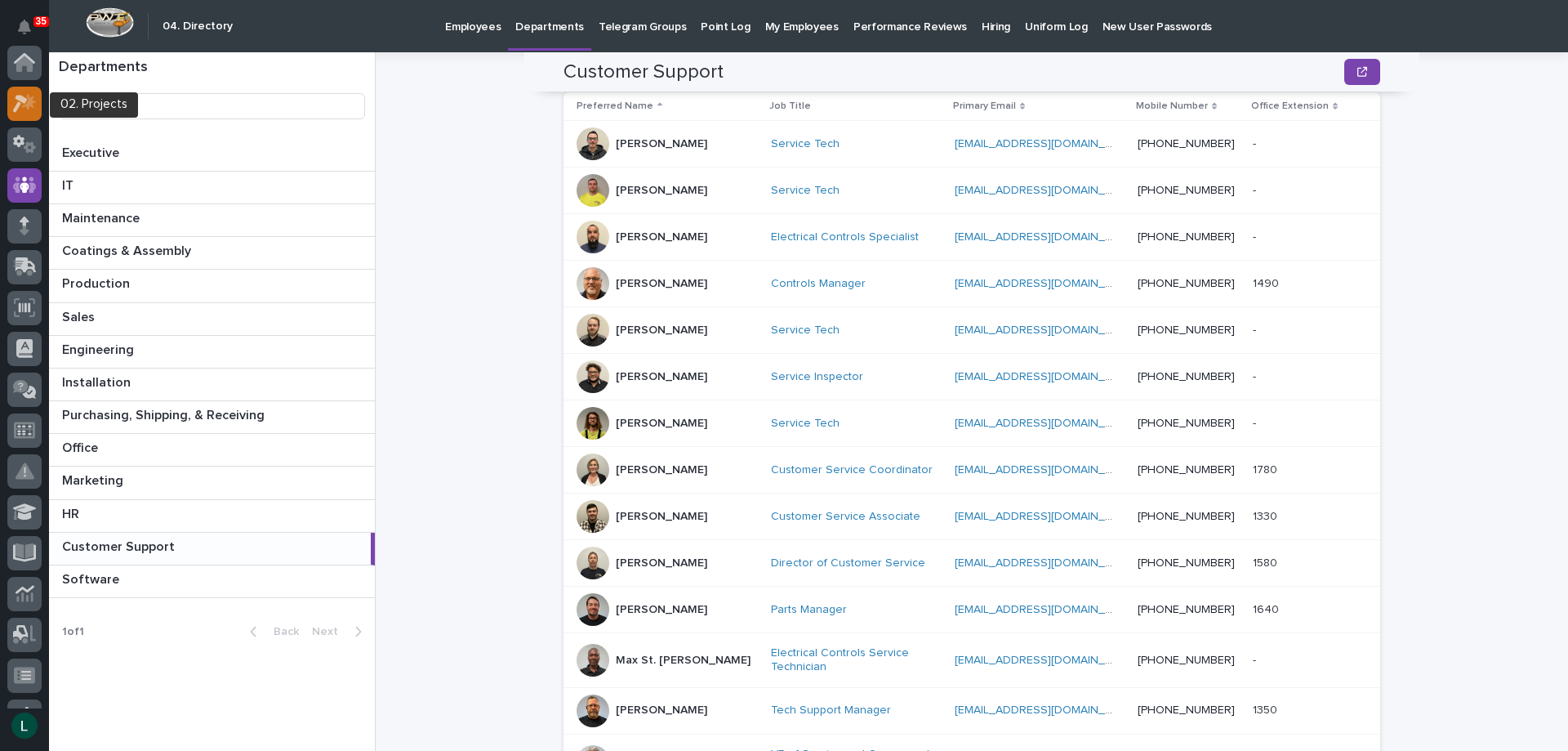
click at [31, 101] on icon at bounding box center [29, 101] width 14 height 16
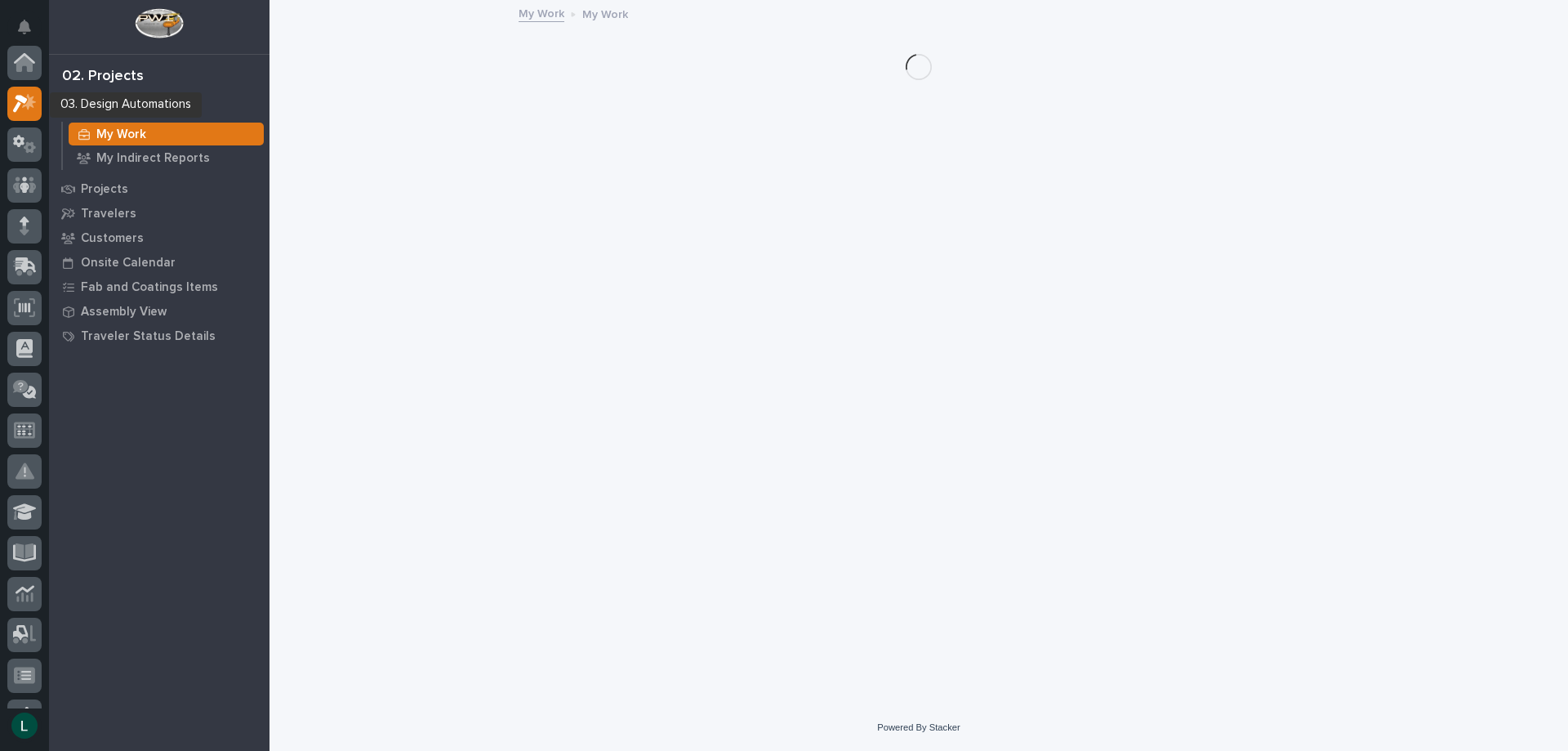
scroll to position [41, 0]
